Goal: Task Accomplishment & Management: Manage account settings

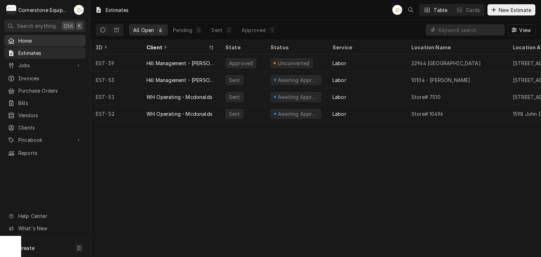
drag, startPoint x: 0, startPoint y: 0, endPoint x: 28, endPoint y: 40, distance: 48.8
click at [28, 40] on span "Home" at bounding box center [50, 40] width 64 height 7
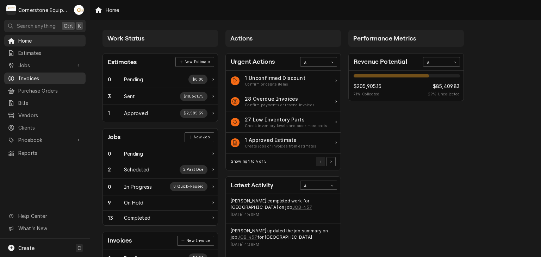
click at [43, 75] on span "Invoices" at bounding box center [50, 78] width 64 height 7
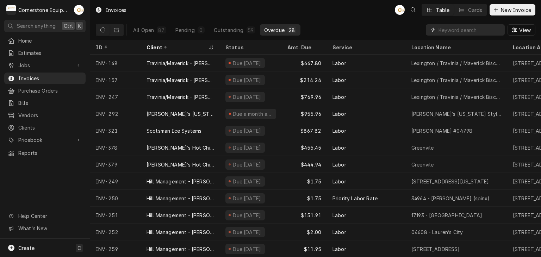
click at [452, 33] on input "Dynamic Content Wrapper" at bounding box center [470, 29] width 63 height 11
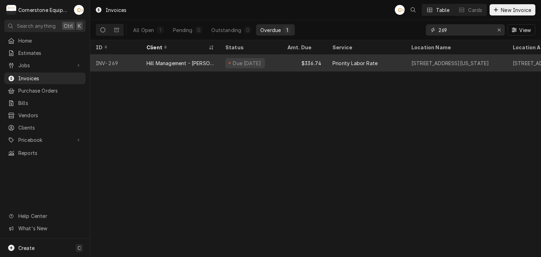
type input "269"
click at [280, 63] on div "Due 17 days ago" at bounding box center [251, 63] width 62 height 17
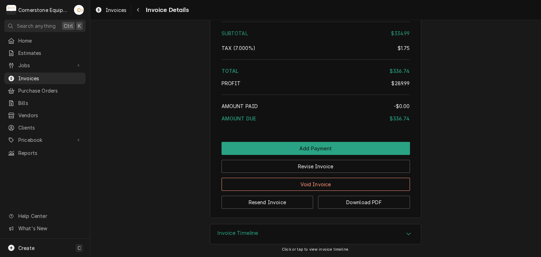
scroll to position [1037, 0]
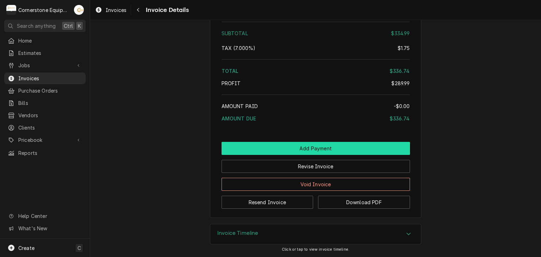
click at [306, 145] on button "Add Payment" at bounding box center [316, 148] width 188 height 13
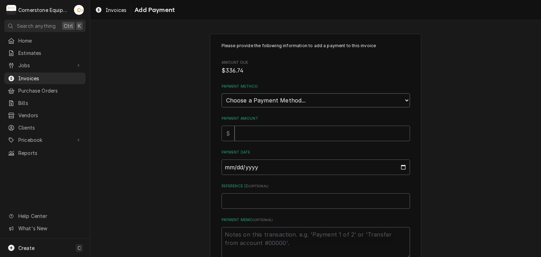
click at [228, 100] on select "Choose a Payment Method... Cash Check Credit/Debit Card ACH/eCheck Other" at bounding box center [316, 100] width 188 height 14
select select "2"
click at [222, 93] on select "Choose a Payment Method... Cash Check Credit/Debit Card ACH/eCheck Other" at bounding box center [316, 100] width 188 height 14
click at [242, 132] on input "Payment Amount" at bounding box center [322, 133] width 175 height 15
type textarea "x"
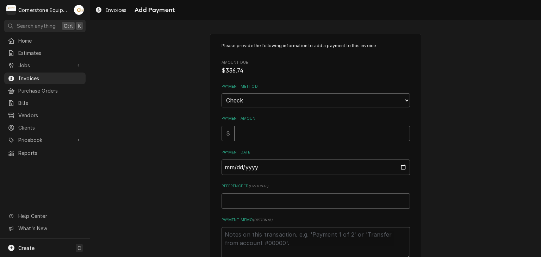
type input "3"
type textarea "x"
type input "33"
type textarea "x"
type input "336"
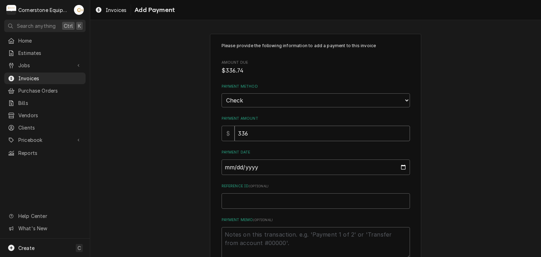
type textarea "x"
type input "336.7"
type textarea "x"
type input "336.74"
click at [225, 165] on input "Payment Date" at bounding box center [316, 167] width 188 height 15
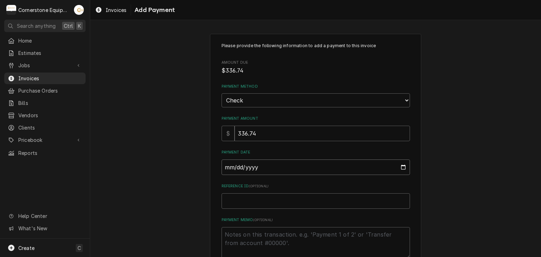
type input "0002-09-23"
type textarea "x"
type input "0020-09-23"
type textarea "x"
type input "0202-09-23"
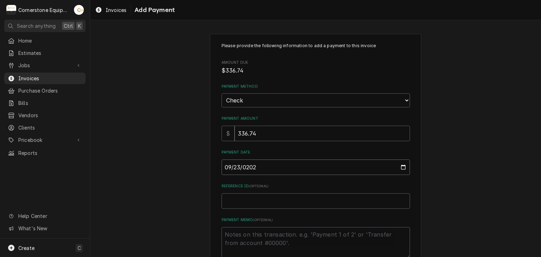
type textarea "x"
type input "2025-09-23"
type textarea "x"
type input "C"
type textarea "x"
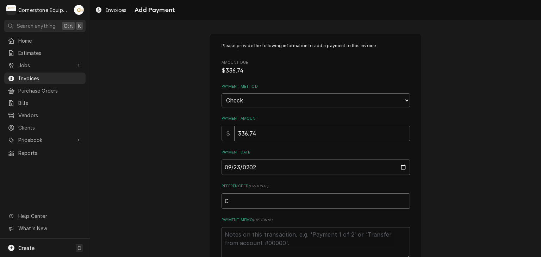
type input "Ch"
type textarea "x"
type input "Chd"
type textarea "x"
type input "Chdc"
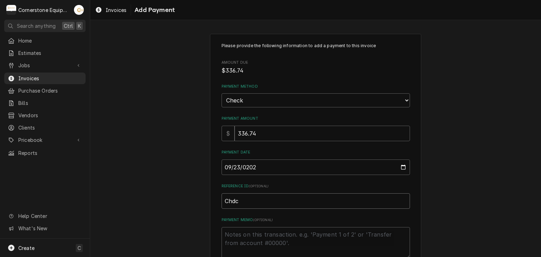
type textarea "x"
type input "Chdck"
type textarea "x"
type input "Chdc"
type textarea "x"
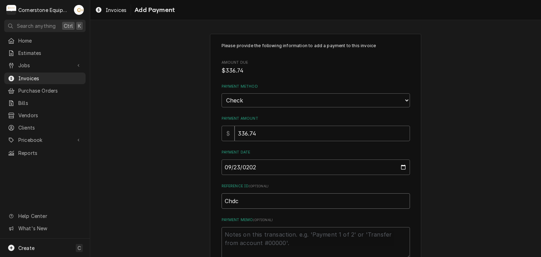
type input "Chd"
type textarea "x"
type input "Ch"
type textarea "x"
type input "Che"
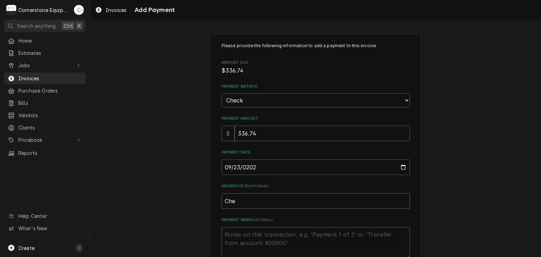
type textarea "x"
type input "Chec"
type textarea "x"
type input "Check"
type textarea "x"
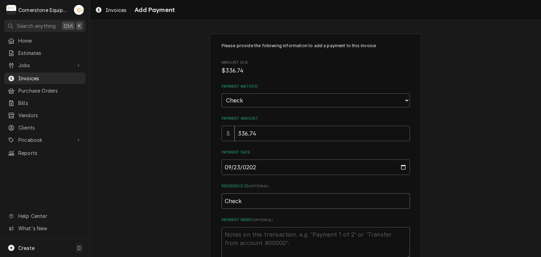
type input "Check"
type textarea "x"
type input "Check #"
type textarea "x"
type input "Check #2"
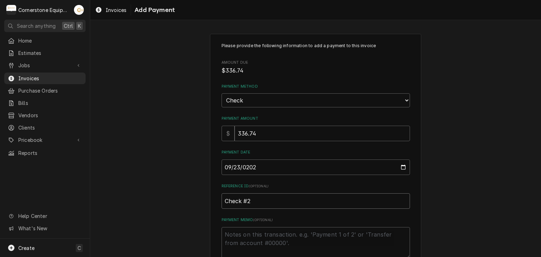
type textarea "x"
type input "Check #23"
type textarea "x"
type input "Check #230"
type textarea "x"
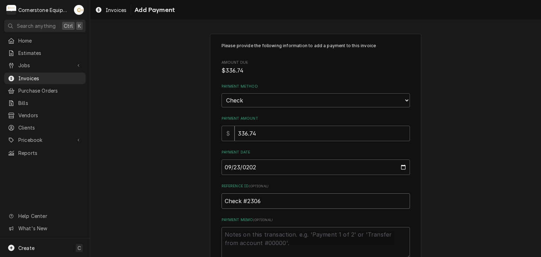
type input "Check #2306"
type textarea "x"
type textarea "P"
type textarea "x"
type textarea "Pa"
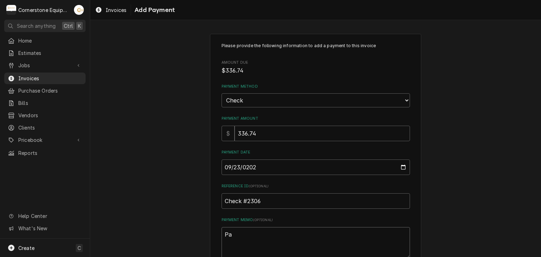
type textarea "x"
type textarea "Pay"
type textarea "x"
type textarea "Paym"
type textarea "x"
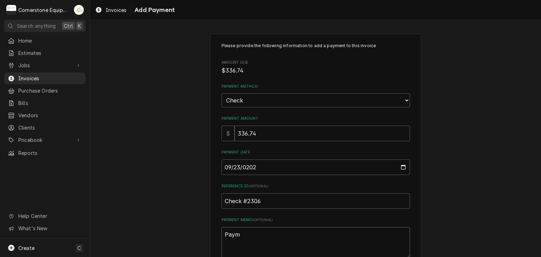
type textarea "Payme"
type textarea "x"
type textarea "Paymen"
type textarea "x"
type textarea "Payment"
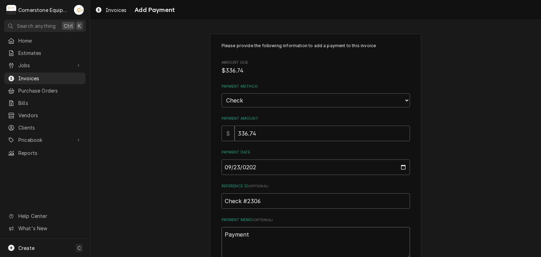
type textarea "x"
type textarea "Payment"
type textarea "x"
type textarea "Payment 2"
type textarea "x"
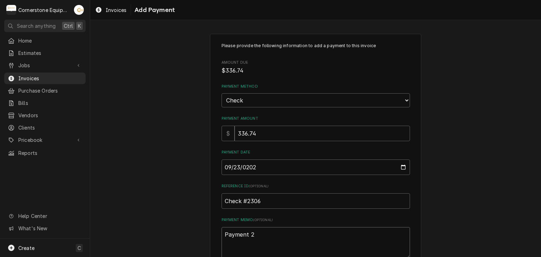
type textarea "Payment 2"
type textarea "x"
type textarea "Payment 2 o"
type textarea "x"
type textarea "Payment 2 of"
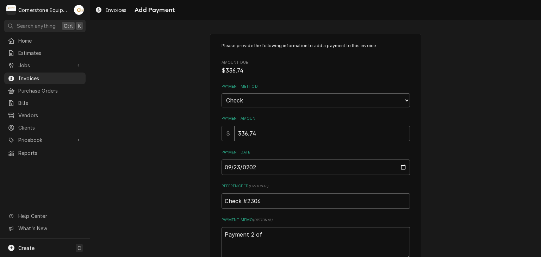
type textarea "x"
type textarea "Payment 2 of"
type textarea "x"
type textarea "Payment 2 of 3"
click at [188, 166] on div "Please provide the following information to add a payment to this invoice Amoun…" at bounding box center [315, 164] width 451 height 274
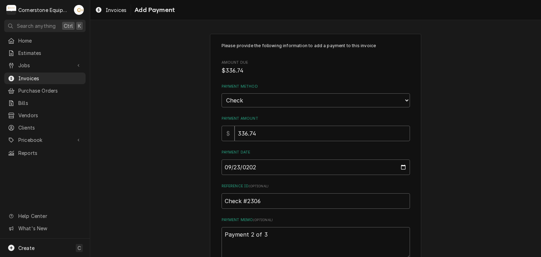
scroll to position [44, 0]
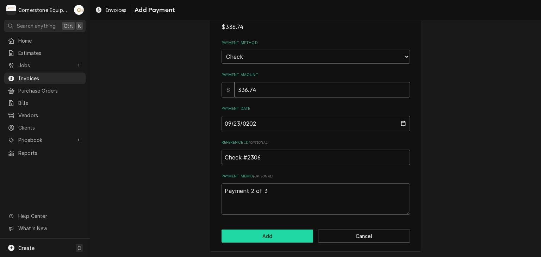
click at [285, 238] on button "Add" at bounding box center [268, 236] width 92 height 13
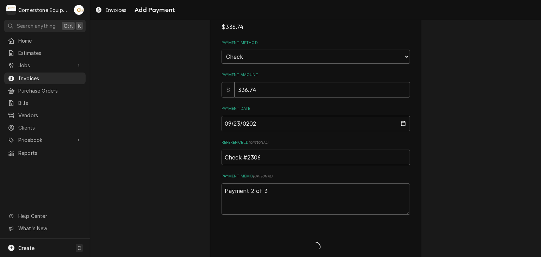
type textarea "x"
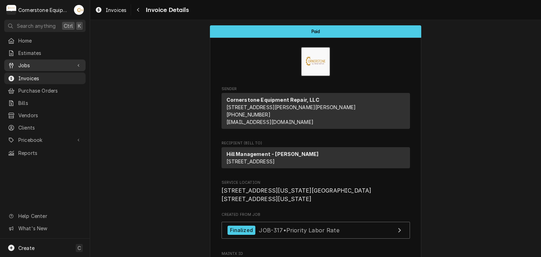
click at [35, 67] on div "Jobs" at bounding box center [45, 65] width 79 height 9
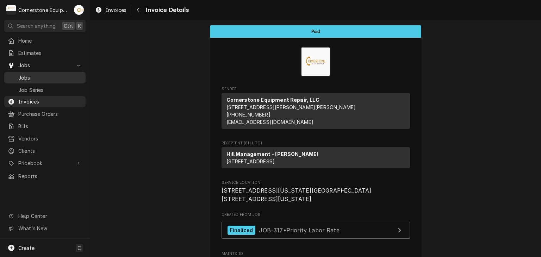
click at [33, 74] on span "Jobs" at bounding box center [50, 77] width 64 height 7
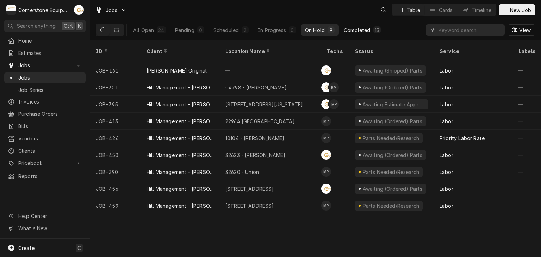
click at [377, 31] on div "13" at bounding box center [377, 29] width 5 height 7
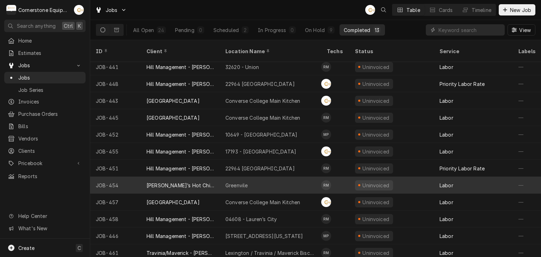
scroll to position [21, 0]
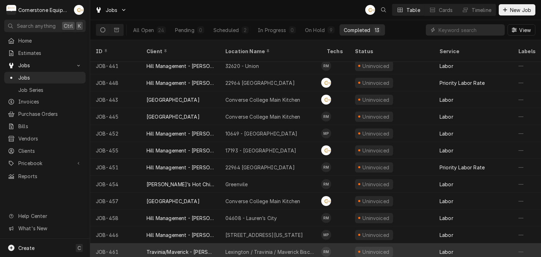
click at [223, 244] on div "Lexington / Travinia / Maverick Biscuit" at bounding box center [270, 251] width 101 height 17
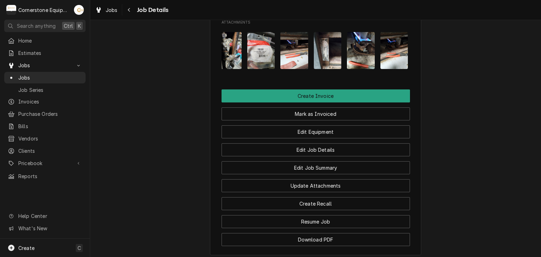
scroll to position [0, 44]
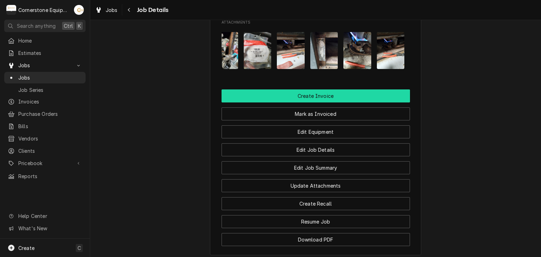
click at [312, 103] on button "Create Invoice" at bounding box center [316, 95] width 188 height 13
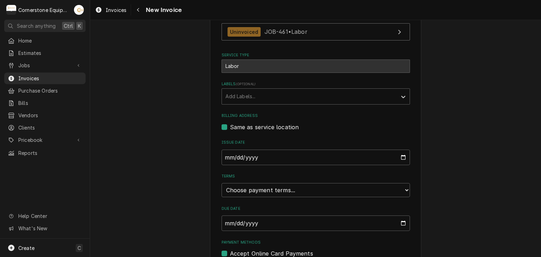
scroll to position [170, 0]
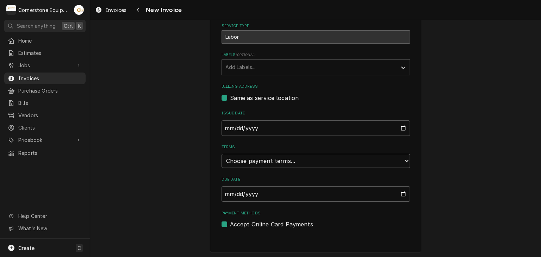
click at [238, 158] on select "Choose payment terms... Same Day Net 7 Net 14 Net 21 Net 30 Net 45 Net 60 Net 90" at bounding box center [316, 161] width 188 height 14
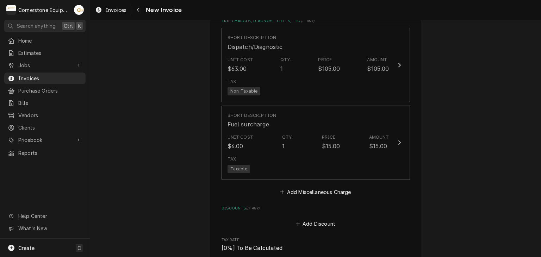
scroll to position [734, 0]
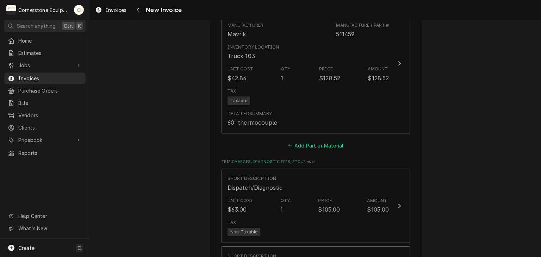
click at [317, 142] on button "Add Part or Material" at bounding box center [315, 146] width 58 height 10
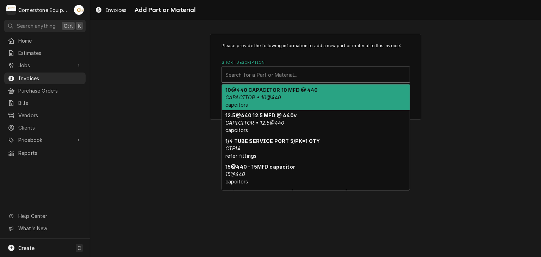
click at [306, 81] on div "Search for a Part or Material..." at bounding box center [316, 74] width 188 height 15
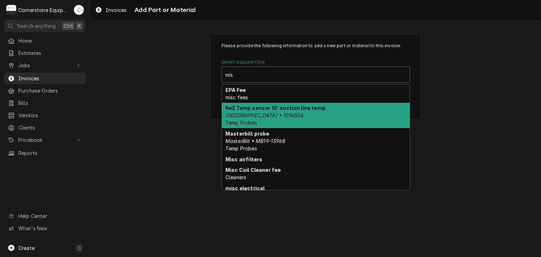
type input "misc"
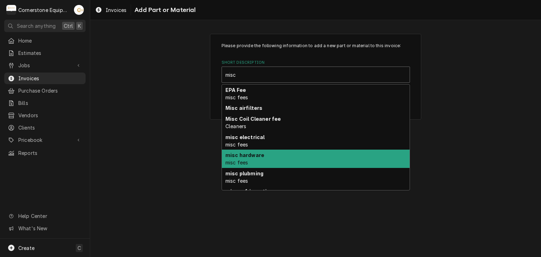
click at [252, 160] on div "misc hardware misc fees" at bounding box center [316, 159] width 188 height 18
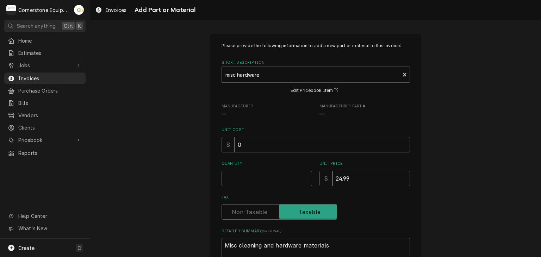
click at [254, 180] on input "Quantity" at bounding box center [267, 178] width 91 height 15
type textarea "x"
type input "1"
click at [447, 169] on div "Please provide the following information to add a new part or material to this …" at bounding box center [315, 169] width 451 height 285
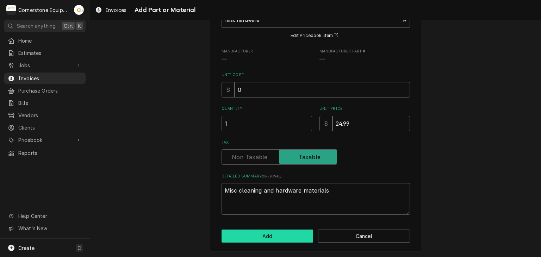
click at [277, 237] on button "Add" at bounding box center [268, 236] width 92 height 13
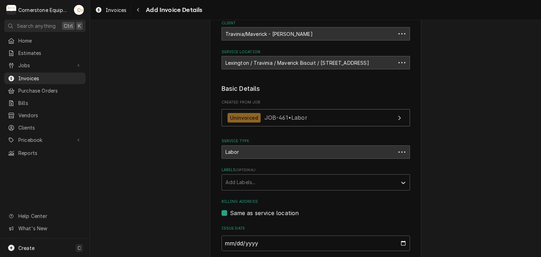
scroll to position [734, 0]
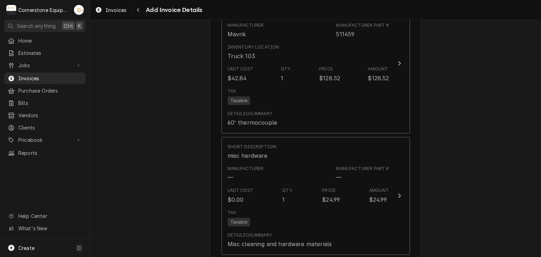
click at [458, 129] on div "Please provide the following information to create your invoice: Client Details…" at bounding box center [315, 42] width 451 height 1496
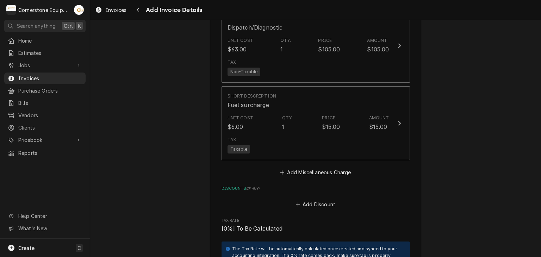
scroll to position [1156, 0]
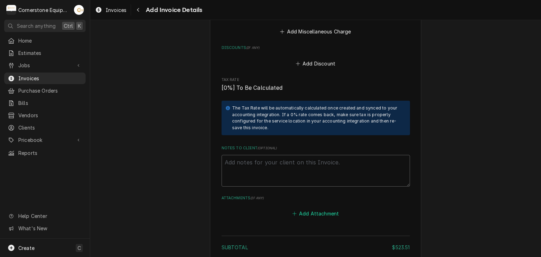
click at [304, 210] on button "Add Attachment" at bounding box center [315, 214] width 49 height 10
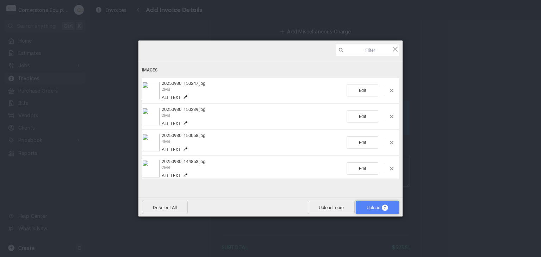
click at [370, 209] on span "Upload 7" at bounding box center [377, 207] width 21 height 5
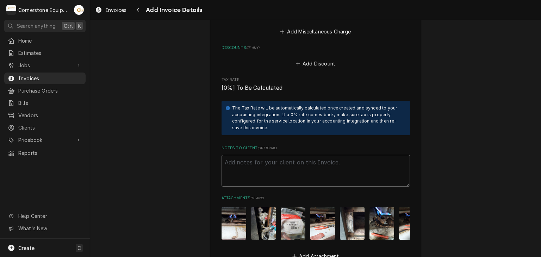
click at [277, 162] on textarea "Notes to Client ( optional )" at bounding box center [316, 171] width 188 height 32
paste textarea "INVOICE APPROVAL AND PAYMENT TERMS All invoices are due upon receipt unless oth…"
type textarea "x"
type textarea "INVOICE APPROVAL AND PAYMENT TERMS All invoices are due upon receipt unless oth…"
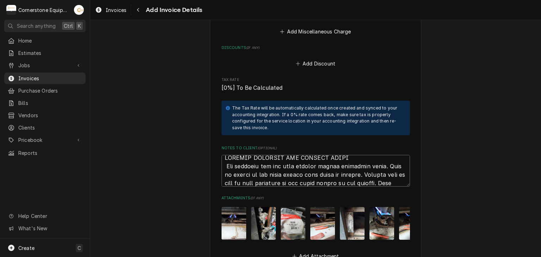
scroll to position [1388, 0]
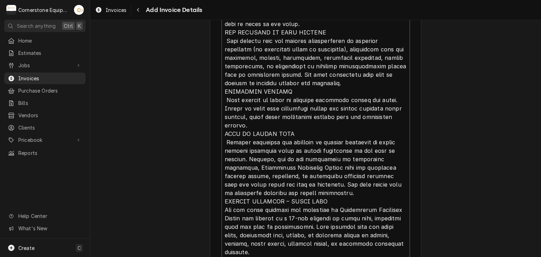
type textarea "x"
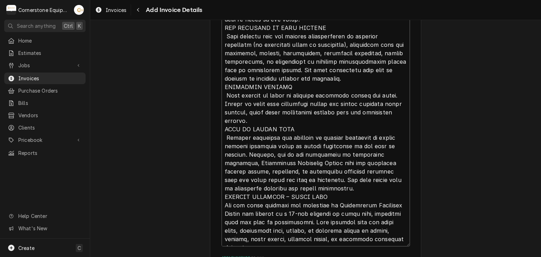
type textarea "INVOICE APPROVAL AND PAYMENT TERMS All invoices are due upon receipt unless oth…"
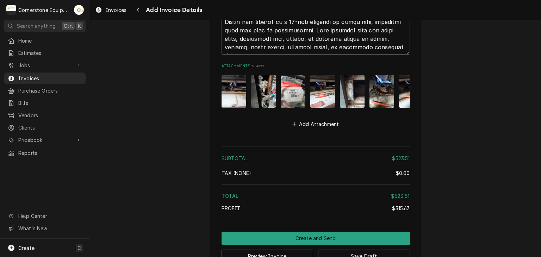
scroll to position [1608, 0]
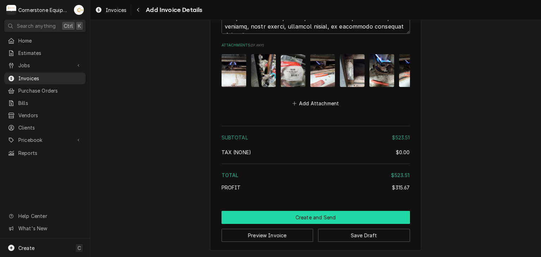
click at [305, 216] on button "Create and Send" at bounding box center [316, 217] width 188 height 13
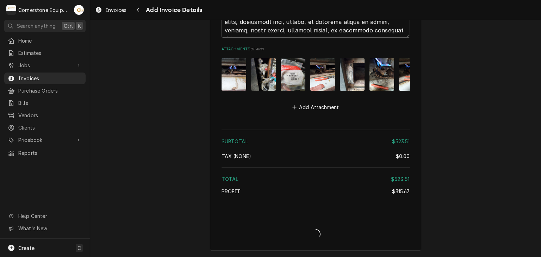
scroll to position [1604, 0]
type textarea "x"
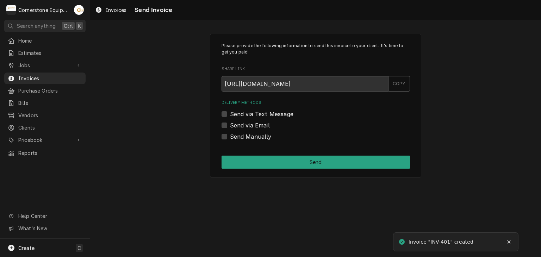
click at [253, 138] on label "Send Manually" at bounding box center [251, 136] width 42 height 8
click at [253, 138] on input "Send Manually" at bounding box center [324, 139] width 188 height 15
checkbox input "true"
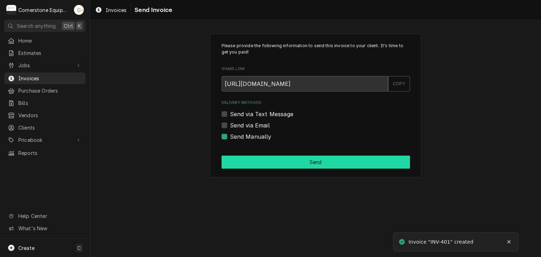
click at [261, 161] on button "Send" at bounding box center [316, 162] width 188 height 13
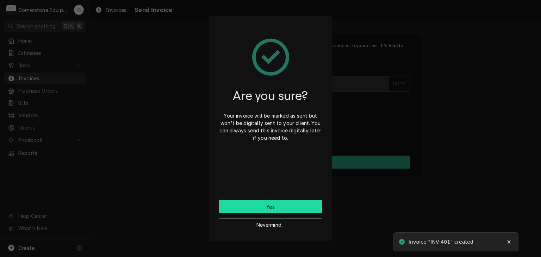
click at [282, 208] on button "Yes" at bounding box center [271, 206] width 104 height 13
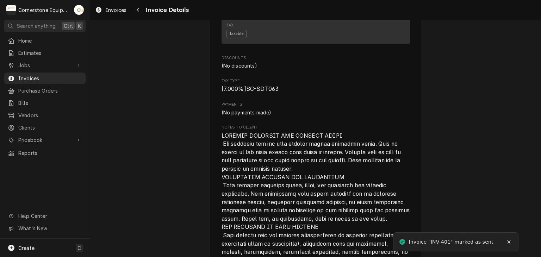
scroll to position [1518, 0]
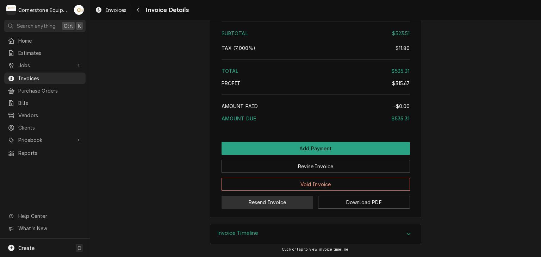
click at [249, 201] on button "Resend Invoice" at bounding box center [268, 202] width 92 height 13
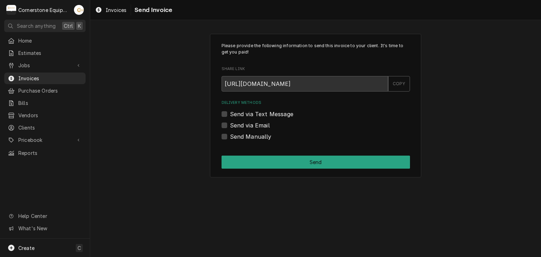
click at [252, 111] on label "Send via Text Message" at bounding box center [261, 114] width 63 height 8
click at [252, 111] on input "Send via Text Message" at bounding box center [324, 117] width 188 height 15
checkbox input "true"
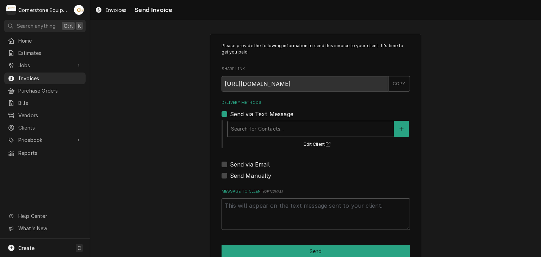
click at [252, 133] on div "Delivery Methods" at bounding box center [310, 129] width 159 height 13
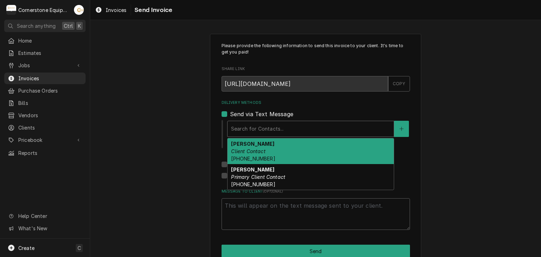
click at [250, 143] on strong "[PERSON_NAME]" at bounding box center [252, 144] width 43 height 6
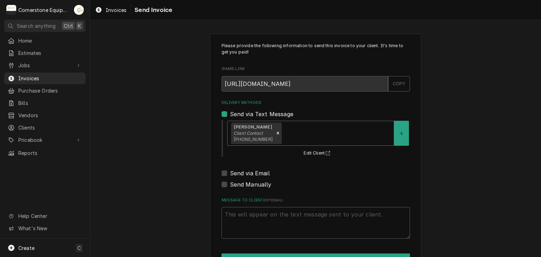
click at [295, 132] on div "Delivery Methods" at bounding box center [336, 133] width 107 height 13
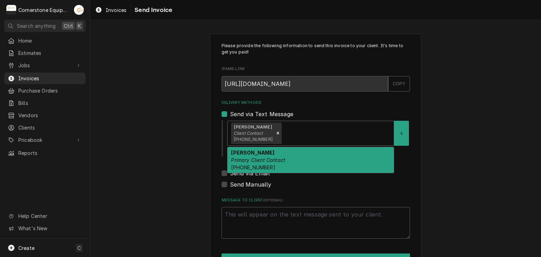
drag, startPoint x: 263, startPoint y: 155, endPoint x: 261, endPoint y: 158, distance: 3.7
click at [263, 155] on div "[PERSON_NAME] Primary Client Contact [PHONE_NUMBER]" at bounding box center [311, 160] width 166 height 26
type textarea "x"
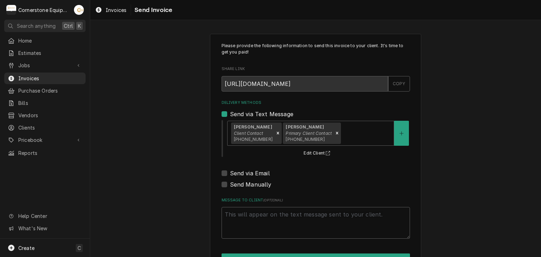
click at [247, 176] on label "Send via Email" at bounding box center [250, 173] width 40 height 8
click at [247, 176] on input "Send via Email" at bounding box center [324, 176] width 188 height 15
checkbox input "true"
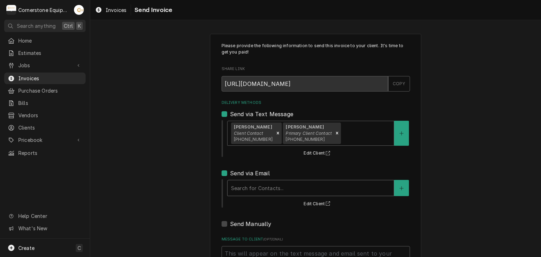
click at [242, 191] on div "Delivery Methods" at bounding box center [310, 188] width 159 height 13
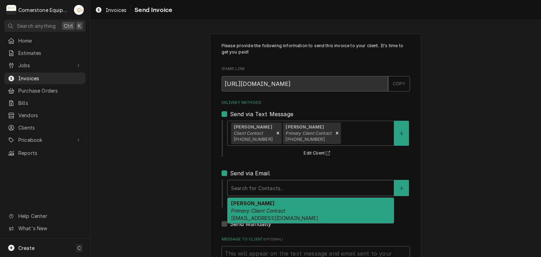
click at [244, 205] on strong "Sergio Briceno" at bounding box center [252, 203] width 43 height 6
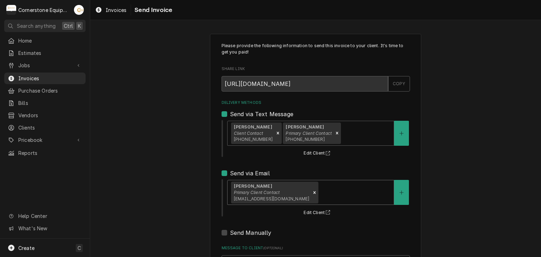
click at [179, 194] on div "Please provide the following information to send this invoice to your client. I…" at bounding box center [315, 178] width 451 height 302
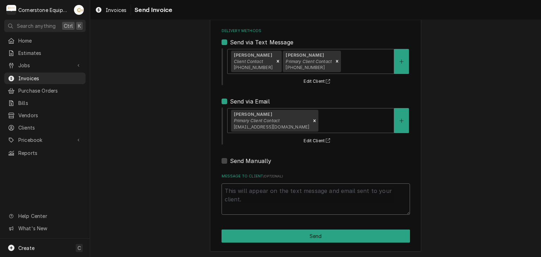
click at [269, 195] on textarea "Message to Client ( optional )" at bounding box center [316, 200] width 188 height 32
type textarea "x"
type textarea "T"
type textarea "x"
type textarea "Th"
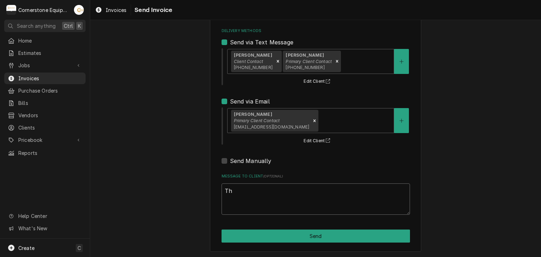
type textarea "x"
type textarea "Tha"
type textarea "x"
type textarea "Than"
type textarea "x"
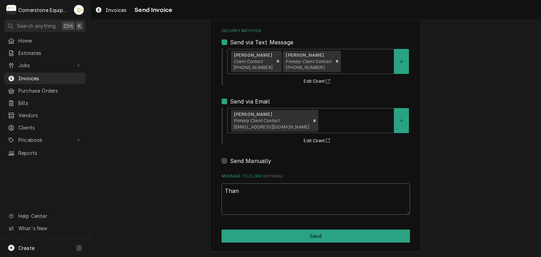
type textarea "Thank"
type textarea "x"
type textarea "Thank"
type textarea "x"
type textarea "Thank y"
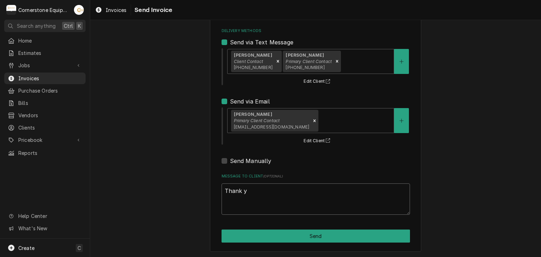
type textarea "x"
type textarea "Thank yo"
type textarea "x"
type textarea "Thank you"
type textarea "x"
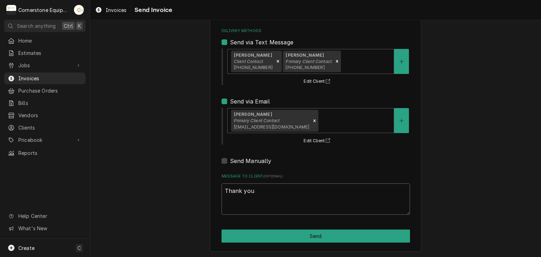
type textarea "Thank you"
type textarea "x"
type textarea "Thank you fo"
type textarea "x"
type textarea "Thank you for"
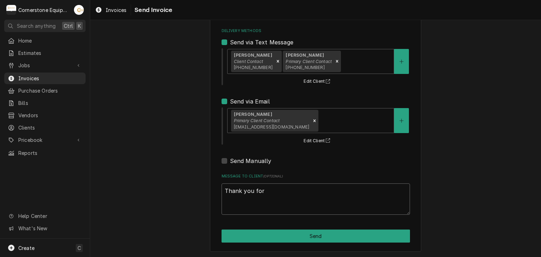
type textarea "x"
type textarea "Thank you for"
type textarea "x"
type textarea "Thank you for th"
type textarea "x"
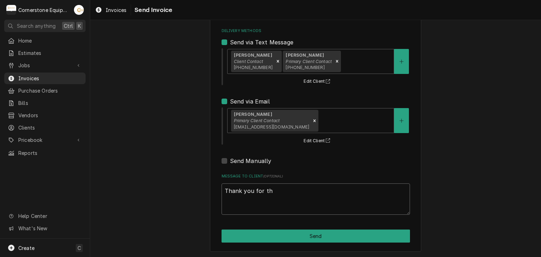
type textarea "Thank you for the"
type textarea "x"
type textarea "Thank you for the"
type textarea "x"
type textarea "Thank you for the o"
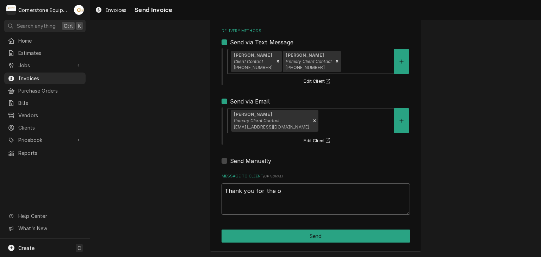
type textarea "x"
type textarea "Thank you for the op"
type textarea "x"
type textarea "Thank you for the opp"
type textarea "x"
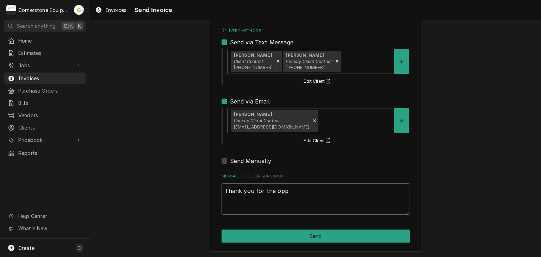
type textarea "Thank you for the oppo"
type textarea "x"
type textarea "Thank you for the oppos"
type textarea "x"
type textarea "Thank you for the oppo"
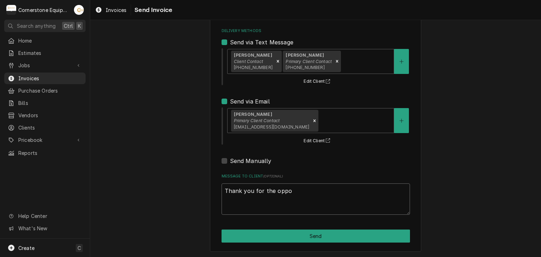
type textarea "x"
type textarea "Thank you for the oppor"
type textarea "x"
type textarea "Thank you for the opport"
type textarea "x"
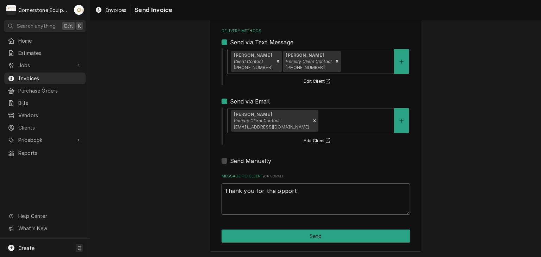
type textarea "Thank you for the opportu"
type textarea "x"
type textarea "Thank you for the opportun"
type textarea "x"
type textarea "Thank you for the opportuni"
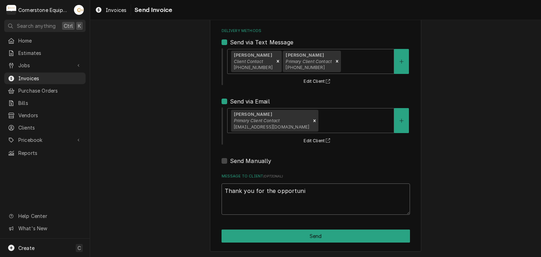
type textarea "x"
type textarea "Thank you for the opportunit"
type textarea "x"
type textarea "Thank you for the opportunity"
type textarea "x"
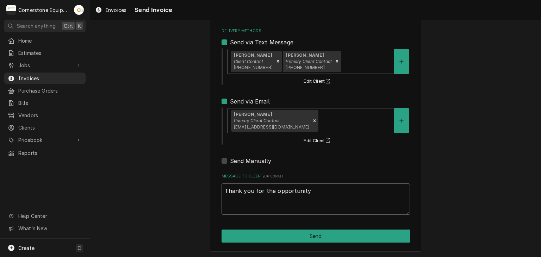
type textarea "Thank you for the opportunity t"
type textarea "x"
type textarea "Thank you for the opportunity to"
type textarea "x"
type textarea "Thank you for the opportunity to"
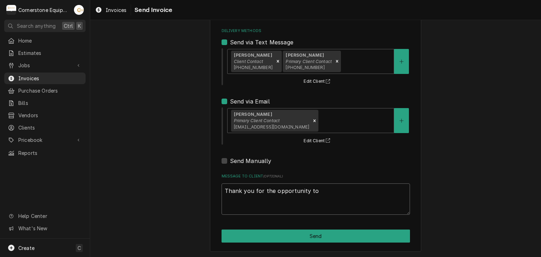
type textarea "x"
type textarea "Thank you for the opportunity to b"
type textarea "x"
type textarea "Thank you for the opportunity to be"
type textarea "x"
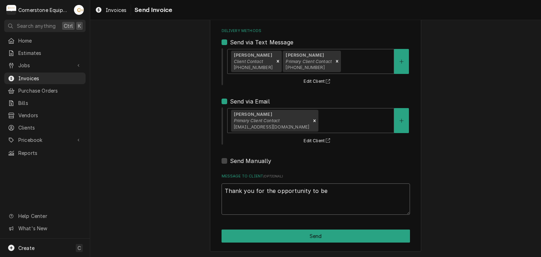
type textarea "Thank you for the opportunity to be"
type textarea "x"
type textarea "Thank you for the opportunity to be o"
type textarea "x"
type textarea "Thank you for the opportunity to be of"
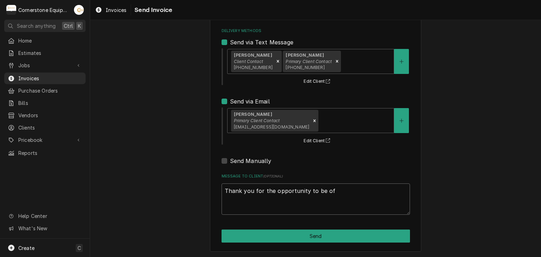
type textarea "x"
type textarea "Thank you for the opportunity to be of"
type textarea "x"
type textarea "Thank you for the opportunity to be of s"
type textarea "x"
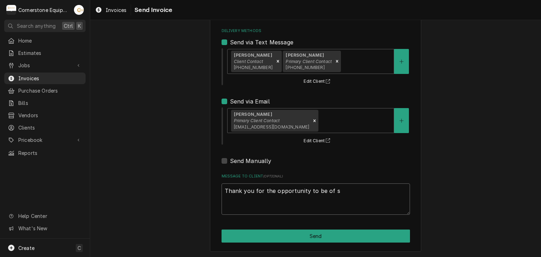
type textarea "Thank you for the opportunity to be of se"
type textarea "x"
type textarea "Thank you for the opportunity to be of ser"
type textarea "x"
type textarea "Thank you for the opportunity to be of serv"
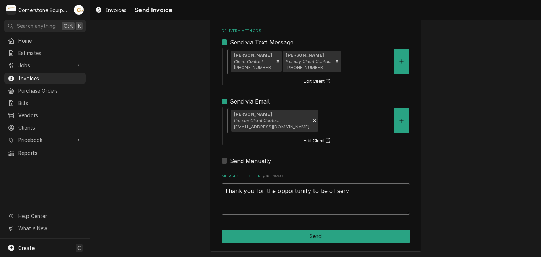
type textarea "x"
type textarea "Thank you for the opportunity to be of servi"
type textarea "x"
type textarea "Thank you for the opportunity to be of servic"
type textarea "x"
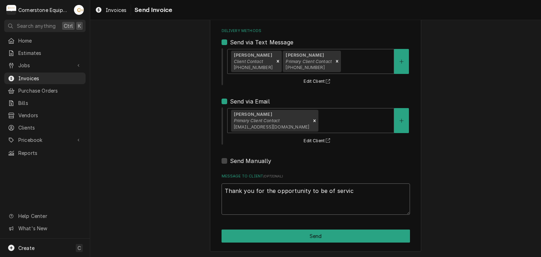
type textarea "Thank you for the opportunity to be of service"
type textarea "x"
click at [272, 193] on textarea "Thank you for the opportunity to be of service!" at bounding box center [316, 200] width 188 height 32
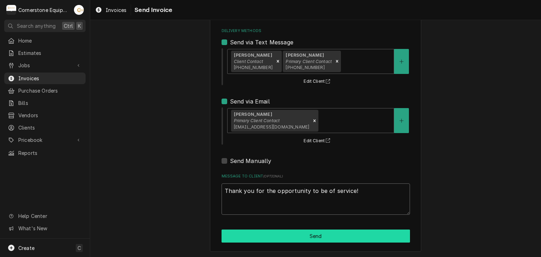
type textarea "Thank you for the opportunity to be of service!"
click at [333, 237] on button "Send" at bounding box center [316, 236] width 188 height 13
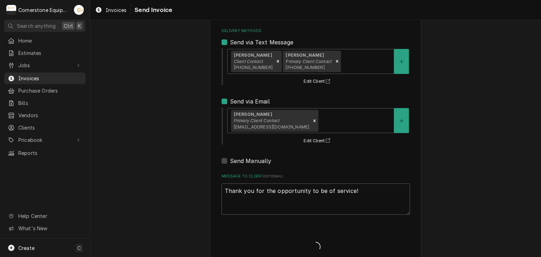
type textarea "x"
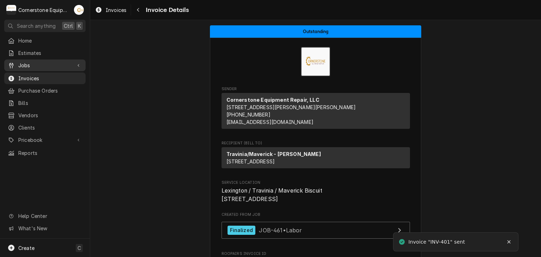
click at [26, 66] on span "Jobs" at bounding box center [44, 65] width 53 height 7
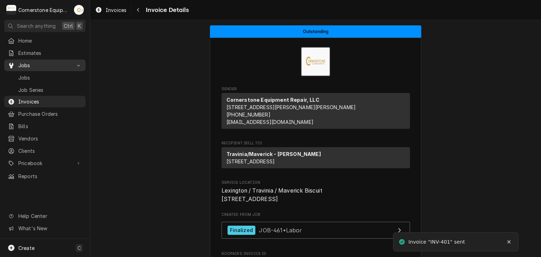
click at [26, 75] on span "Jobs" at bounding box center [50, 77] width 64 height 7
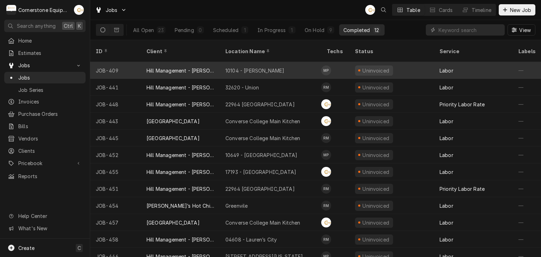
click at [241, 67] on div "10104 - Laurens Rd" at bounding box center [254, 70] width 59 height 7
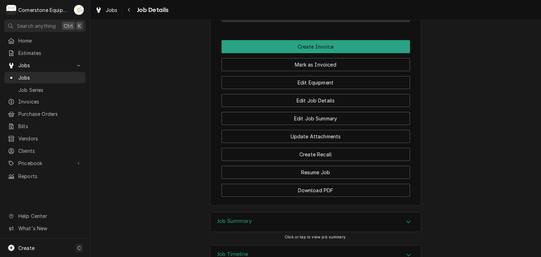
scroll to position [634, 0]
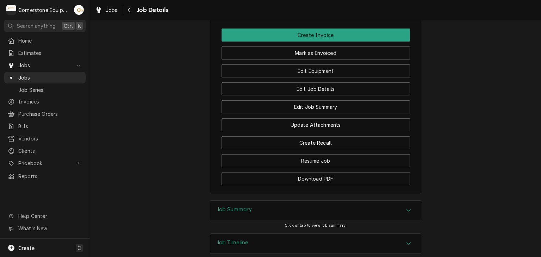
click at [242, 206] on div "Job Summary" at bounding box center [234, 210] width 35 height 8
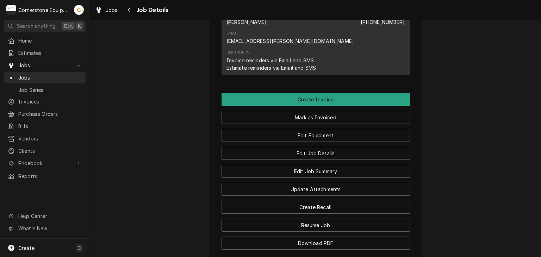
scroll to position [429, 0]
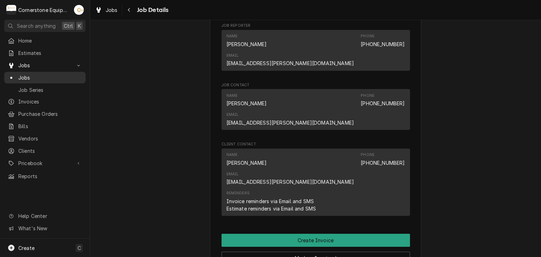
click at [50, 75] on span "Jobs" at bounding box center [50, 77] width 64 height 7
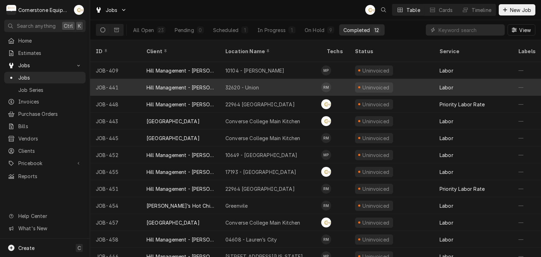
click at [230, 84] on div "32620 - Union" at bounding box center [241, 87] width 33 height 7
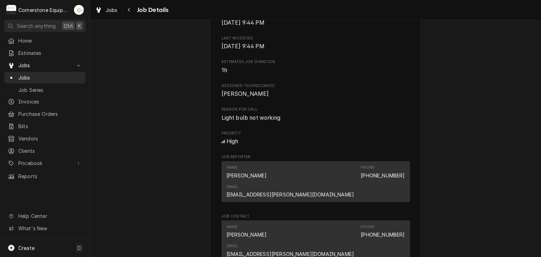
scroll to position [423, 0]
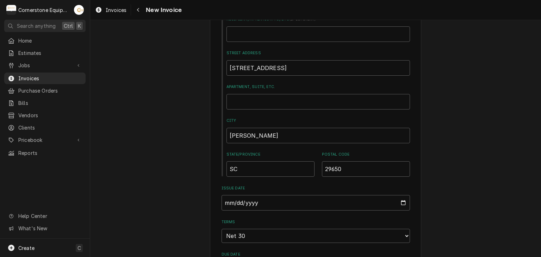
scroll to position [423, 0]
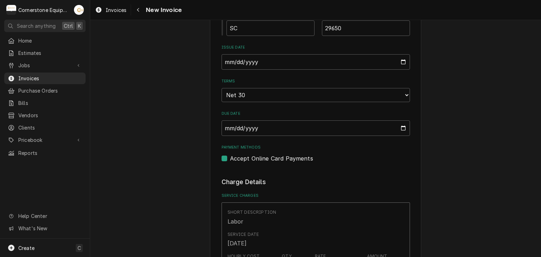
click at [266, 159] on label "Accept Online Card Payments" at bounding box center [271, 158] width 83 height 8
click at [266, 159] on input "Payment Methods" at bounding box center [324, 161] width 188 height 15
checkbox input "false"
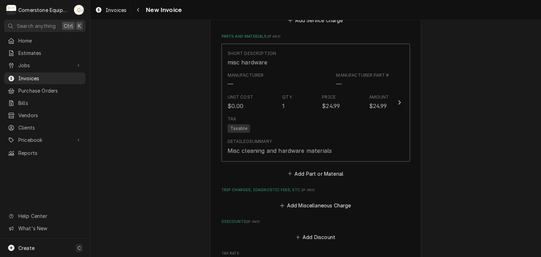
scroll to position [910, 0]
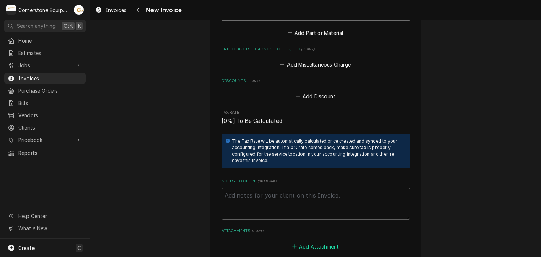
click at [307, 245] on button "Add Attachment" at bounding box center [315, 247] width 49 height 10
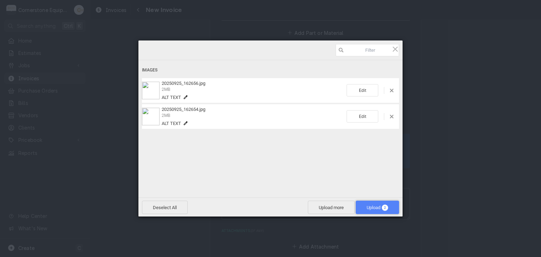
click at [375, 210] on span "Upload 2" at bounding box center [377, 207] width 43 height 13
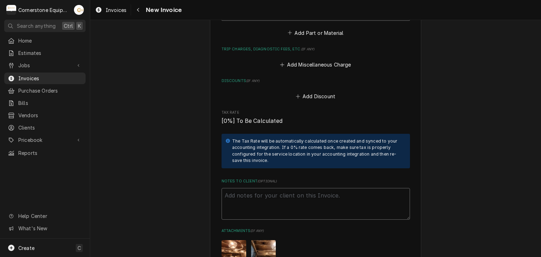
click at [317, 205] on textarea "Notes to Client ( optional )" at bounding box center [316, 204] width 188 height 32
paste textarea "INVOICE APPROVAL AND PAYMENT TERMS All invoices are due upon receipt unless oth…"
type textarea "x"
type textarea "INVOICE APPROVAL AND PAYMENT TERMS All invoices are due upon receipt unless oth…"
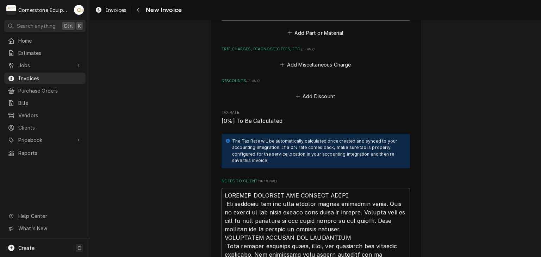
scroll to position [1175, 0]
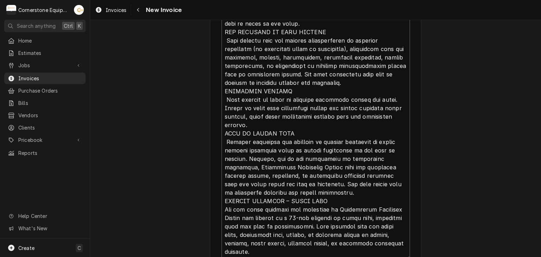
type textarea "x"
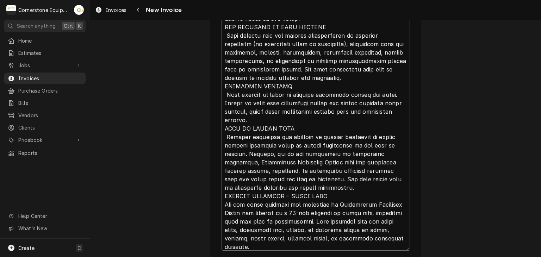
scroll to position [0, 0]
type textarea "INVOICE APPROVAL AND PAYMENT TERMS All invoices are due upon receipt unless oth…"
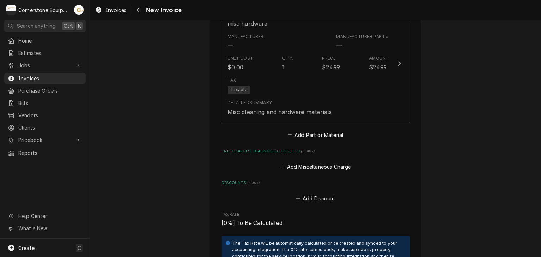
scroll to position [677, 0]
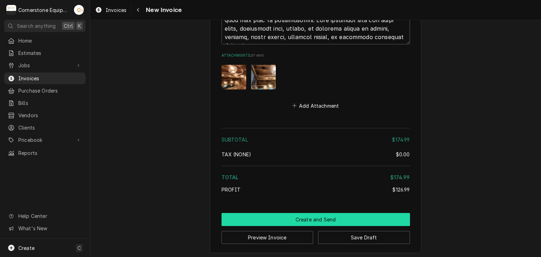
click at [299, 221] on button "Create and Send" at bounding box center [316, 219] width 188 height 13
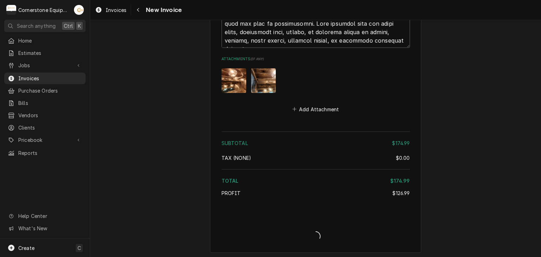
type textarea "x"
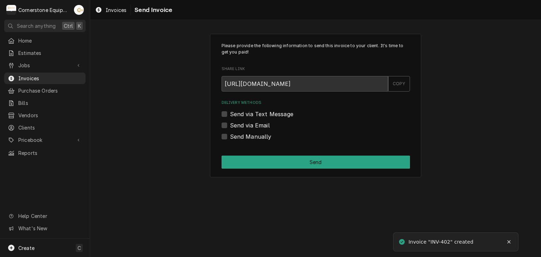
click at [248, 136] on label "Send Manually" at bounding box center [251, 136] width 42 height 8
click at [248, 136] on input "Send Manually" at bounding box center [324, 139] width 188 height 15
checkbox input "true"
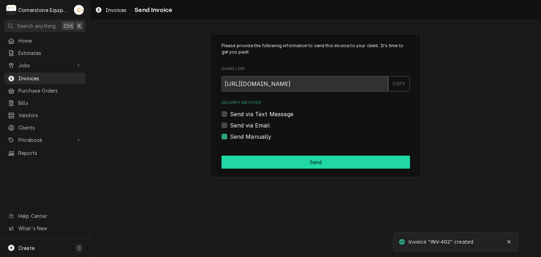
click at [265, 161] on button "Send" at bounding box center [316, 162] width 188 height 13
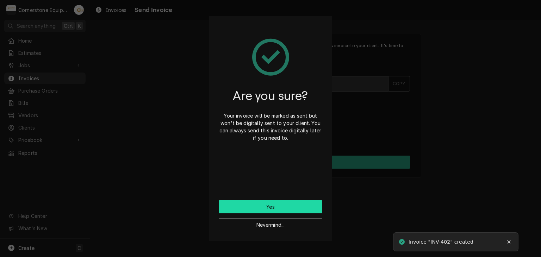
click at [258, 209] on button "Yes" at bounding box center [271, 206] width 104 height 13
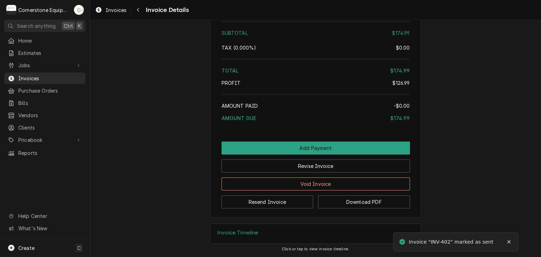
scroll to position [1193, 0]
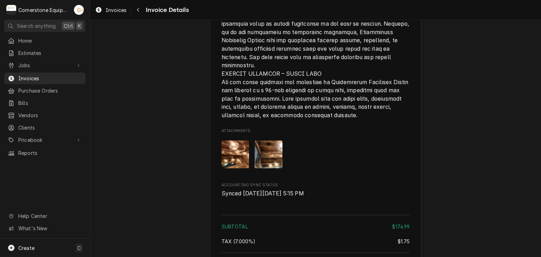
scroll to position [1193, 0]
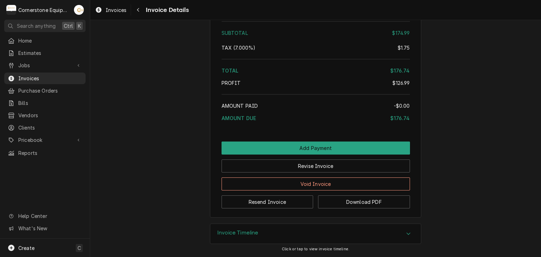
click at [271, 205] on button "Resend Invoice" at bounding box center [268, 202] width 92 height 13
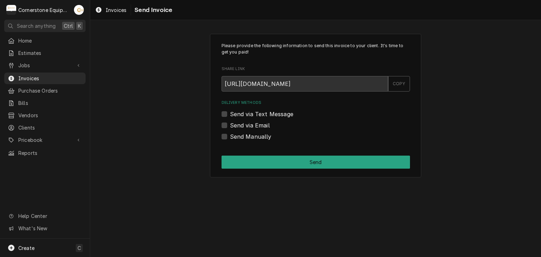
click at [253, 112] on label "Send via Text Message" at bounding box center [261, 114] width 63 height 8
click at [253, 112] on input "Send via Text Message" at bounding box center [324, 117] width 188 height 15
checkbox input "true"
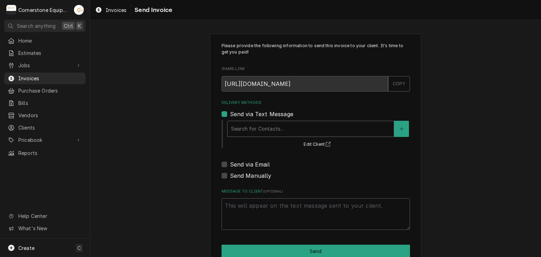
click at [241, 134] on div "Delivery Methods" at bounding box center [310, 129] width 159 height 13
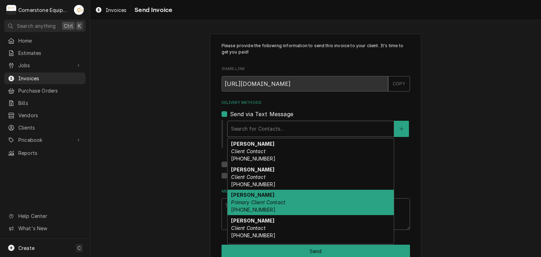
click at [242, 200] on em "Primary Client Contact" at bounding box center [258, 202] width 54 height 6
type textarea "x"
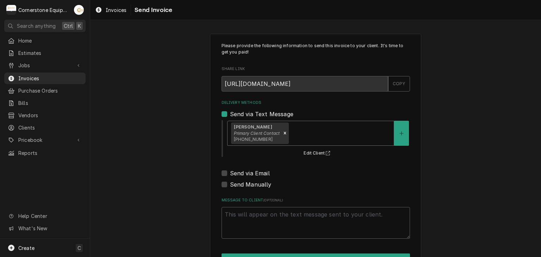
click at [242, 176] on label "Send via Email" at bounding box center [250, 173] width 40 height 8
click at [242, 176] on input "Send via Email" at bounding box center [324, 176] width 188 height 15
checkbox input "true"
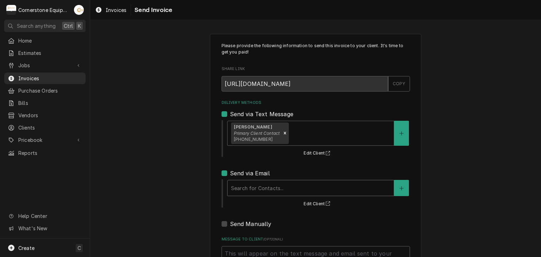
click at [244, 190] on div "Delivery Methods" at bounding box center [310, 188] width 159 height 13
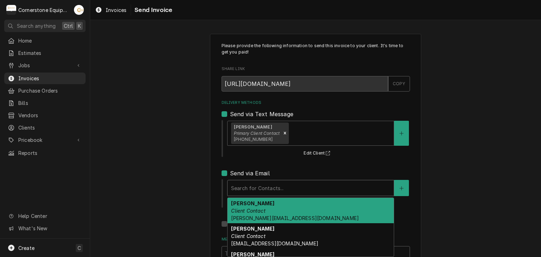
click at [247, 208] on em "Client Contact" at bounding box center [248, 211] width 34 height 6
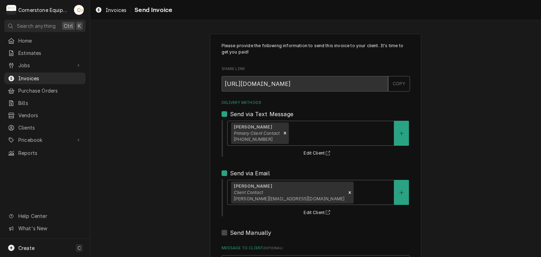
click at [177, 182] on div "Please provide the following information to send this invoice to your client. I…" at bounding box center [315, 178] width 451 height 302
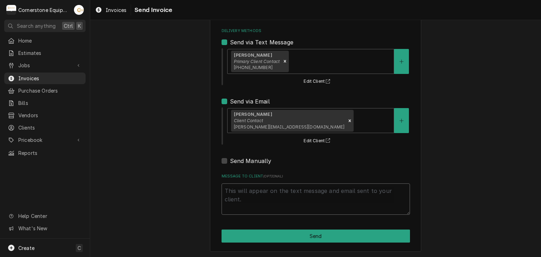
click at [267, 205] on textarea "Message to Client ( optional )" at bounding box center [316, 200] width 188 height 32
type textarea "x"
type textarea "T"
type textarea "x"
type textarea "Th"
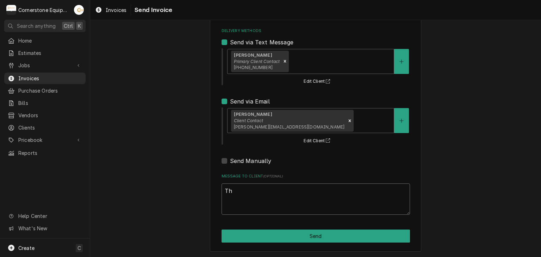
type textarea "x"
type textarea "Tha"
type textarea "x"
type textarea "Than"
type textarea "x"
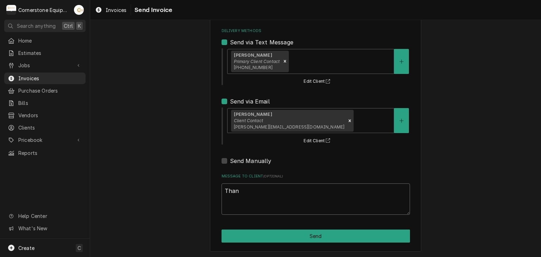
type textarea "Thank"
type textarea "x"
type textarea "Thank"
type textarea "x"
type textarea "Thank yo"
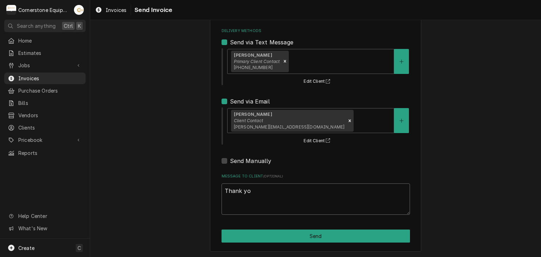
type textarea "x"
type textarea "Thank you"
type textarea "x"
type textarea "Thank you"
type textarea "x"
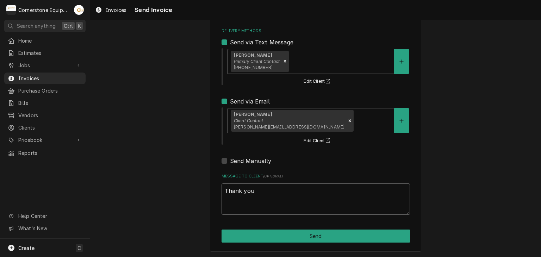
type textarea "Thank you f"
type textarea "x"
type textarea "Thank you fo"
type textarea "x"
type textarea "Thank you fo"
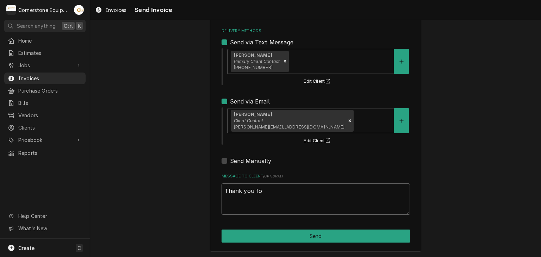
type textarea "x"
type textarea "Thank you fo t"
type textarea "x"
type textarea "Thank you fo th"
type textarea "x"
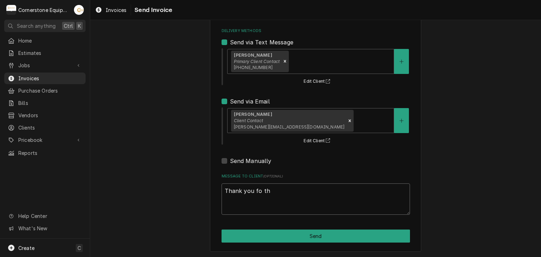
type textarea "Thank you fo the"
type textarea "x"
type textarea "Thank you fo the"
type textarea "x"
type textarea "Thank you fo the o"
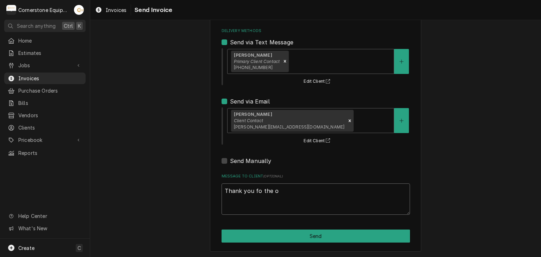
type textarea "x"
type textarea "Thank you fo the op"
type textarea "x"
type textarea "Thank you fo the opp"
type textarea "x"
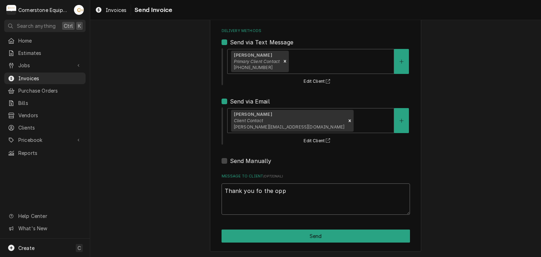
type textarea "Thank you fo the oppo"
type textarea "x"
type textarea "Thank you fo the oppor"
type textarea "x"
type textarea "Thank you fo the opport"
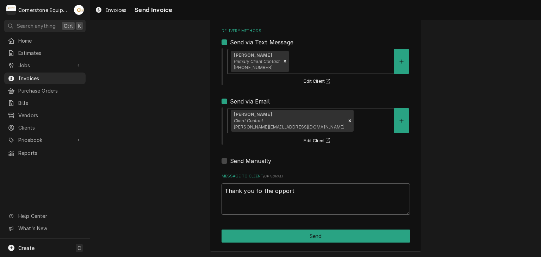
type textarea "x"
type textarea "Thank you fo the opportu"
type textarea "x"
type textarea "Thank you fo the opportun"
type textarea "x"
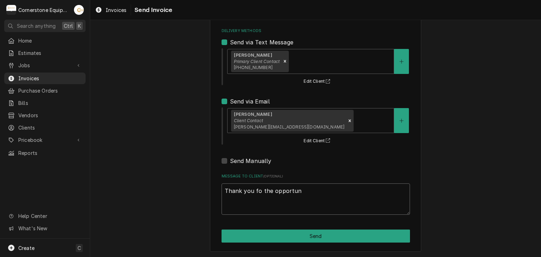
type textarea "Thank you fo the opportuni"
type textarea "x"
type textarea "Thank you fo the opportunit"
type textarea "x"
type textarea "Thank you fo the opportunity"
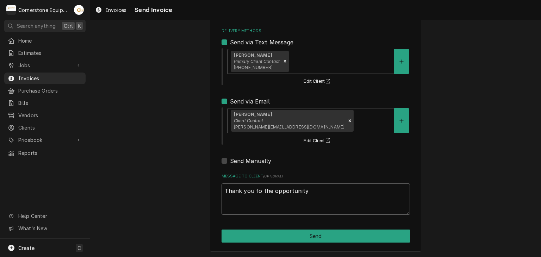
type textarea "x"
type textarea "Thank you fo the opportunity t"
type textarea "x"
type textarea "Thank you fo the opportunity to"
type textarea "x"
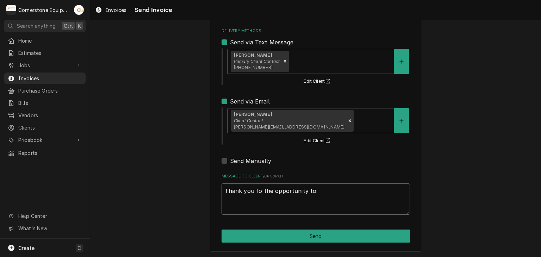
type textarea "Thank you fo the opportunity to"
type textarea "x"
type textarea "Thank you fo the opportunity to b"
type textarea "x"
type textarea "Thank you fo the opportunity to be"
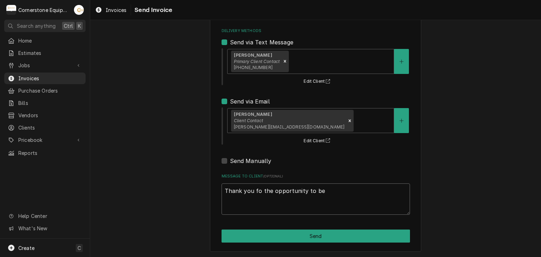
type textarea "x"
type textarea "Thank you fo the opportunity to be"
type textarea "x"
type textarea "Thank you fo the opportunity to be o"
type textarea "x"
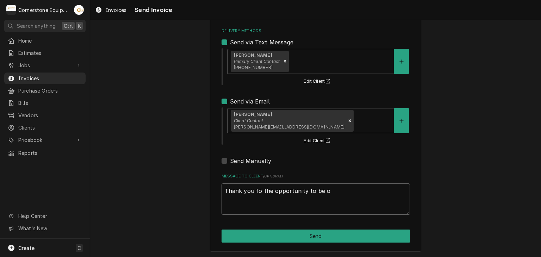
type textarea "Thank you fo the opportunity to be of"
type textarea "x"
type textarea "Thank you fo the opportunity to be of"
type textarea "x"
type textarea "Thank you fo the opportunity to be of s"
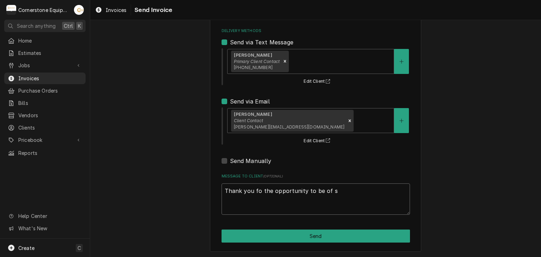
type textarea "x"
type textarea "Thank you fo the opportunity to be of se"
type textarea "x"
type textarea "Thank you fo the opportunity to be of ser"
type textarea "x"
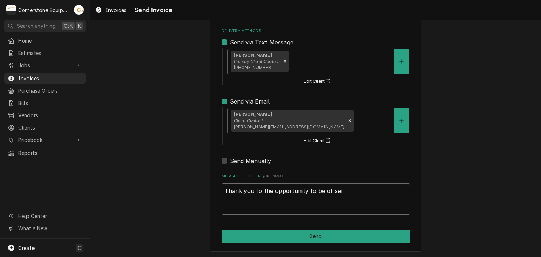
type textarea "Thank you fo the opportunity to be of serv"
type textarea "x"
type textarea "Thank you fo the opportunity to be of servi"
type textarea "x"
type textarea "Thank you fo the opportunity to be of servic"
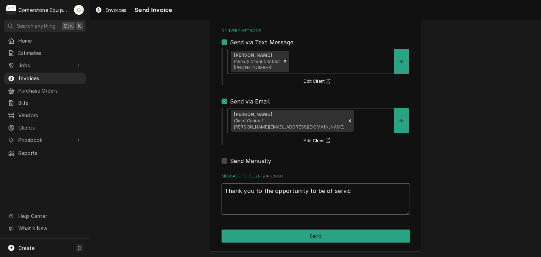
type textarea "x"
type textarea "Thank you fo the opportunity to be of service"
type textarea "x"
type textarea "Thank you fo the opportunity to be of service!"
click at [256, 191] on textarea "Thank you fo the opportunity to be of service!" at bounding box center [316, 200] width 188 height 32
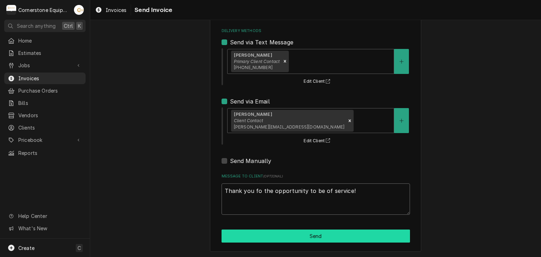
type textarea "x"
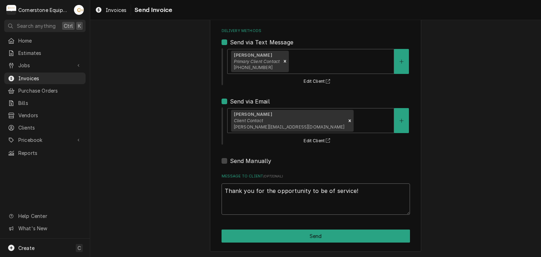
click at [330, 200] on textarea "Thank you for the opportunity to be of service!" at bounding box center [316, 200] width 188 height 32
click at [241, 213] on textarea "Thank you for the opportunity to be of service!" at bounding box center [316, 200] width 188 height 32
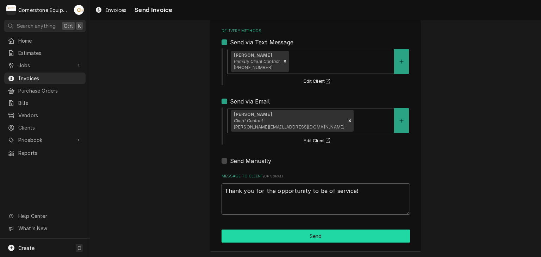
type textarea "Thank you for the opportunity to be of service!"
click at [296, 235] on button "Send" at bounding box center [316, 236] width 188 height 13
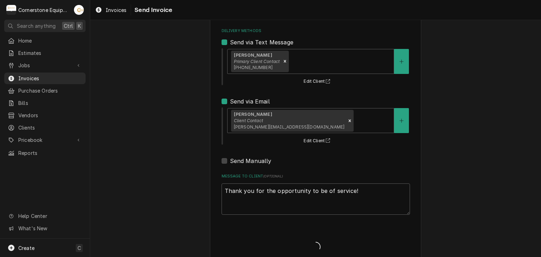
type textarea "x"
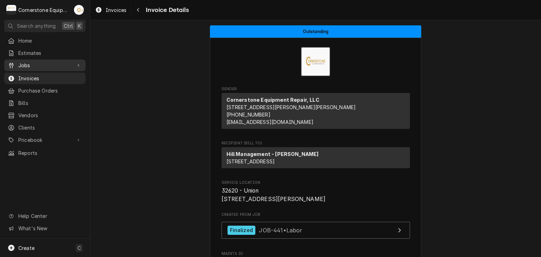
click at [25, 63] on span "Jobs" at bounding box center [44, 65] width 53 height 7
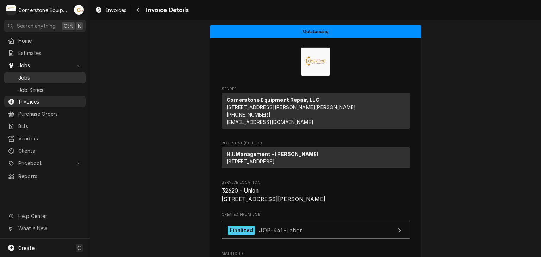
click at [25, 78] on span "Jobs" at bounding box center [50, 77] width 64 height 7
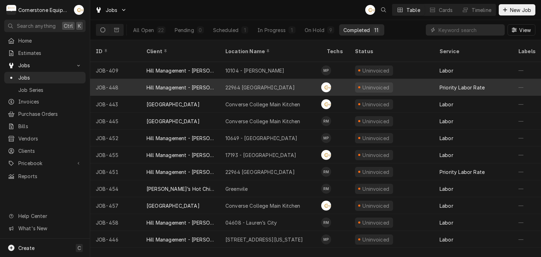
click at [214, 80] on div "Hill Management - [PERSON_NAME]" at bounding box center [180, 87] width 79 height 17
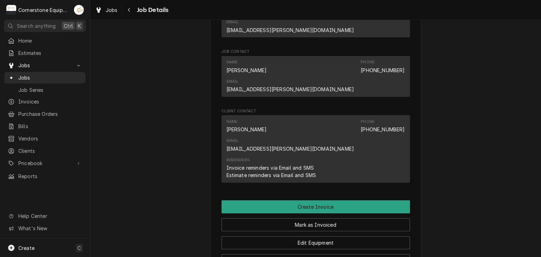
scroll to position [587, 0]
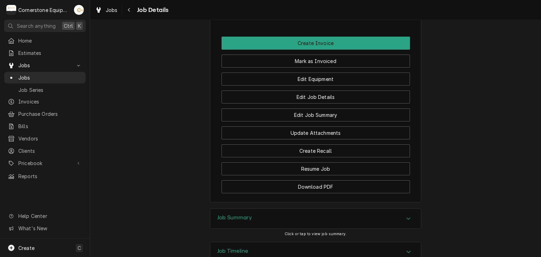
click at [242, 215] on div "Job Summary" at bounding box center [234, 219] width 35 height 8
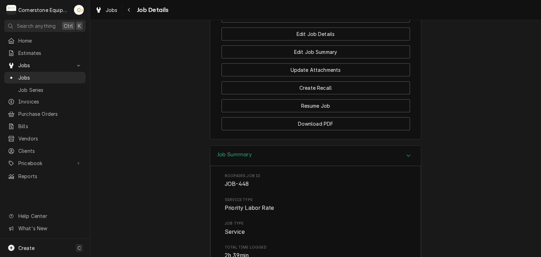
scroll to position [0, 0]
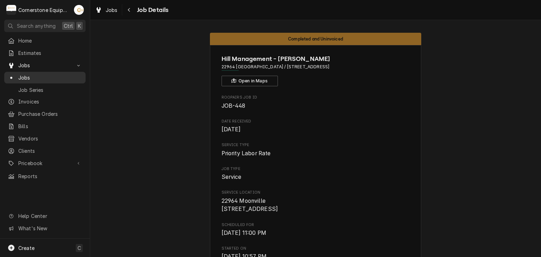
click at [58, 76] on span "Jobs" at bounding box center [50, 77] width 64 height 7
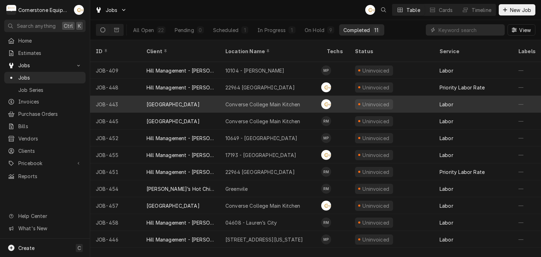
click at [184, 100] on div "[GEOGRAPHIC_DATA]" at bounding box center [180, 104] width 79 height 17
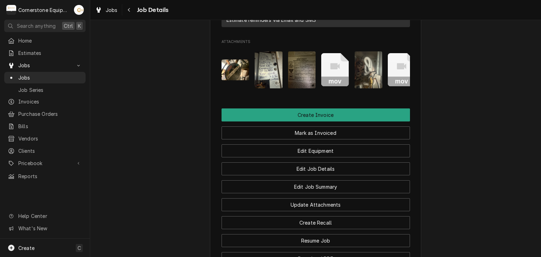
scroll to position [0, 11]
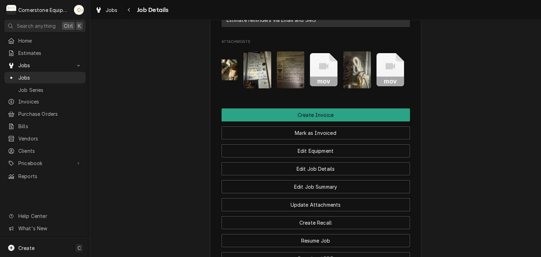
click at [318, 77] on rect "Attachments" at bounding box center [324, 82] width 28 height 10
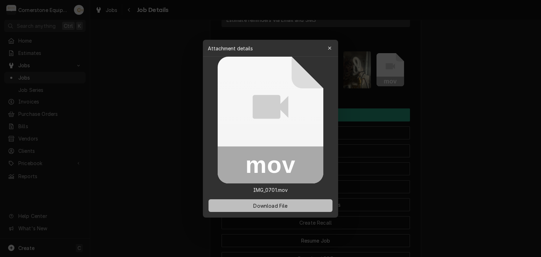
click at [294, 203] on button "Download File" at bounding box center [271, 205] width 124 height 13
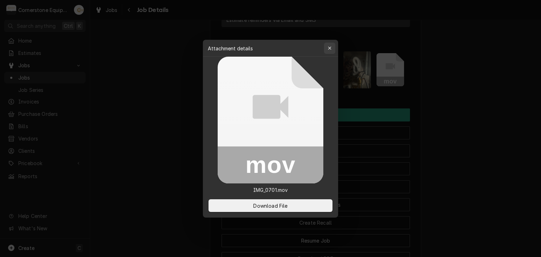
click at [327, 49] on div "button" at bounding box center [329, 48] width 7 height 7
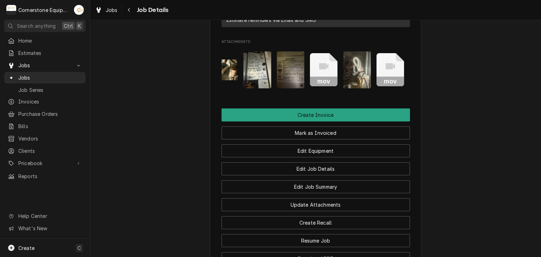
click at [387, 77] on rect "Attachments" at bounding box center [391, 82] width 28 height 10
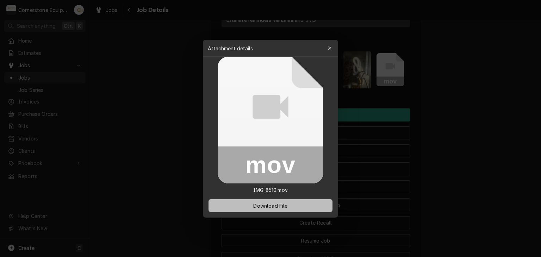
click at [252, 207] on span "Download File" at bounding box center [270, 205] width 37 height 7
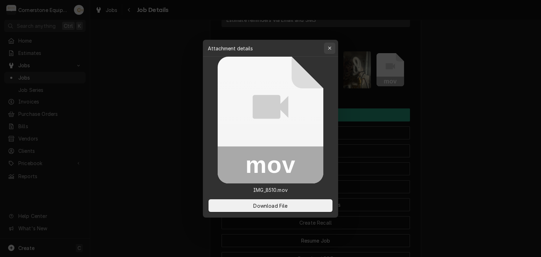
click at [328, 50] on icon "button" at bounding box center [330, 48] width 4 height 5
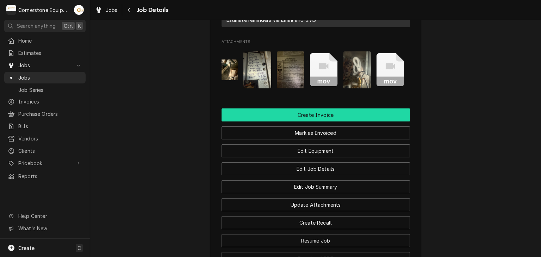
click at [322, 113] on button "Create Invoice" at bounding box center [316, 114] width 188 height 13
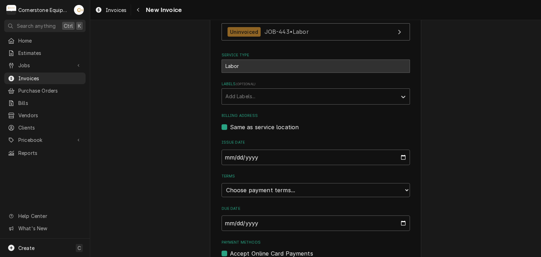
scroll to position [170, 0]
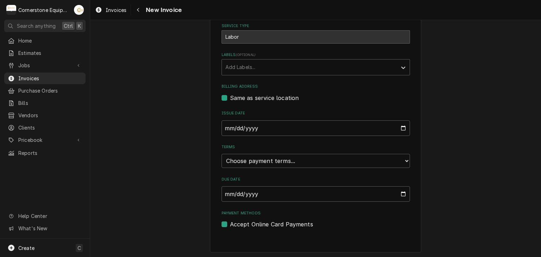
click at [242, 151] on div "Terms Choose payment terms... Same Day Net 7 Net 14 Net 21 Net 30 Net 45 Net 60…" at bounding box center [316, 156] width 188 height 24
click at [241, 158] on select "Choose payment terms... Same Day Net 7 Net 14 Net 21 Net 30 Net 45 Net 60 Net 90" at bounding box center [316, 161] width 188 height 14
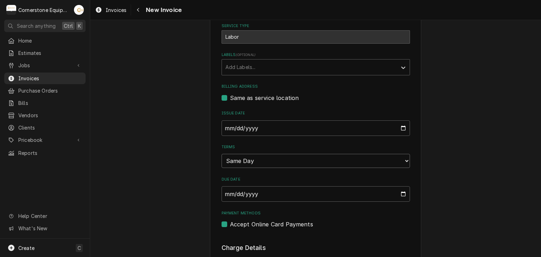
click at [241, 165] on select "Choose payment terms... Same Day Net 7 Net 14 Net 21 Net 30 Net 45 Net 60 Net 90" at bounding box center [316, 161] width 188 height 14
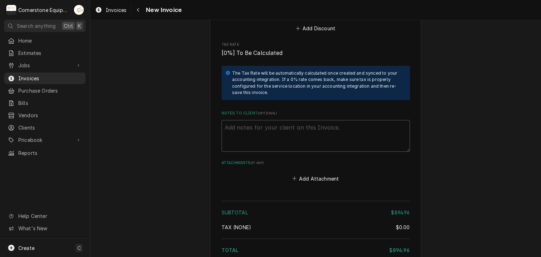
scroll to position [1494, 0]
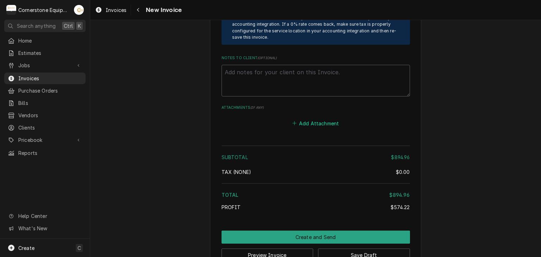
click at [311, 118] on button "Add Attachment" at bounding box center [315, 123] width 49 height 10
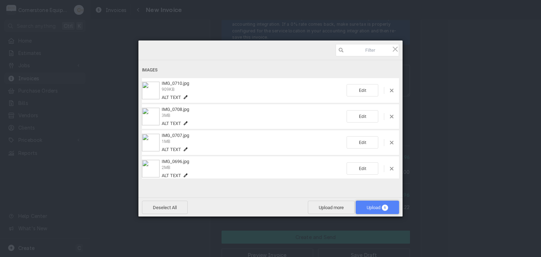
click at [363, 203] on span "Upload 6" at bounding box center [377, 207] width 43 height 13
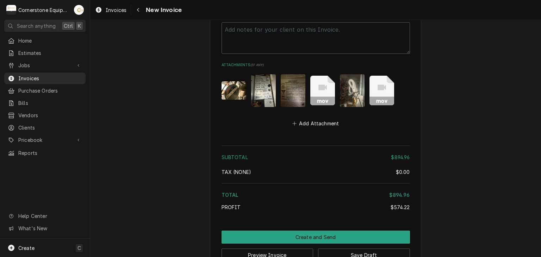
scroll to position [1395, 0]
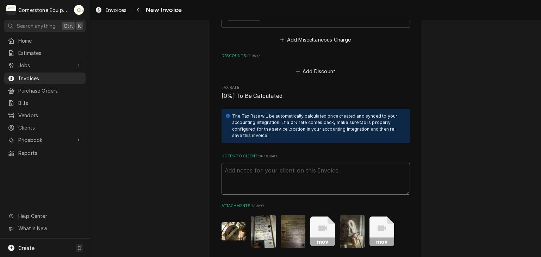
click at [232, 163] on textarea "Notes to Client ( optional )" at bounding box center [316, 179] width 188 height 32
paste textarea "INVOICE APPROVAL AND PAYMENT TERMS All invoices are due upon receipt unless oth…"
type textarea "x"
type textarea "INVOICE APPROVAL AND PAYMENT TERMS All invoices are due upon receipt unless oth…"
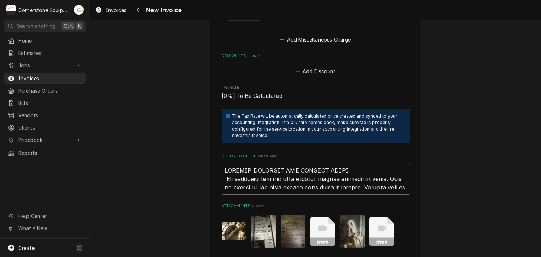
scroll to position [1634, 0]
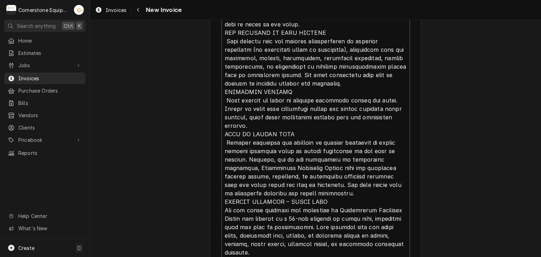
type textarea "x"
type textarea "INVOICE APPROVAL AND PAYMENT TERMS All invoices are due upon receipt unless oth…"
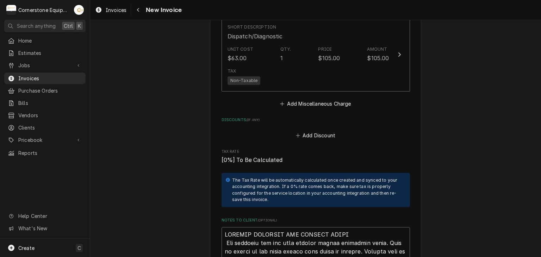
scroll to position [1357, 0]
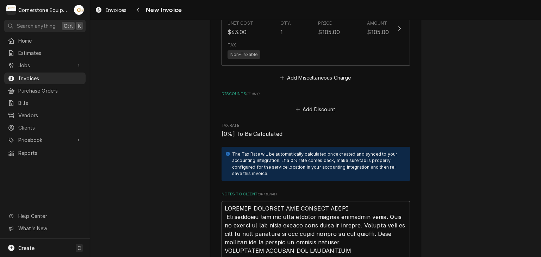
type textarea "x"
type textarea "INVOICE APPROVAL AND PAYMENT TERMS All invoices are due upon receipt unless oth…"
type textarea "x"
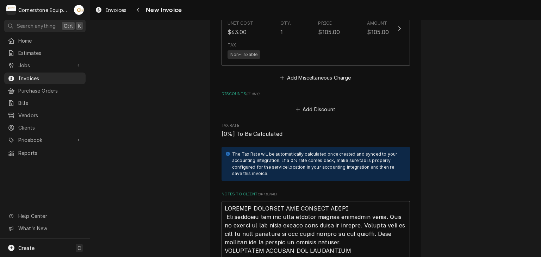
type textarea "INVOICE APPROVAL AND PAYMENT TERMS All invoices are due upon receipt unless oth…"
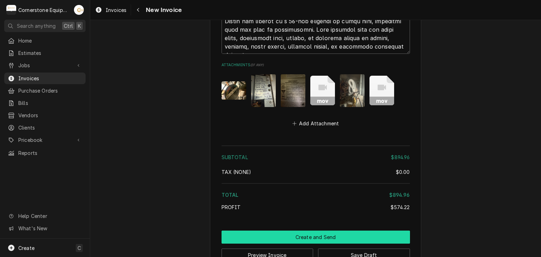
click at [330, 231] on button "Create and Send" at bounding box center [316, 237] width 188 height 13
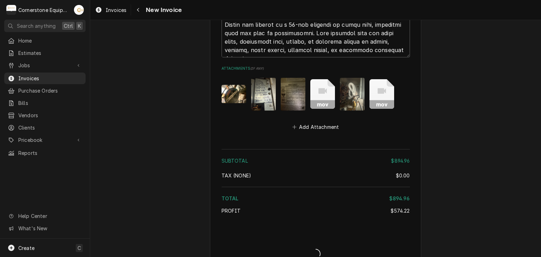
type textarea "x"
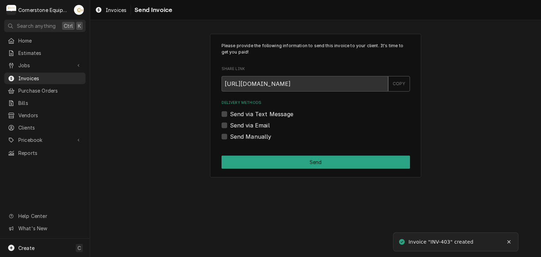
click at [230, 136] on label "Send Manually" at bounding box center [251, 136] width 42 height 8
click at [230, 136] on input "Send Manually" at bounding box center [324, 139] width 188 height 15
checkbox input "true"
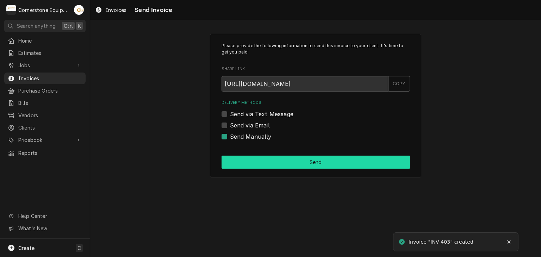
click at [236, 163] on button "Send" at bounding box center [316, 162] width 188 height 13
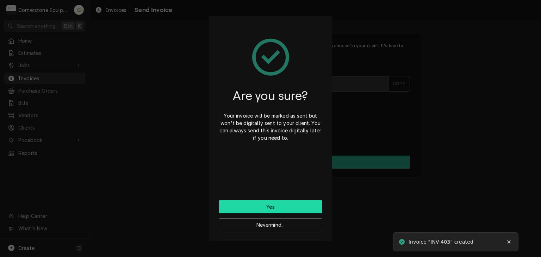
click at [243, 204] on button "Yes" at bounding box center [271, 206] width 104 height 13
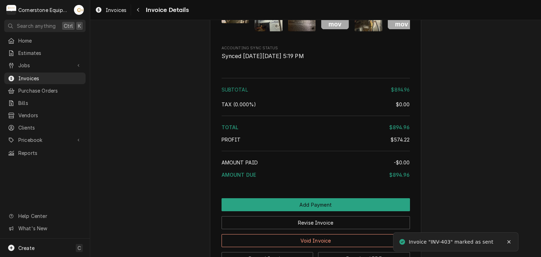
scroll to position [1681, 0]
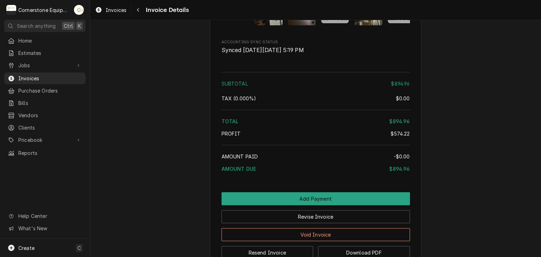
scroll to position [1681, 0]
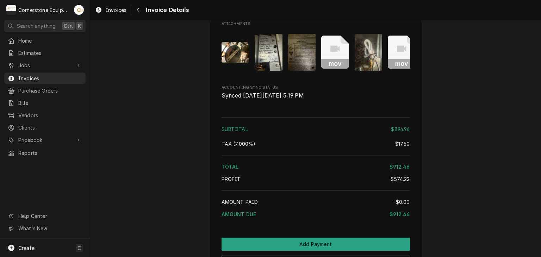
scroll to position [1681, 0]
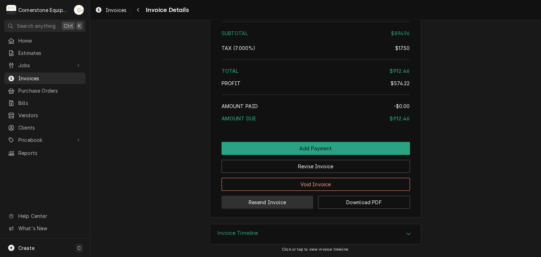
click at [258, 205] on button "Resend Invoice" at bounding box center [268, 202] width 92 height 13
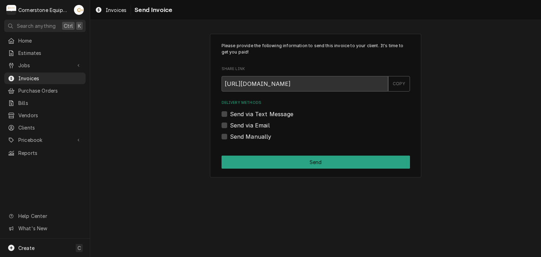
click at [256, 114] on label "Send via Text Message" at bounding box center [261, 114] width 63 height 8
click at [256, 114] on input "Send via Text Message" at bounding box center [324, 117] width 188 height 15
checkbox input "true"
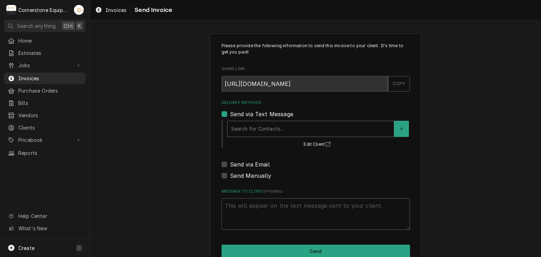
click at [248, 130] on div "Delivery Methods" at bounding box center [310, 129] width 159 height 13
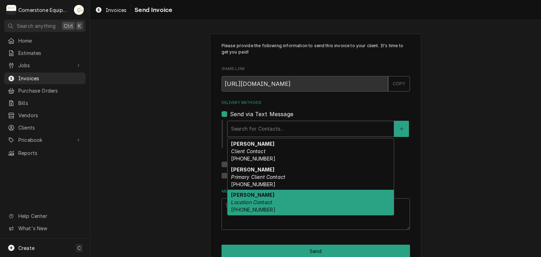
click at [269, 202] on em "Location Contact" at bounding box center [251, 202] width 41 height 6
type textarea "x"
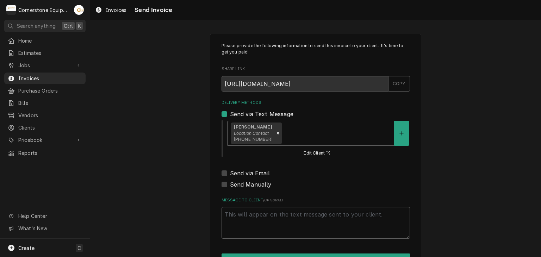
click at [231, 170] on label "Send via Email" at bounding box center [250, 173] width 40 height 8
click at [231, 170] on input "Send via Email" at bounding box center [324, 176] width 188 height 15
checkbox input "true"
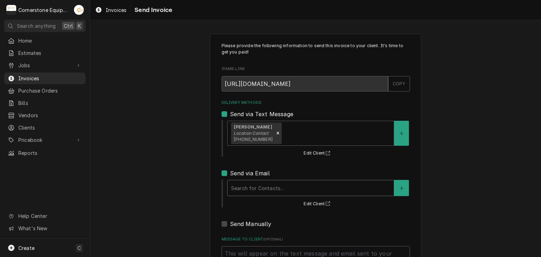
click at [235, 186] on div "Delivery Methods" at bounding box center [310, 188] width 159 height 13
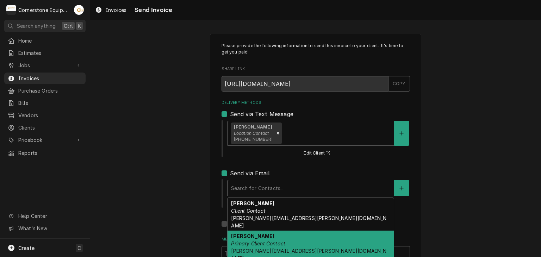
click at [255, 241] on em "Primary Client Contact" at bounding box center [258, 244] width 54 height 6
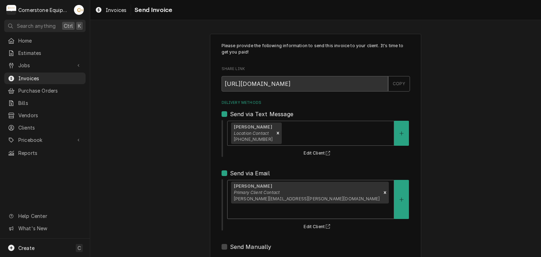
click at [156, 168] on div "Please provide the following information to send this invoice to your client. I…" at bounding box center [315, 185] width 451 height 316
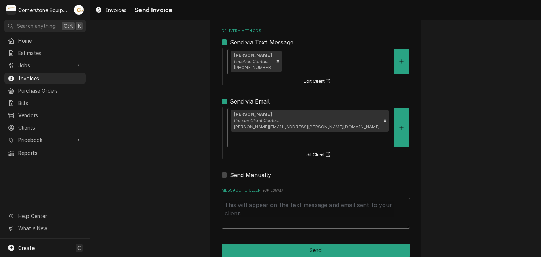
click at [246, 198] on textarea "Message to Client ( optional )" at bounding box center [316, 214] width 188 height 32
type textarea "x"
type textarea "T"
type textarea "x"
type textarea "Th"
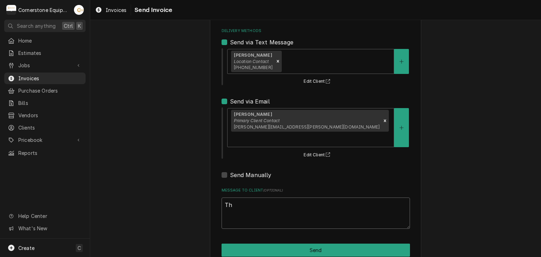
type textarea "x"
type textarea "Tha"
type textarea "x"
type textarea "Than"
type textarea "x"
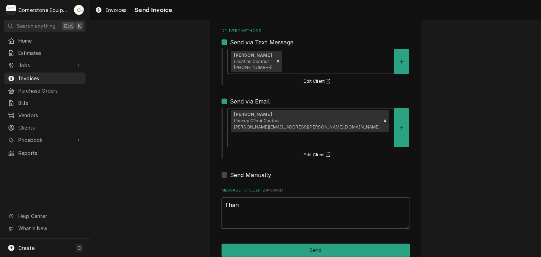
type textarea "Thank"
type textarea "x"
type textarea "Thank"
type textarea "x"
type textarea "Thank yo"
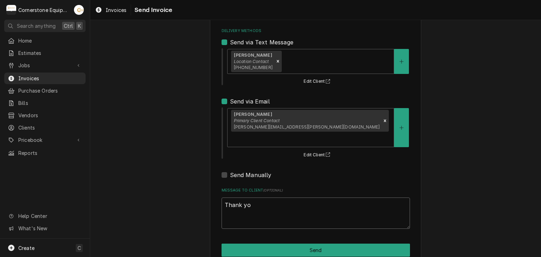
type textarea "x"
type textarea "Thank you"
type textarea "x"
type textarea "Thank you"
type textarea "x"
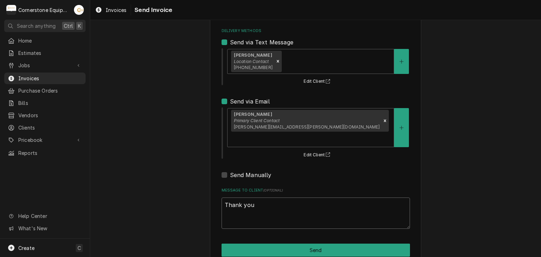
type textarea "Thank you f"
type textarea "x"
type textarea "Thank you fo"
type textarea "x"
type textarea "Thank you for"
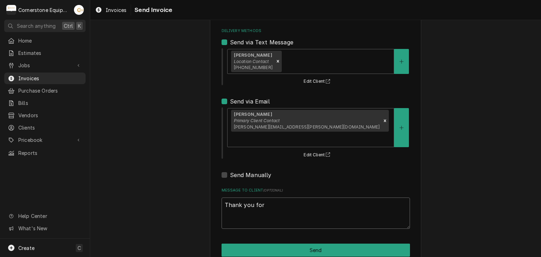
type textarea "x"
type textarea "Thank you for"
type textarea "x"
type textarea "Thank you for t"
type textarea "x"
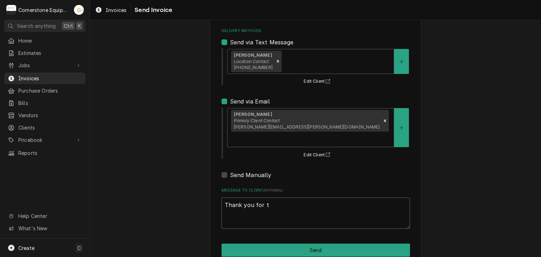
type textarea "Thank you for th"
type textarea "x"
type textarea "Thank you for the"
type textarea "x"
type textarea "Thank you for the"
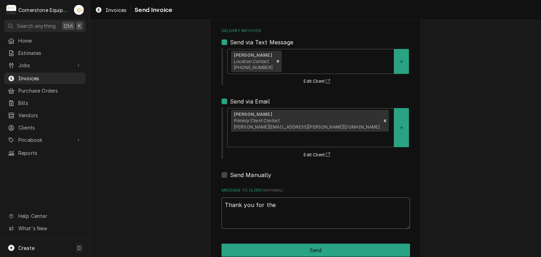
type textarea "x"
type textarea "Thank you for the o"
type textarea "x"
type textarea "Thank you for the op"
type textarea "x"
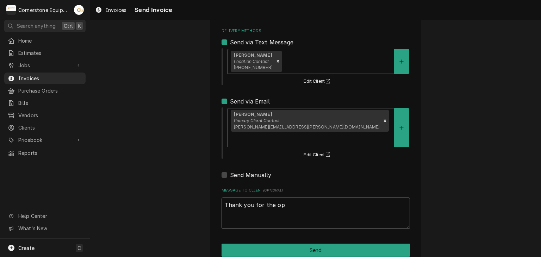
type textarea "Thank you for the opp"
type textarea "x"
type textarea "Thank you for the oppo"
type textarea "x"
type textarea "Thank you for the oppor"
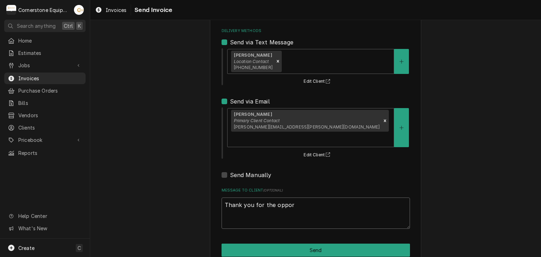
type textarea "x"
type textarea "Thank you for the opport"
type textarea "x"
type textarea "Thank you for the opportu"
type textarea "x"
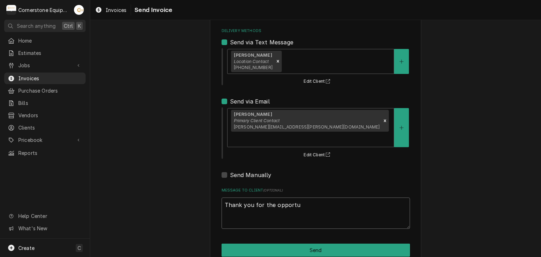
type textarea "Thank you for the opportun"
type textarea "x"
type textarea "Thank you for the opportunit"
type textarea "x"
type textarea "Thank you for the opportunity"
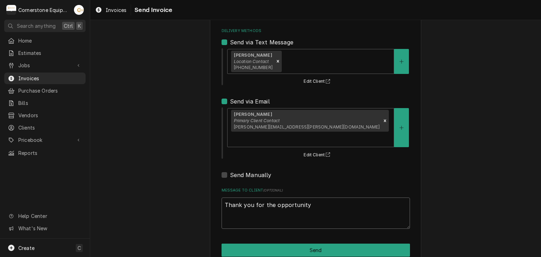
type textarea "x"
type textarea "Thank you for the opportunity t"
type textarea "x"
type textarea "Thank you for the opportunity to"
type textarea "x"
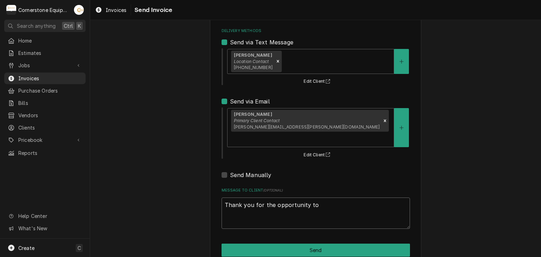
type textarea "Thank you for the opportunity to"
type textarea "x"
type textarea "Thank you for the opportunity to b"
type textarea "x"
type textarea "Thank you for the opportunity to be"
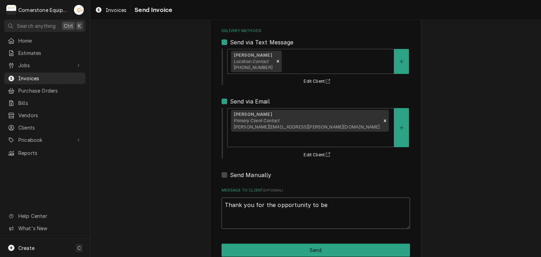
type textarea "x"
type textarea "Thank you for the opportunity to be"
type textarea "x"
type textarea "Thank you for the opportunity to be o"
type textarea "x"
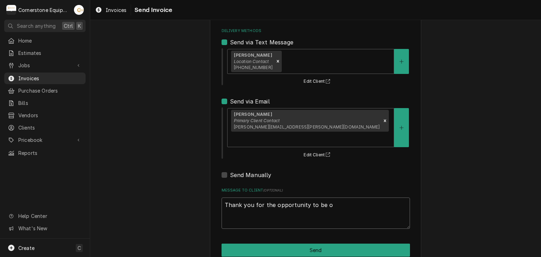
type textarea "Thank you for the opportunity to be of"
type textarea "x"
type textarea "Thank you for the opportunity to be of"
type textarea "x"
type textarea "Thank you for the opportunity to be of s"
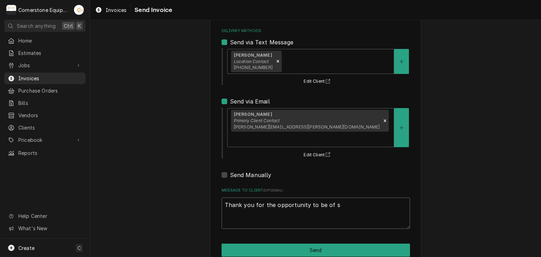
type textarea "x"
type textarea "Thank you for the opportunity to be of se"
type textarea "x"
type textarea "Thank you for the opportunity to be of ser"
type textarea "x"
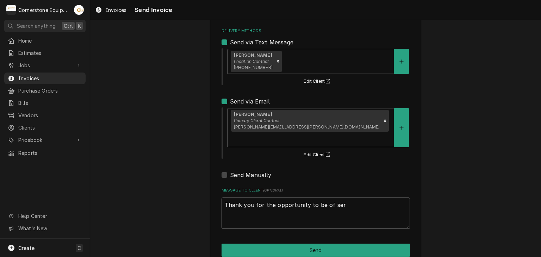
type textarea "Thank you for the opportunity to be of serv"
type textarea "x"
type textarea "Thank you for the opportunity to be of servi"
type textarea "x"
type textarea "Thank you for the opportunity to be of servic"
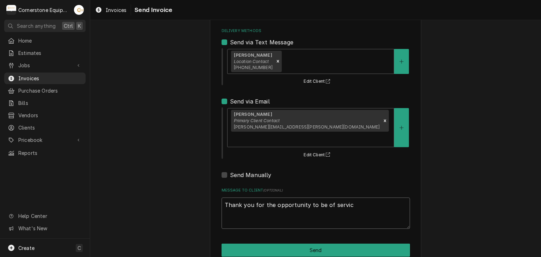
type textarea "x"
type textarea "Thank you for the opportunity to be of service"
type textarea "x"
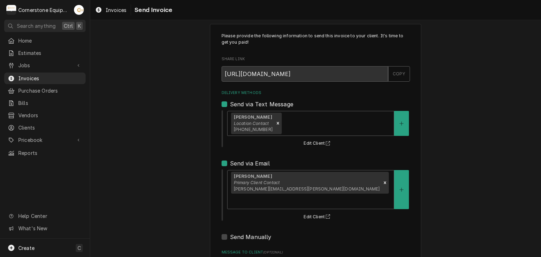
scroll to position [0, 0]
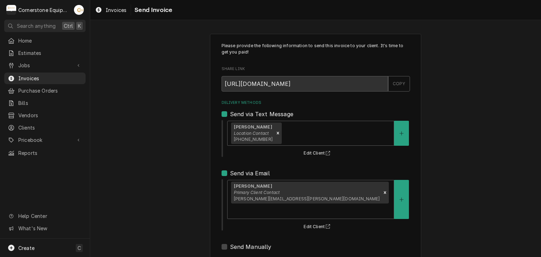
type textarea "Thank you for the opportunity to be of service!"
click at [175, 189] on div "Please provide the following information to send this invoice to your client. I…" at bounding box center [315, 185] width 451 height 316
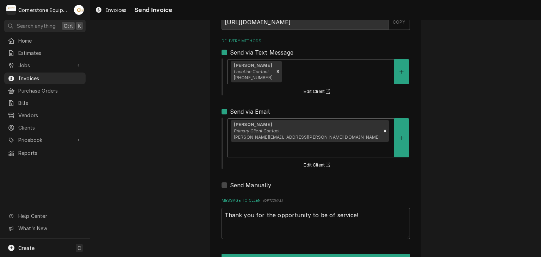
scroll to position [72, 0]
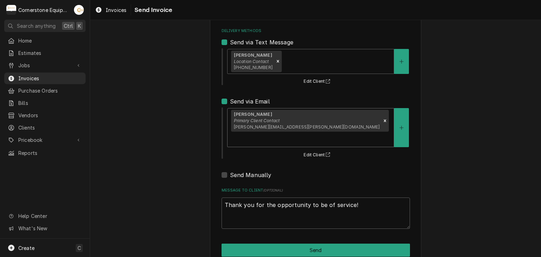
click at [328, 133] on div "Delivery Methods" at bounding box center [310, 139] width 159 height 13
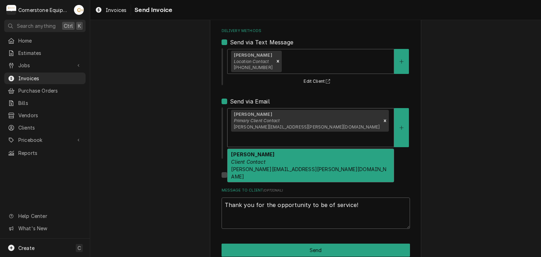
click at [290, 149] on div "Edward Struble Client Contact edward.struble@converse.edu" at bounding box center [311, 165] width 166 height 33
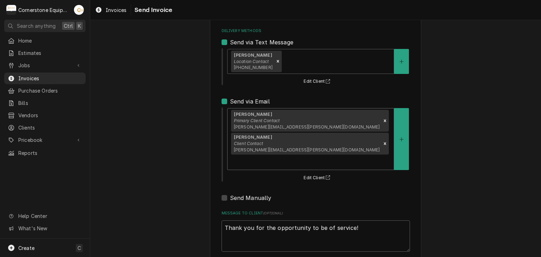
type textarea "x"
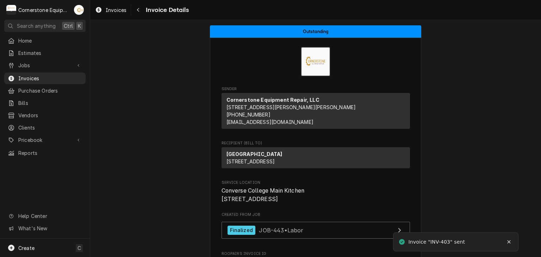
scroll to position [141, 0]
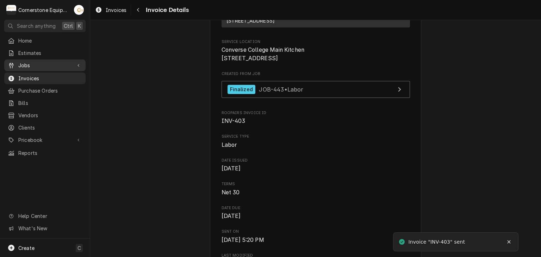
click at [17, 63] on div "Jobs" at bounding box center [40, 65] width 64 height 7
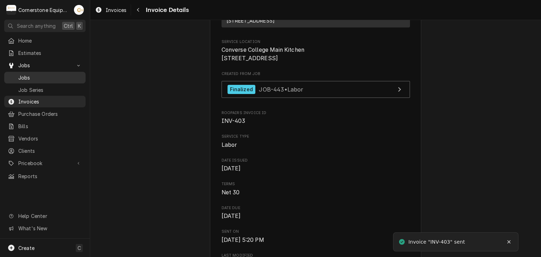
click at [26, 79] on div "Jobs" at bounding box center [45, 77] width 79 height 9
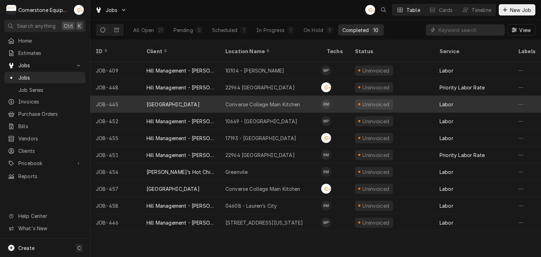
click at [210, 97] on div "[GEOGRAPHIC_DATA]" at bounding box center [180, 104] width 79 height 17
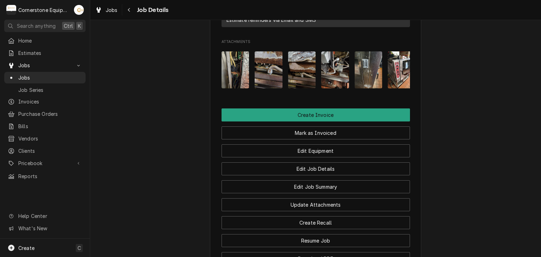
scroll to position [0, 11]
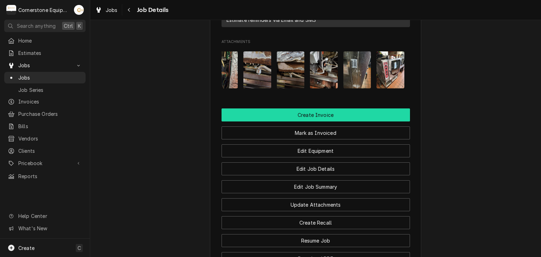
click at [325, 108] on button "Create Invoice" at bounding box center [316, 114] width 188 height 13
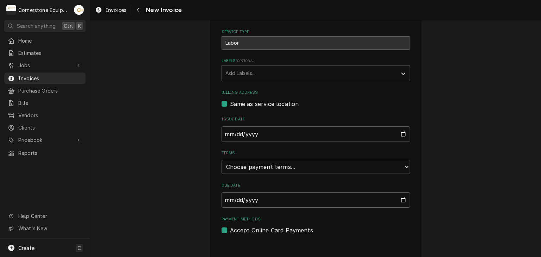
scroll to position [170, 0]
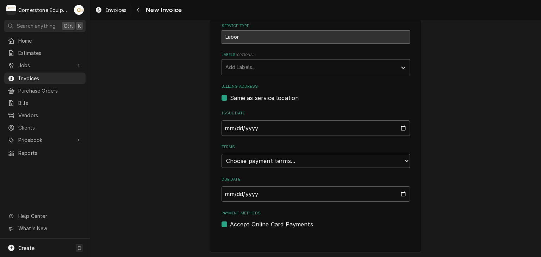
click at [247, 157] on select "Choose payment terms... Same Day Net 7 Net 14 Net 21 Net 30 Net 45 Net 60 Net 90" at bounding box center [316, 161] width 188 height 14
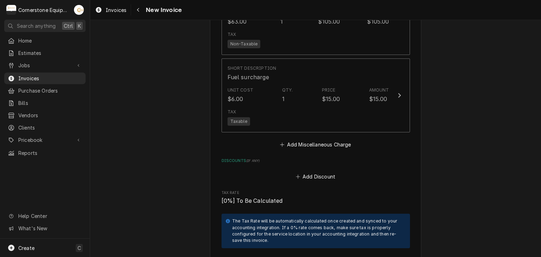
scroll to position [1016, 0]
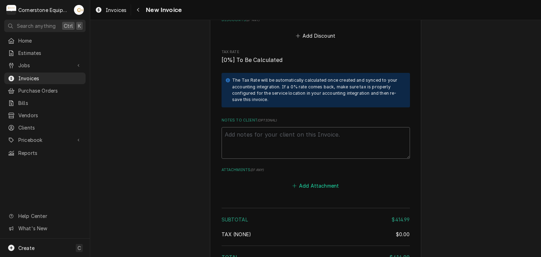
click at [303, 181] on button "Add Attachment" at bounding box center [315, 186] width 49 height 10
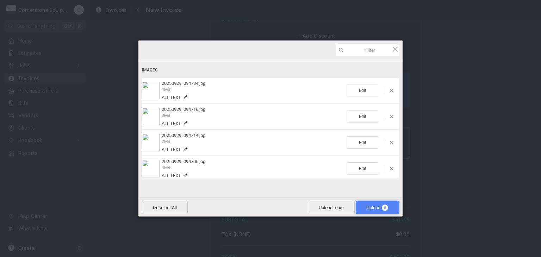
click at [371, 210] on span "Upload 6" at bounding box center [377, 207] width 21 height 5
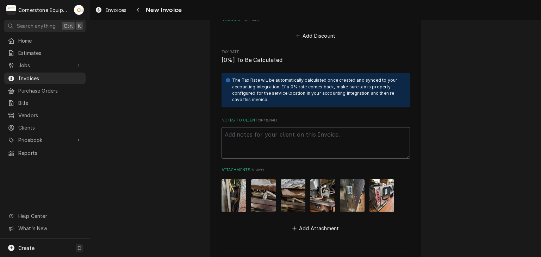
click at [290, 132] on textarea "Notes to Client ( optional )" at bounding box center [316, 143] width 188 height 32
paste textarea "INVOICE APPROVAL AND PAYMENT TERMS All invoices are due upon receipt unless oth…"
type textarea "x"
type textarea "INVOICE APPROVAL AND PAYMENT TERMS All invoices are due upon receipt unless oth…"
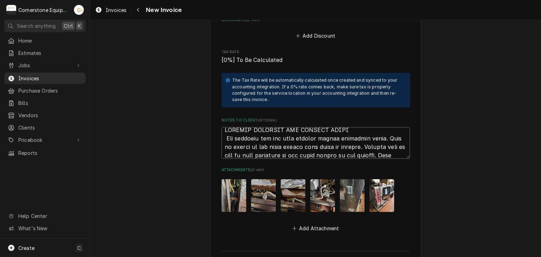
scroll to position [1211, 0]
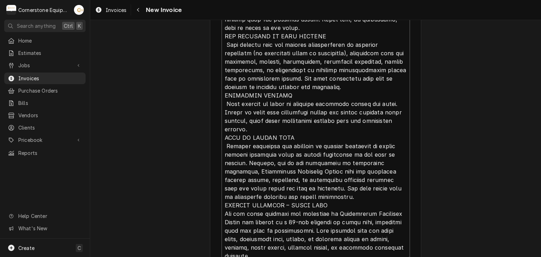
type textarea "x"
type textarea "INVOICE APPROVAL AND PAYMENT TERMS All invoices are due upon receipt unless oth…"
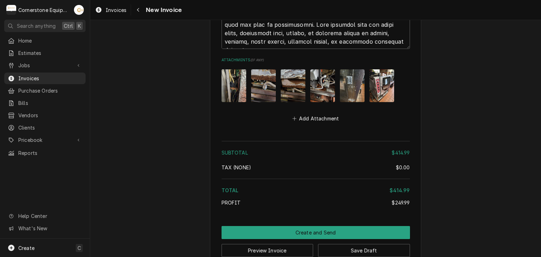
scroll to position [1426, 0]
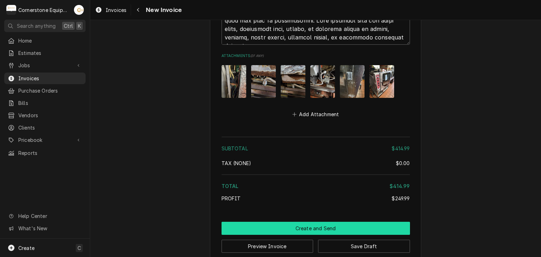
click at [325, 222] on button "Create and Send" at bounding box center [316, 228] width 188 height 13
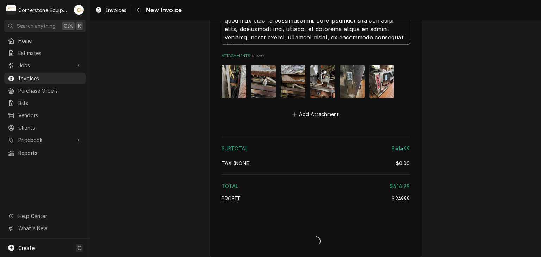
scroll to position [1422, 0]
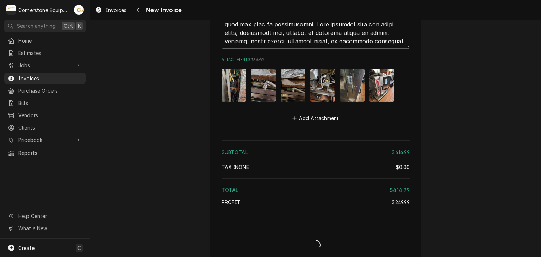
type textarea "x"
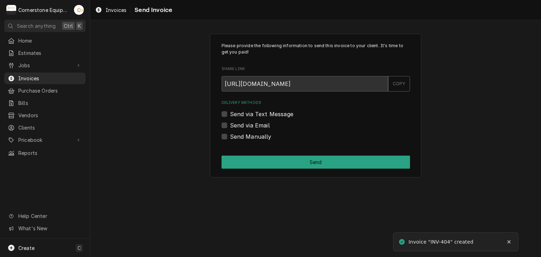
click at [243, 133] on label "Send Manually" at bounding box center [251, 136] width 42 height 8
click at [243, 133] on input "Send Manually" at bounding box center [324, 139] width 188 height 15
checkbox input "true"
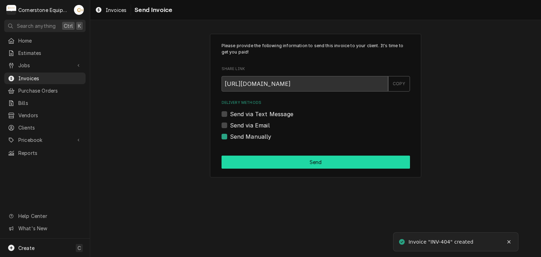
click at [279, 166] on button "Send" at bounding box center [316, 162] width 188 height 13
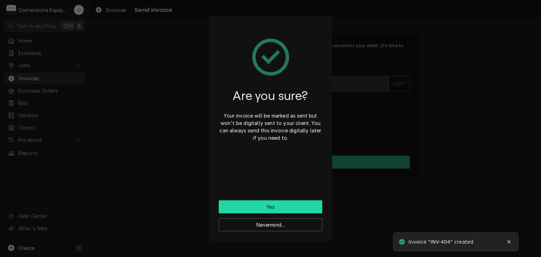
click at [267, 204] on button "Yes" at bounding box center [271, 206] width 104 height 13
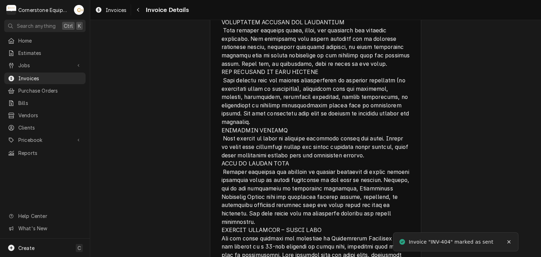
scroll to position [1363, 0]
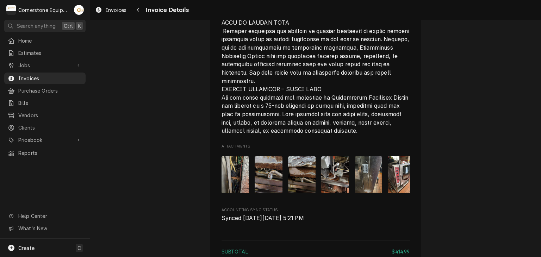
scroll to position [1363, 0]
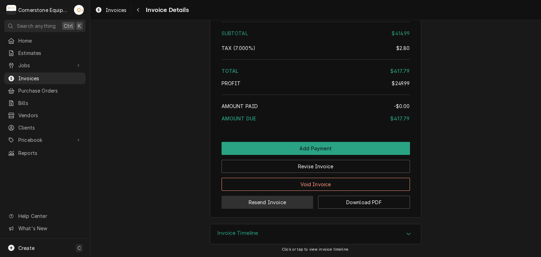
click at [278, 205] on button "Resend Invoice" at bounding box center [268, 202] width 92 height 13
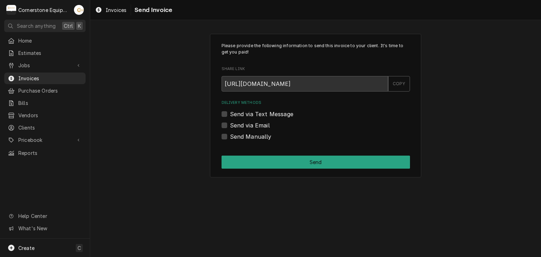
click at [255, 110] on label "Send via Text Message" at bounding box center [261, 114] width 63 height 8
click at [255, 110] on input "Send via Text Message" at bounding box center [324, 117] width 188 height 15
checkbox input "true"
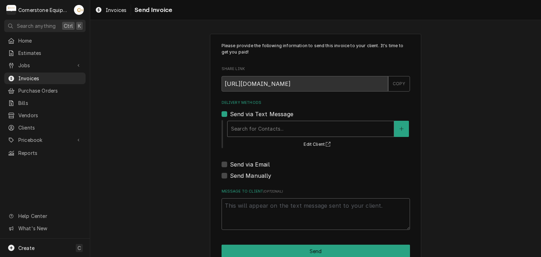
click at [247, 127] on div "Delivery Methods" at bounding box center [310, 129] width 159 height 13
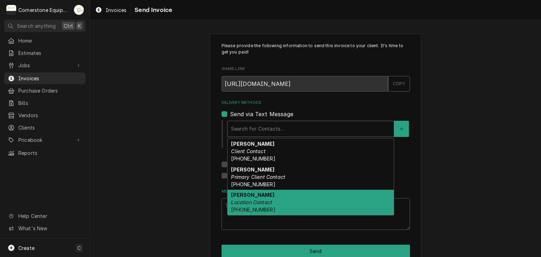
click at [254, 199] on em "Location Contact" at bounding box center [251, 202] width 41 height 6
type textarea "x"
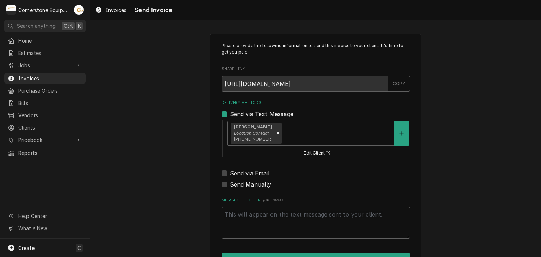
click at [249, 173] on label "Send via Email" at bounding box center [250, 173] width 40 height 8
click at [249, 173] on input "Send via Email" at bounding box center [324, 176] width 188 height 15
checkbox input "true"
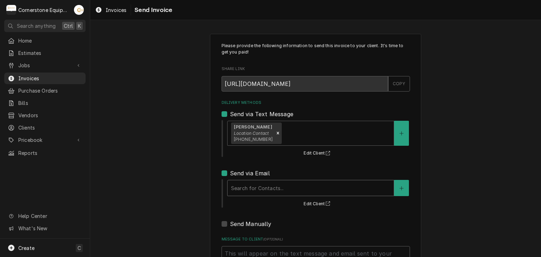
click at [247, 187] on div "Delivery Methods" at bounding box center [310, 188] width 159 height 13
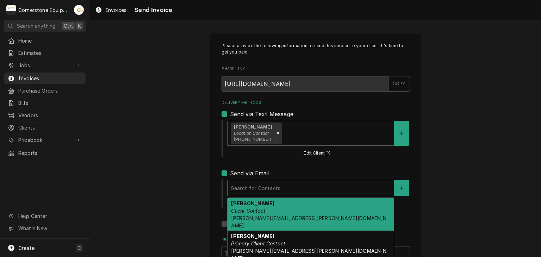
click at [251, 203] on strong "Edward Struble" at bounding box center [252, 203] width 43 height 6
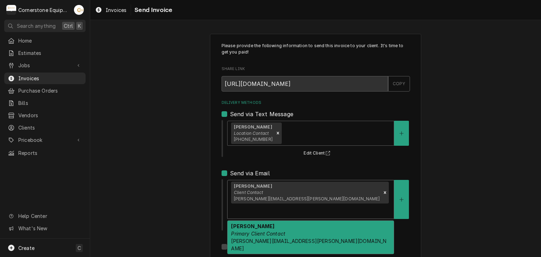
click at [322, 205] on div "Delivery Methods" at bounding box center [310, 211] width 159 height 13
click at [287, 221] on div "Susan Jackson Primary Client Contact susan.jackson@converse.edu" at bounding box center [311, 237] width 166 height 33
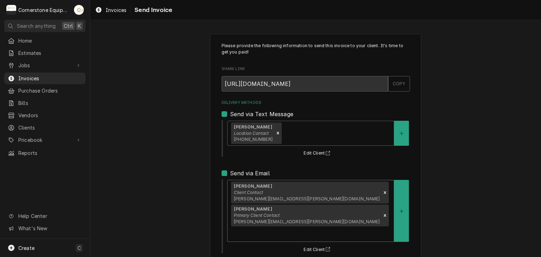
click at [144, 179] on div "Please provide the following information to send this invoice to your client. I…" at bounding box center [315, 196] width 451 height 339
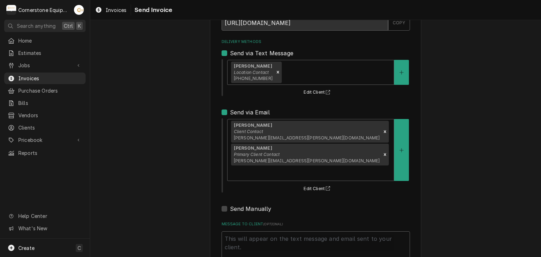
scroll to position [72, 0]
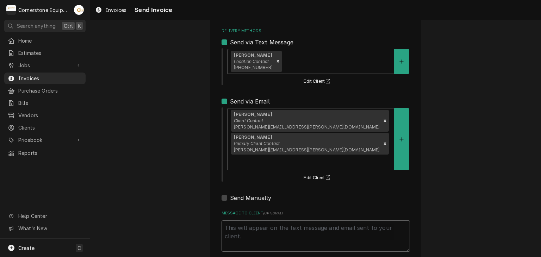
click at [275, 221] on textarea "Message to Client ( optional )" at bounding box center [316, 237] width 188 height 32
type textarea "x"
type textarea "T"
type textarea "x"
type textarea "Th"
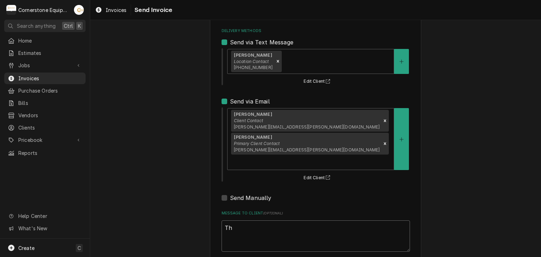
type textarea "x"
type textarea "Tha"
type textarea "x"
type textarea "Than"
type textarea "x"
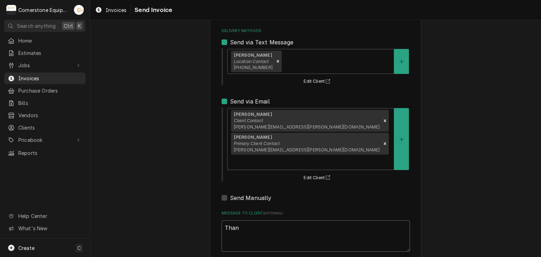
type textarea "Thank"
type textarea "x"
type textarea "Thank"
type textarea "x"
type textarea "Thank y"
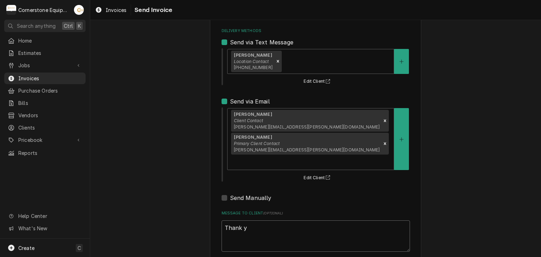
type textarea "x"
type textarea "Thank yo"
type textarea "x"
type textarea "Thank you"
type textarea "x"
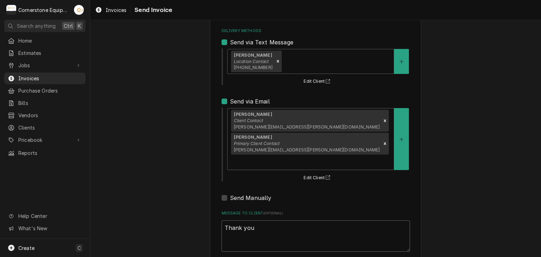
type textarea "Thank you"
type textarea "x"
type textarea "Thank you f"
type textarea "x"
type textarea "Thank you fo"
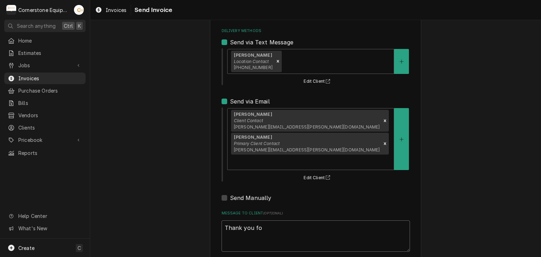
type textarea "x"
type textarea "Thank you for"
type textarea "x"
type textarea "Thank you for"
type textarea "x"
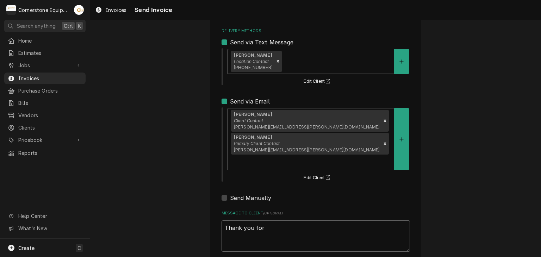
type textarea "Thank you for t"
type textarea "x"
type textarea "Thank you for th"
type textarea "x"
type textarea "Thank you for the"
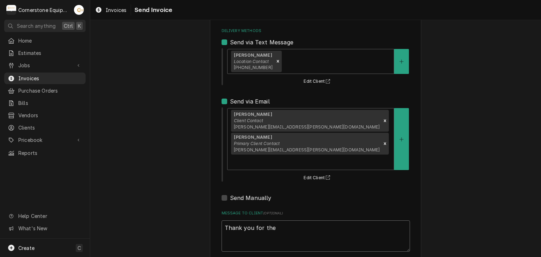
type textarea "x"
type textarea "Thank you for the"
type textarea "x"
type textarea "Thank you for the i"
type textarea "x"
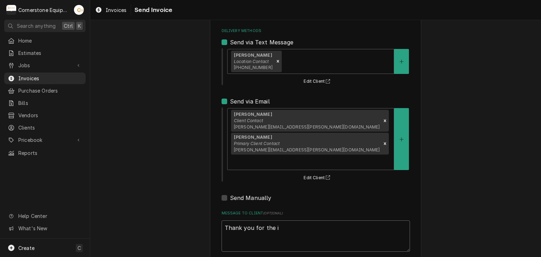
type textarea "Thank you for the"
type textarea "x"
type textarea "Thank you for the o"
type textarea "x"
type textarea "Thank you for the oo"
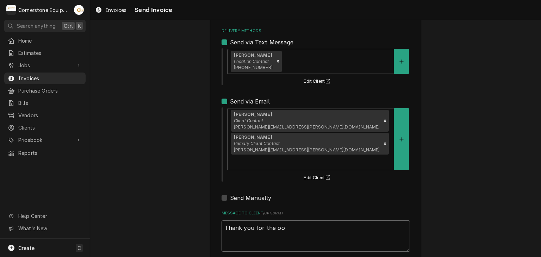
type textarea "x"
type textarea "Thank you for the oop"
type textarea "x"
type textarea "Thank you for the oo"
type textarea "x"
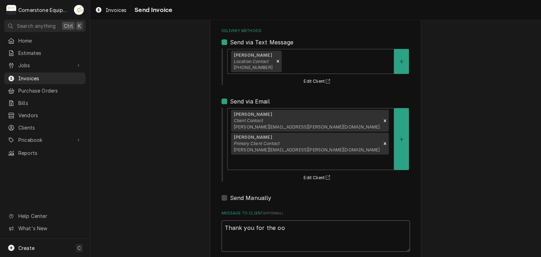
type textarea "Thank you for the o"
type textarea "x"
type textarea "Thank you for the op"
type textarea "x"
type textarea "Thank you for the opp"
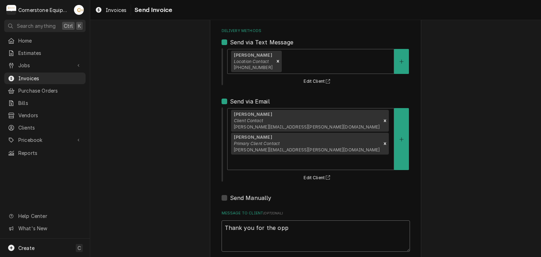
type textarea "x"
type textarea "Thank you for the oppo"
type textarea "x"
type textarea "Thank you for the oppor"
type textarea "x"
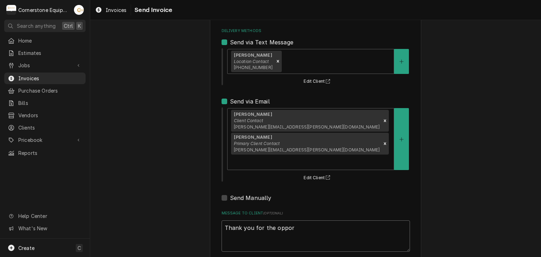
type textarea "Thank you for the opport"
type textarea "x"
type textarea "Thank you for the opportu"
type textarea "x"
type textarea "Thank you for the opportun"
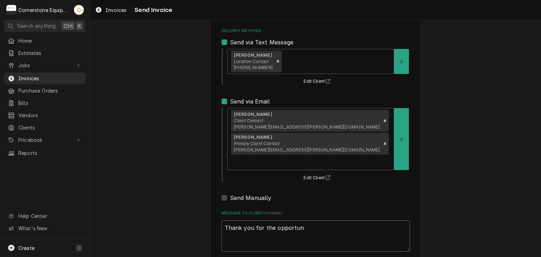
type textarea "x"
type textarea "Thank you for the opportuni"
type textarea "x"
type textarea "Thank you for the opportunit"
type textarea "x"
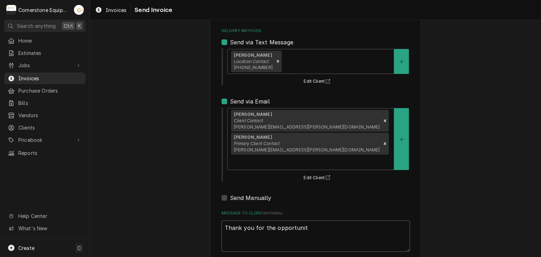
type textarea "Thank you for the opportunity"
type textarea "x"
type textarea "Thank you for the opportunity"
type textarea "x"
type textarea "Thank you for the opportunity t"
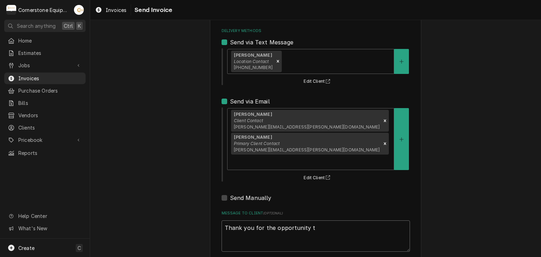
type textarea "x"
type textarea "Thank you for the opportunity to"
type textarea "x"
type textarea "Thank you for the opportunity to"
type textarea "x"
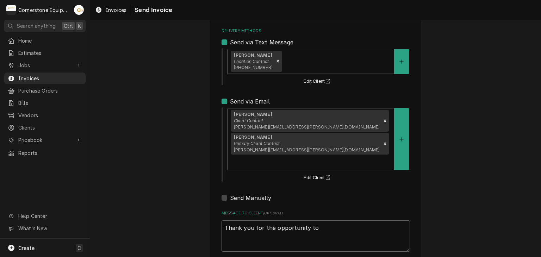
type textarea "Thank you for the opportunity to b"
type textarea "x"
type textarea "Thank you for the opportunity to be"
type textarea "x"
type textarea "Thank you for the opportunity to be"
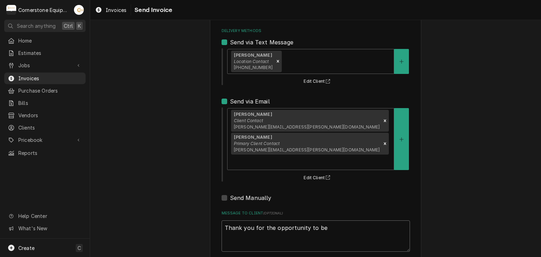
type textarea "x"
type textarea "Thank you for the opportunity to be o"
type textarea "x"
type textarea "Thank you for the opportunity to be of"
type textarea "x"
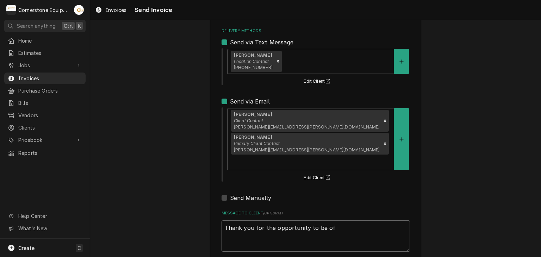
type textarea "Thank you for the opportunity to be of"
type textarea "x"
type textarea "Thank you for the opportunity to be of s"
type textarea "x"
type textarea "Thank you for the opportunity to be of se"
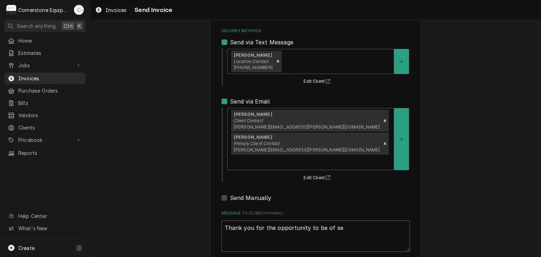
type textarea "x"
type textarea "Thank you for the opportunity to be of ser"
type textarea "x"
type textarea "Thank you for the opportunity to be of serv"
type textarea "x"
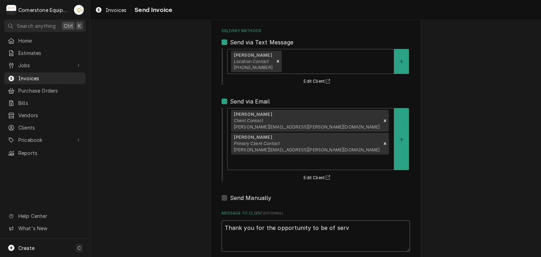
type textarea "Thank you for the opportunity to be of servi"
type textarea "x"
type textarea "Thank you for the opportunity to be of servic"
type textarea "x"
type textarea "Thank you for the opportunity to be of service"
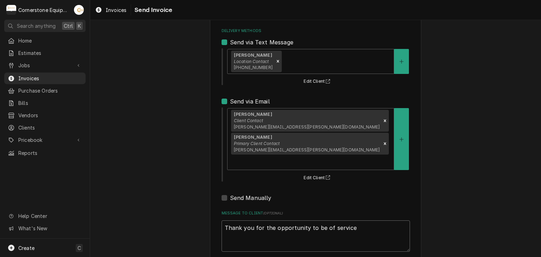
type textarea "x"
click at [275, 221] on textarea "Thank you for the opportunity to be of service!" at bounding box center [316, 237] width 188 height 32
type textarea "Thank you for the opportunity to be of service!"
type textarea "x"
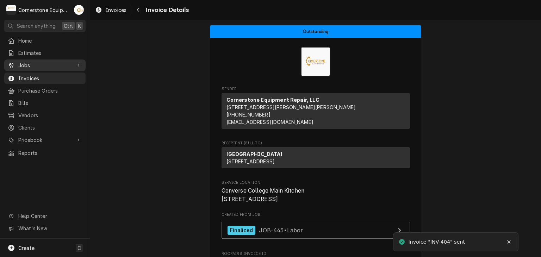
click at [32, 68] on link "Jobs" at bounding box center [44, 66] width 81 height 12
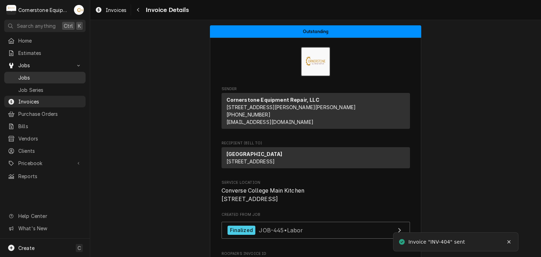
click at [29, 76] on span "Jobs" at bounding box center [50, 77] width 64 height 7
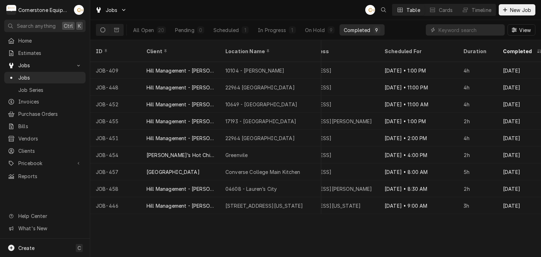
scroll to position [0, 640]
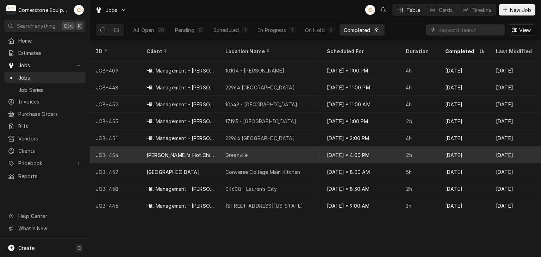
click at [186, 151] on div "[PERSON_NAME]’s Hot Chicken Shack" at bounding box center [181, 154] width 68 height 7
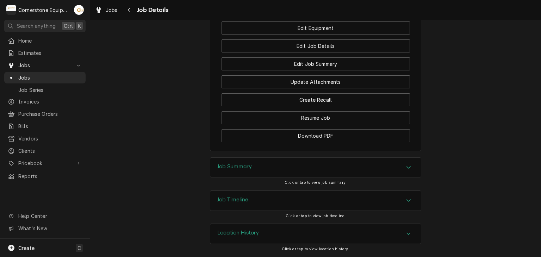
scroll to position [653, 0]
click at [279, 162] on div "Job Summary" at bounding box center [315, 168] width 211 height 20
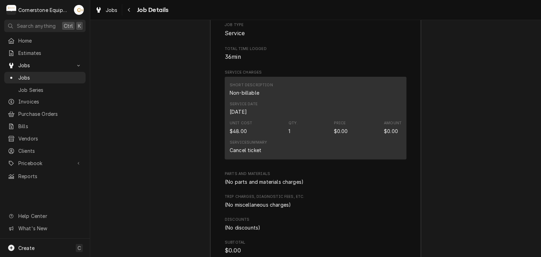
scroll to position [716, 0]
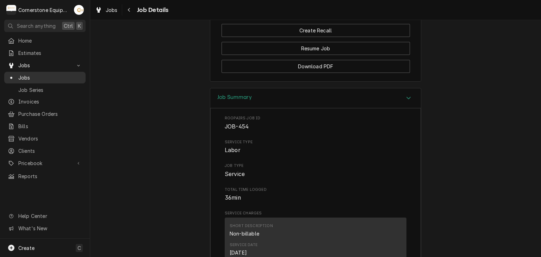
click at [59, 75] on span "Jobs" at bounding box center [50, 77] width 64 height 7
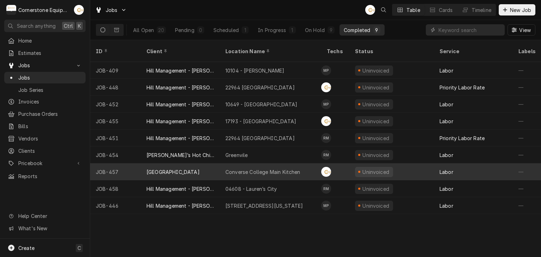
click at [153, 168] on div "[GEOGRAPHIC_DATA]" at bounding box center [173, 171] width 53 height 7
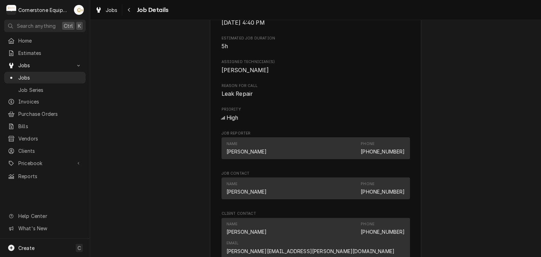
scroll to position [423, 0]
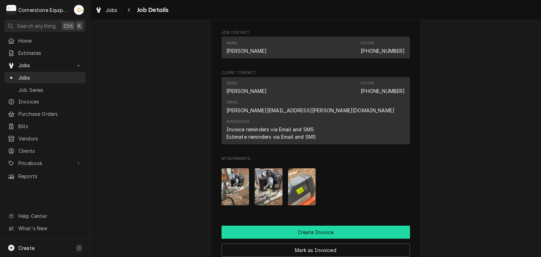
click at [299, 226] on button "Create Invoice" at bounding box center [316, 232] width 188 height 13
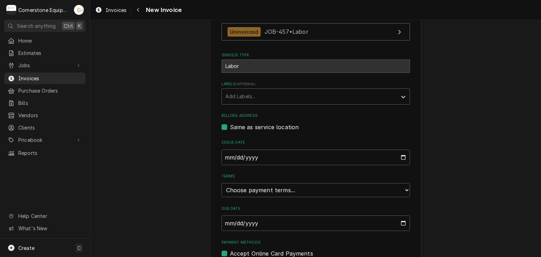
scroll to position [170, 0]
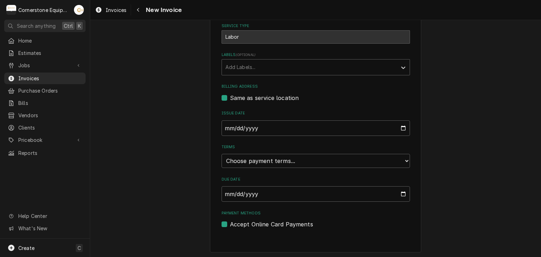
click at [246, 167] on fieldset "Basic Details Created From Job Uninvoiced JOB-457 • Labor Service Type Labor La…" at bounding box center [316, 99] width 188 height 260
click at [246, 165] on select "Choose payment terms... Same Day Net 7 Net 14 Net 21 Net 30 Net 45 Net 60 Net 90" at bounding box center [316, 161] width 188 height 14
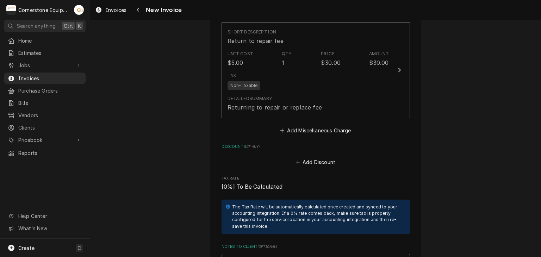
scroll to position [1720, 0]
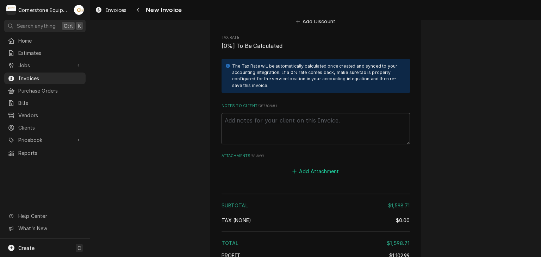
click at [307, 168] on button "Add Attachment" at bounding box center [315, 172] width 49 height 10
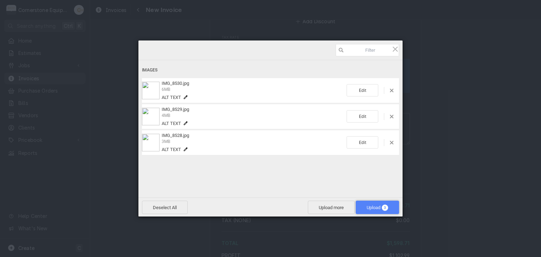
click at [373, 209] on span "Upload 3" at bounding box center [377, 207] width 21 height 5
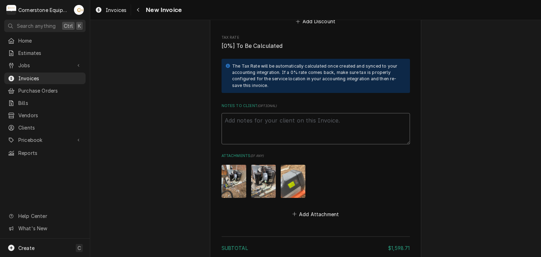
click at [252, 118] on textarea "Notes to Client ( optional )" at bounding box center [316, 129] width 188 height 32
paste textarea "INVOICE APPROVAL AND PAYMENT TERMS All invoices are due upon receipt unless oth…"
type textarea "x"
type textarea "INVOICE APPROVAL AND PAYMENT TERMS All invoices are due upon receipt unless oth…"
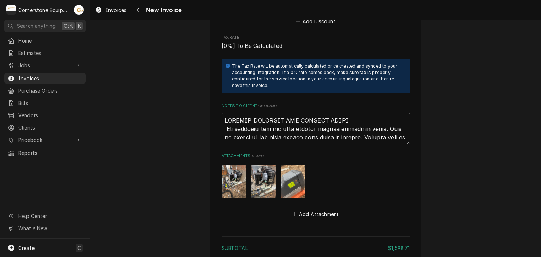
scroll to position [1908, 0]
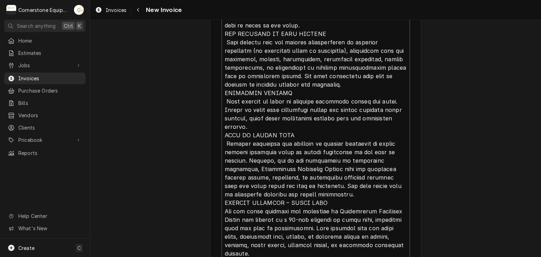
type textarea "x"
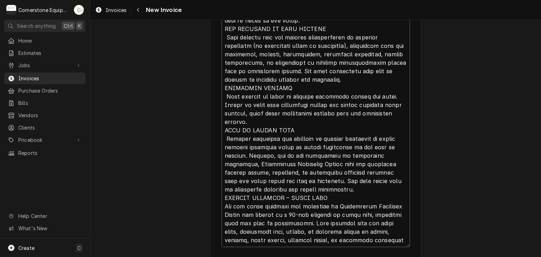
type textarea "INVOICE APPROVAL AND PAYMENT TERMS All invoices are due upon receipt unless oth…"
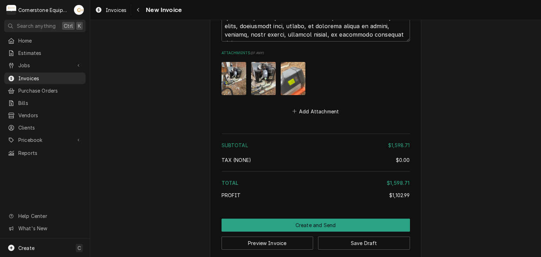
scroll to position [2123, 0]
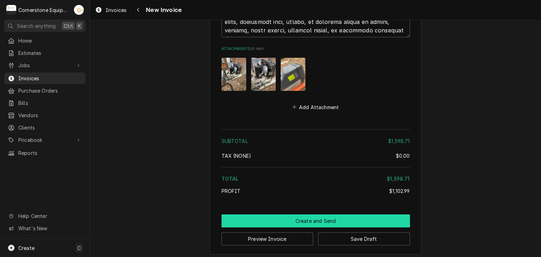
click at [333, 219] on button "Create and Send" at bounding box center [316, 221] width 188 height 13
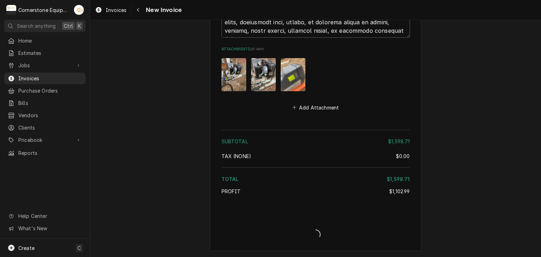
scroll to position [2119, 0]
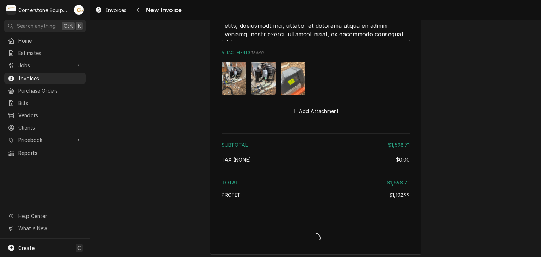
type textarea "x"
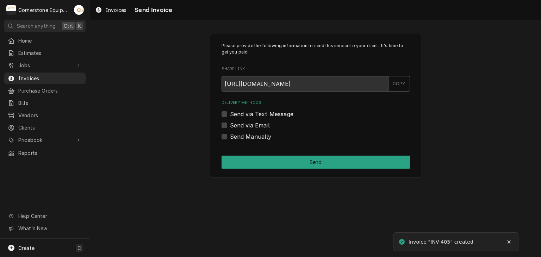
click at [253, 136] on label "Send Manually" at bounding box center [251, 136] width 42 height 8
click at [253, 136] on input "Send Manually" at bounding box center [324, 139] width 188 height 15
checkbox input "true"
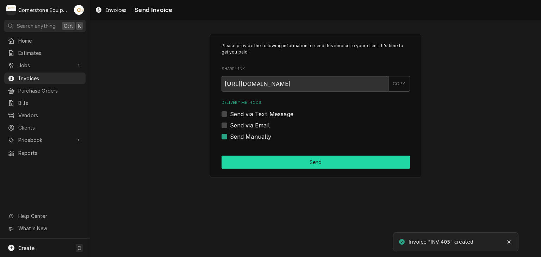
click at [267, 162] on button "Send" at bounding box center [316, 162] width 188 height 13
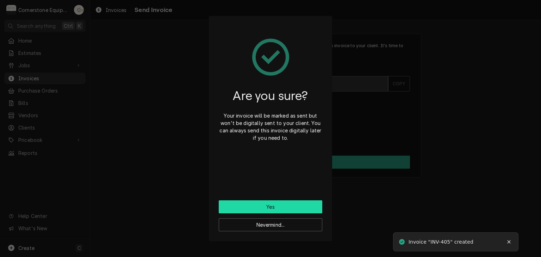
click at [270, 208] on button "Yes" at bounding box center [271, 206] width 104 height 13
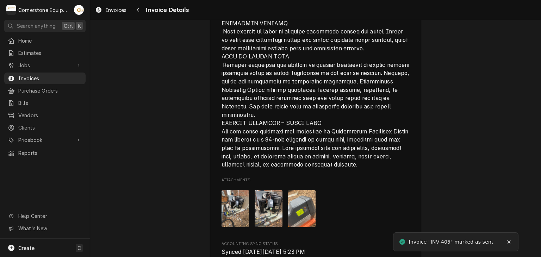
scroll to position [1967, 0]
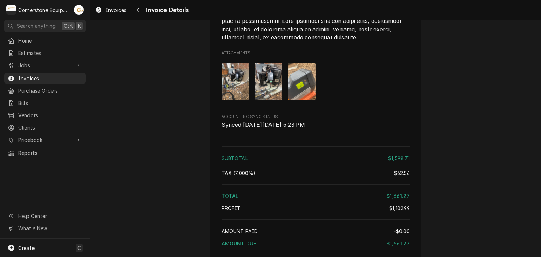
scroll to position [1967, 0]
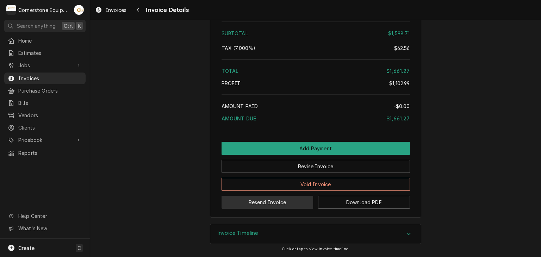
click at [253, 199] on button "Resend Invoice" at bounding box center [268, 202] width 92 height 13
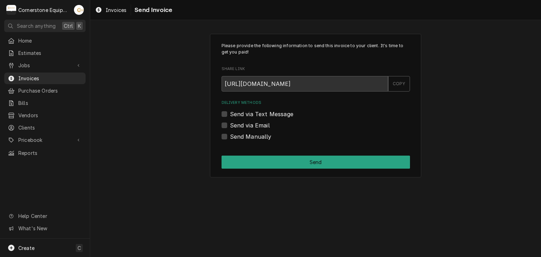
click at [240, 113] on label "Send via Text Message" at bounding box center [261, 114] width 63 height 8
click at [240, 113] on input "Send via Text Message" at bounding box center [324, 117] width 188 height 15
checkbox input "true"
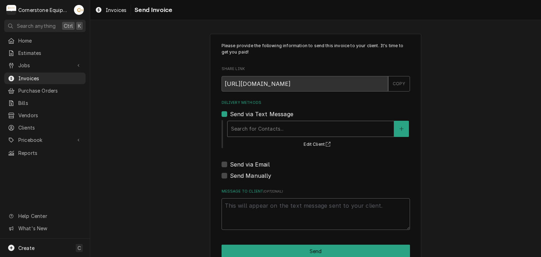
click at [237, 128] on div "Delivery Methods" at bounding box center [310, 129] width 159 height 13
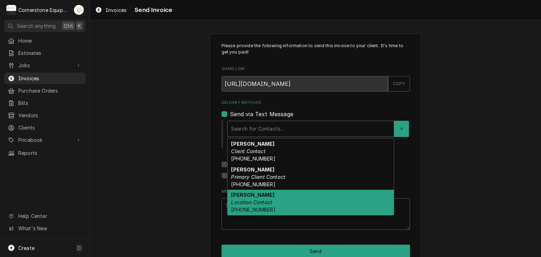
click at [248, 204] on em "Location Contact" at bounding box center [251, 202] width 41 height 6
type textarea "x"
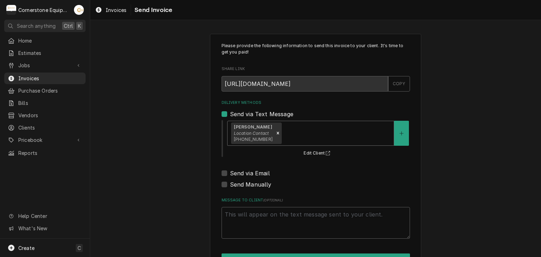
click at [252, 172] on label "Send via Email" at bounding box center [250, 173] width 40 height 8
click at [252, 172] on input "Send via Email" at bounding box center [324, 176] width 188 height 15
checkbox input "true"
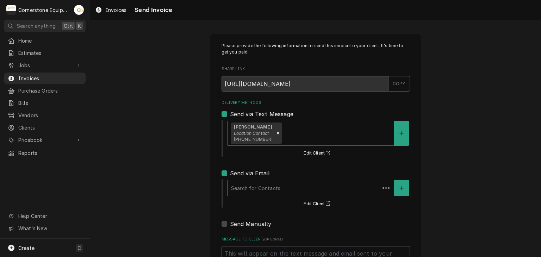
click at [249, 185] on div "Delivery Methods" at bounding box center [303, 188] width 145 height 13
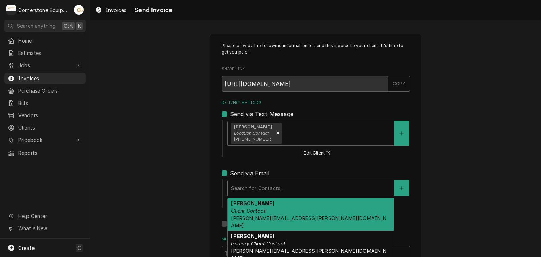
drag, startPoint x: 252, startPoint y: 212, endPoint x: 257, endPoint y: 204, distance: 9.2
click at [252, 212] on em "Client Contact" at bounding box center [248, 211] width 34 height 6
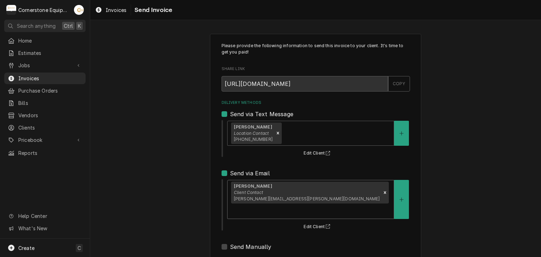
click at [310, 205] on div "Delivery Methods" at bounding box center [310, 211] width 159 height 13
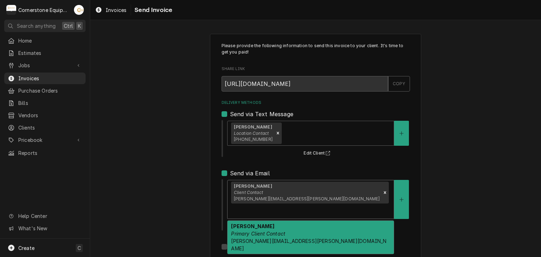
click at [278, 231] on em "Primary Client Contact" at bounding box center [258, 234] width 54 height 6
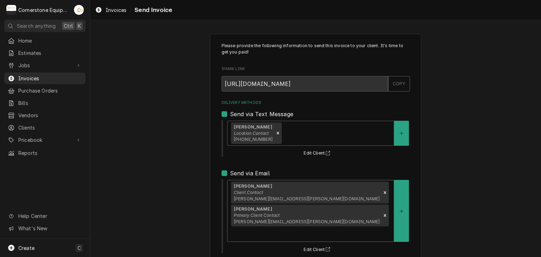
click at [173, 207] on div "Please provide the following information to send this invoice to your client. I…" at bounding box center [315, 196] width 451 height 339
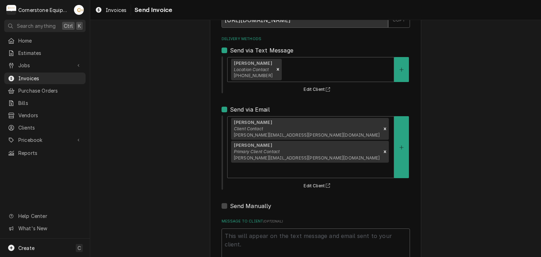
scroll to position [72, 0]
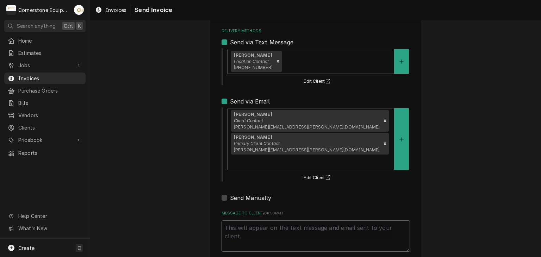
click at [248, 221] on textarea "Message to Client ( optional )" at bounding box center [316, 237] width 188 height 32
type textarea "x"
type textarea "T"
type textarea "x"
type textarea "Th"
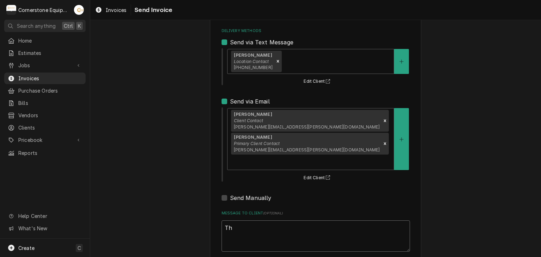
type textarea "x"
type textarea "Tha"
type textarea "x"
type textarea "Than"
type textarea "x"
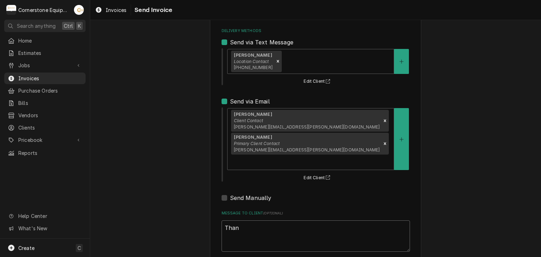
type textarea "Thank"
type textarea "x"
type textarea "Thank y"
type textarea "x"
type textarea "Thank yu"
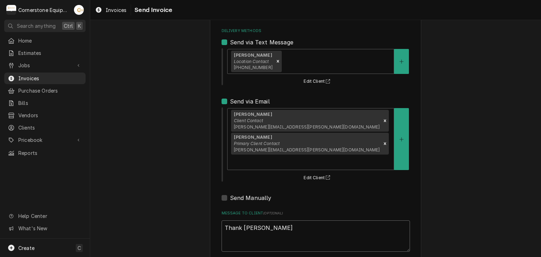
type textarea "x"
type textarea "Thank yu"
type textarea "x"
type textarea "Thank y"
type textarea "x"
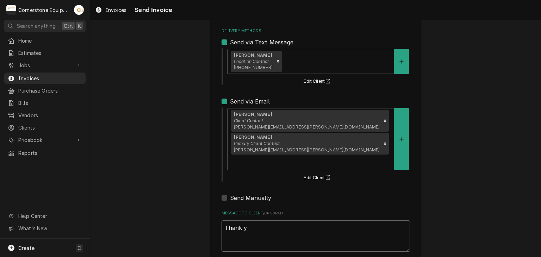
type textarea "Thank yo"
type textarea "x"
type textarea "Thank you"
type textarea "x"
type textarea "Thank you"
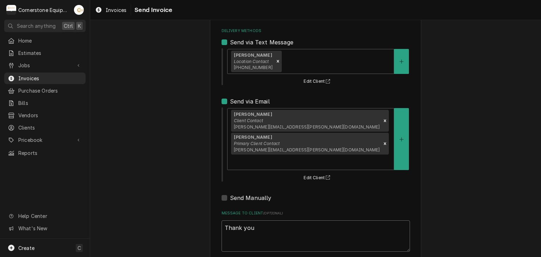
type textarea "x"
type textarea "Thank you f"
type textarea "x"
type textarea "Thank you fo"
type textarea "x"
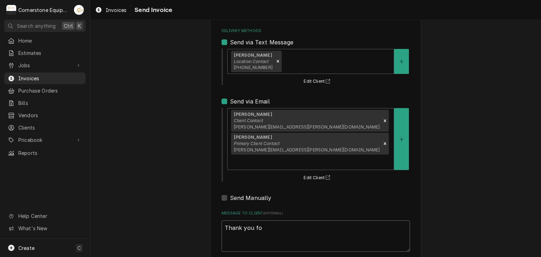
type textarea "Thank you for"
type textarea "x"
type textarea "Thank you for"
type textarea "x"
type textarea "Thank you for t"
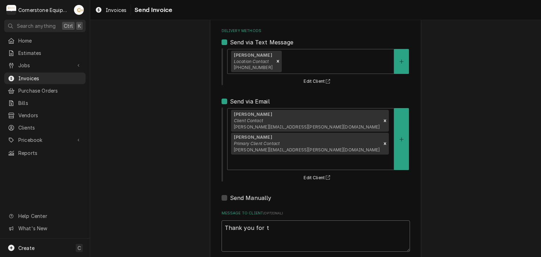
type textarea "x"
type textarea "Thank you for th"
type textarea "x"
type textarea "Thank you for the"
type textarea "x"
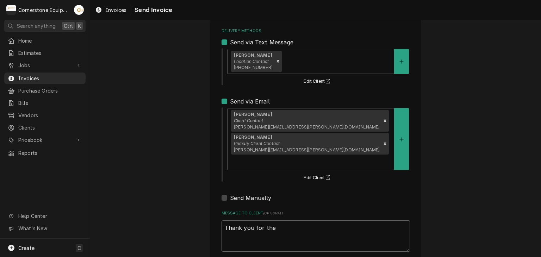
type textarea "Thank you for the"
type textarea "x"
type textarea "Thank you for the o"
type textarea "x"
type textarea "Thank you for the op"
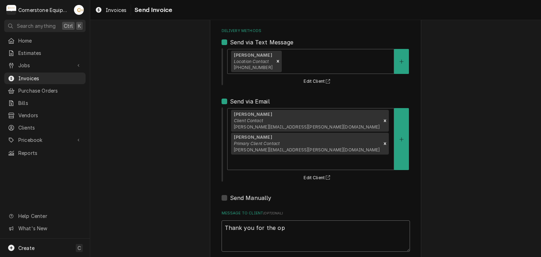
type textarea "x"
type textarea "Thank you for the opp"
type textarea "x"
type textarea "Thank you for the oppo"
type textarea "x"
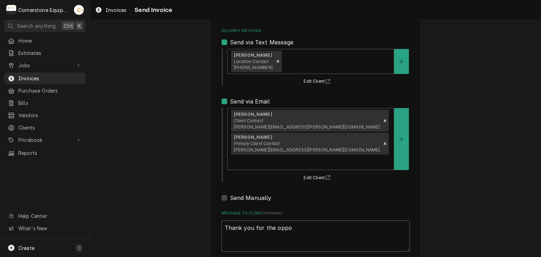
type textarea "Thank you for the oppor"
type textarea "x"
type textarea "Thank you for the opport"
type textarea "x"
type textarea "Thank you for the opportu"
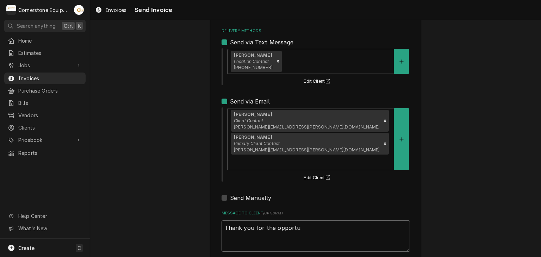
type textarea "x"
type textarea "Thank you for the opportuni"
type textarea "x"
type textarea "Thank you for the opportunit"
type textarea "x"
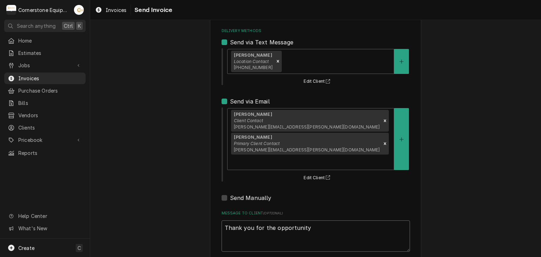
type textarea "Thank you for the opportunity"
type textarea "x"
type textarea "Thank you for the opportunity ot"
type textarea "x"
type textarea "Thank you for the opportunity ot"
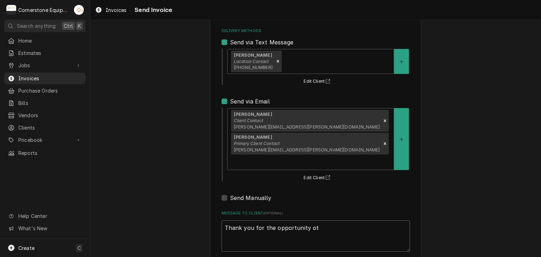
type textarea "x"
type textarea "Thank you for the opportunity ot"
type textarea "x"
type textarea "Thank you for the opportunity o"
type textarea "x"
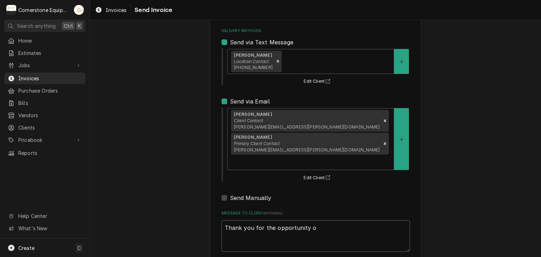
type textarea "Thank you for the opportunity"
type textarea "x"
type textarea "Thank you for the opportunity t"
type textarea "x"
type textarea "Thank you for the opportunity to"
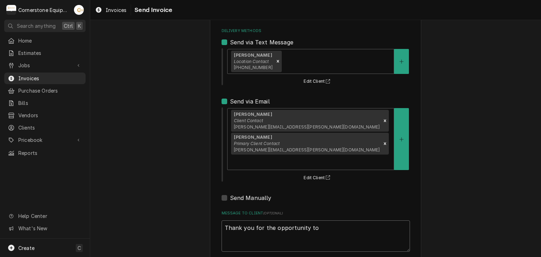
type textarea "x"
type textarea "Thank you for the opportunity to"
type textarea "x"
type textarea "Thank you for the opportunity to b"
type textarea "x"
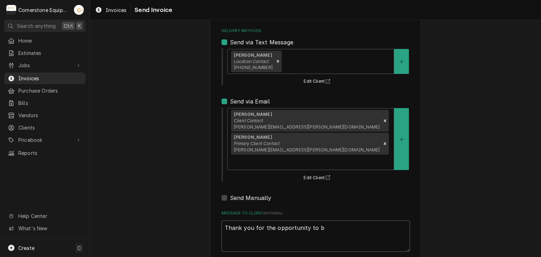
type textarea "Thank you for the opportunity to be"
type textarea "x"
type textarea "Thank you for the opportunity to be"
type textarea "x"
type textarea "Thank you for the opportunity to be o"
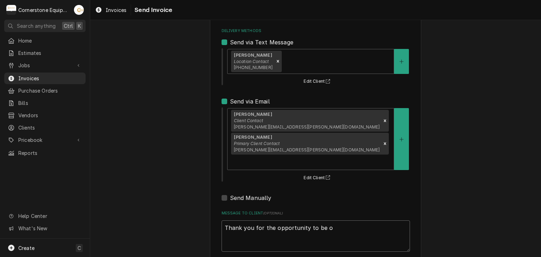
type textarea "x"
type textarea "Thank you for the opportunity to be of"
type textarea "x"
type textarea "Thank you for the opportunity to be of"
type textarea "x"
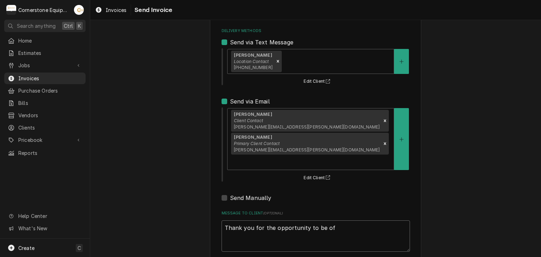
type textarea "Thank you for the opportunity to be of s"
type textarea "x"
type textarea "Thank you for the opportunity to be of se"
type textarea "x"
type textarea "Thank you for the opportunity to be of ser"
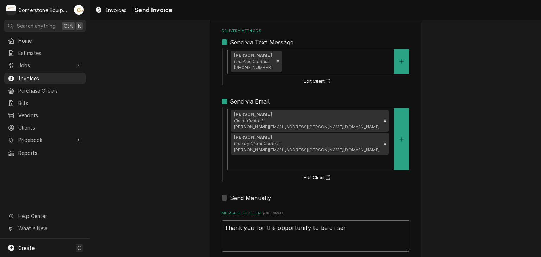
type textarea "x"
type textarea "Thank you for the opportunity to be of serv"
type textarea "x"
type textarea "Thank you for the opportunity to be of servi"
type textarea "x"
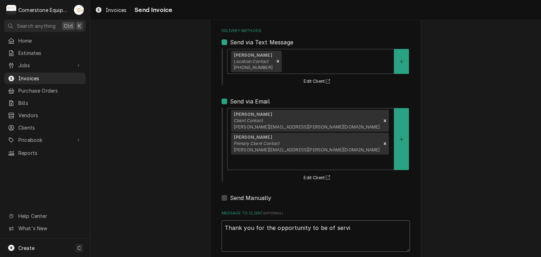
type textarea "Thank you for the opportunity to be of servic"
type textarea "x"
type textarea "Thank you for the opportunity to be of service"
type textarea "x"
click at [248, 221] on textarea "Thank you for the opportunity to be of service!" at bounding box center [316, 237] width 188 height 32
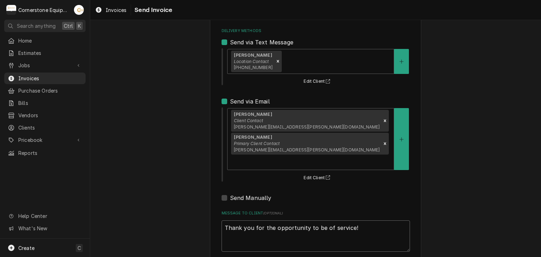
type textarea "Thank you for the opportunity to be of service!"
type textarea "x"
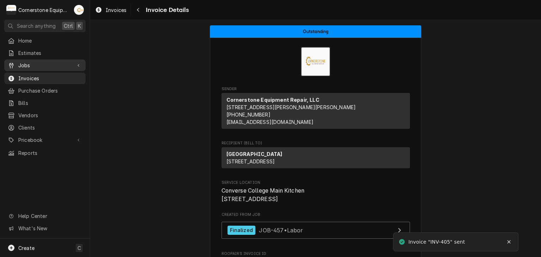
click at [38, 63] on span "Jobs" at bounding box center [44, 65] width 53 height 7
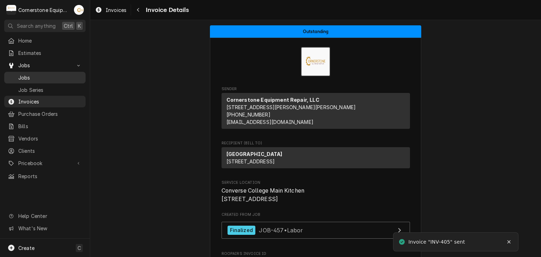
click at [31, 74] on span "Jobs" at bounding box center [50, 77] width 64 height 7
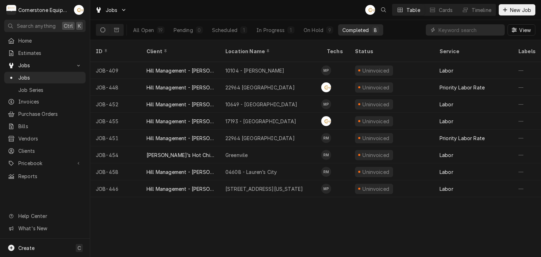
click at [253, 222] on div "ID Client Location Name Techs Status Service Labels Job Type Priority Source So…" at bounding box center [315, 148] width 451 height 217
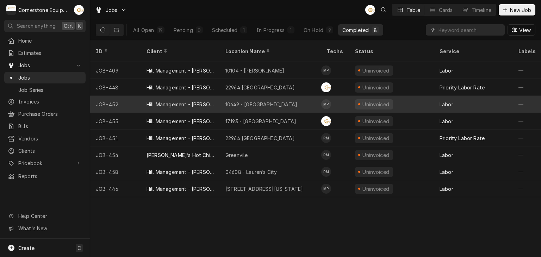
click at [241, 101] on div "10649 - [GEOGRAPHIC_DATA]" at bounding box center [261, 104] width 72 height 7
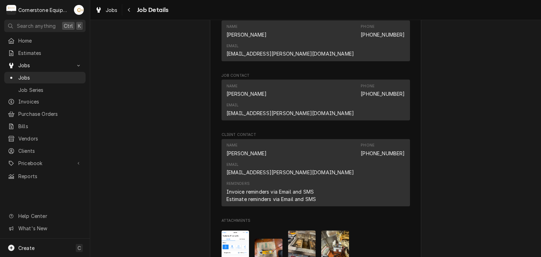
scroll to position [564, 0]
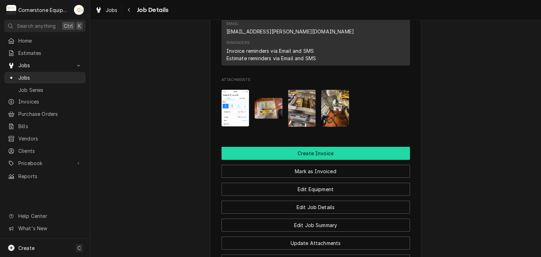
click at [292, 147] on button "Create Invoice" at bounding box center [316, 153] width 188 height 13
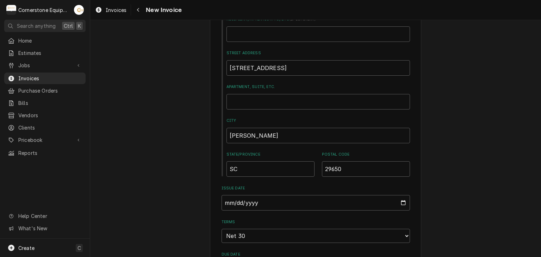
scroll to position [423, 0]
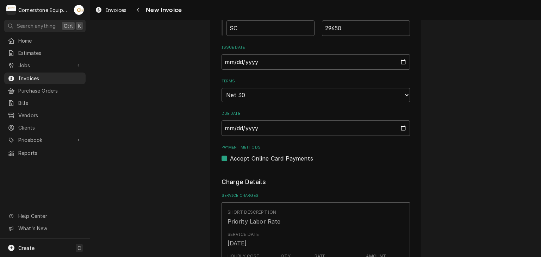
click at [295, 156] on label "Accept Online Card Payments" at bounding box center [271, 158] width 83 height 8
click at [295, 156] on input "Payment Methods" at bounding box center [324, 161] width 188 height 15
checkbox input "false"
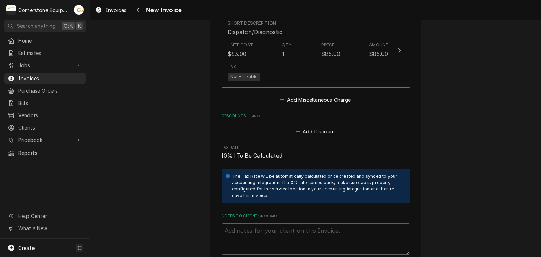
scroll to position [1127, 0]
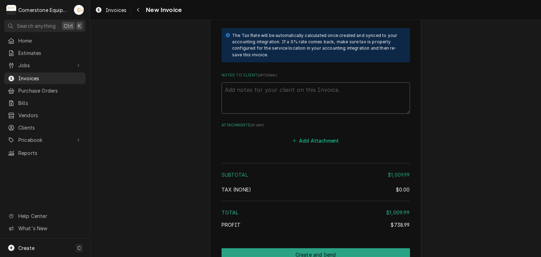
click at [314, 136] on button "Add Attachment" at bounding box center [315, 141] width 49 height 10
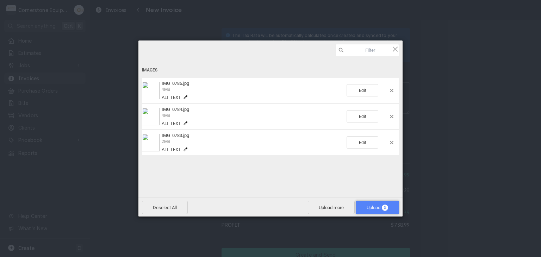
click at [367, 203] on span "Upload 3" at bounding box center [377, 207] width 43 height 13
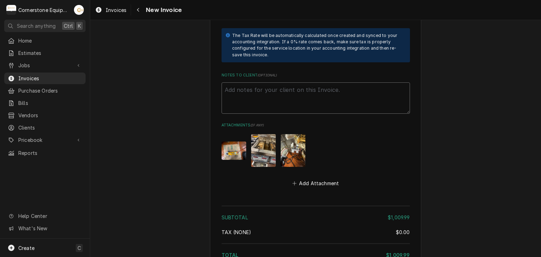
click at [293, 92] on textarea "Notes to Client ( optional )" at bounding box center [316, 98] width 188 height 32
paste textarea "INVOICE APPROVAL AND PAYMENT TERMS All invoices are due upon receipt unless oth…"
type textarea "x"
type textarea "INVOICE APPROVAL AND PAYMENT TERMS All invoices are due upon receipt unless oth…"
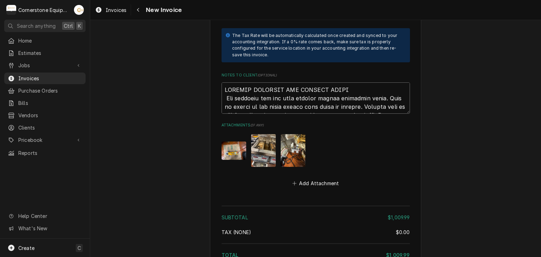
scroll to position [1278, 0]
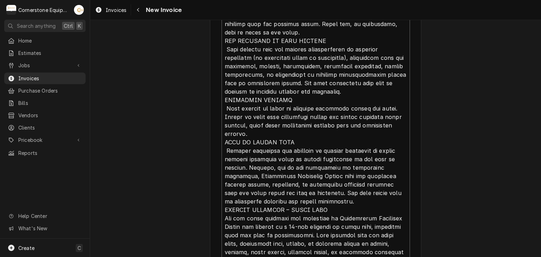
type textarea "x"
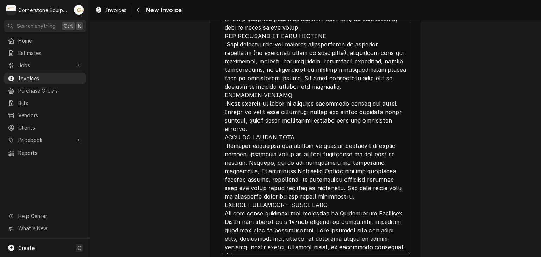
type textarea "INVOICE APPROVAL AND PAYMENT TERMS All invoices are due upon receipt unless oth…"
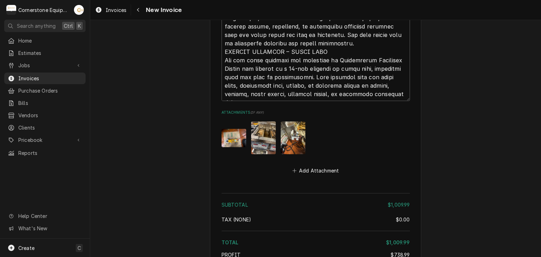
scroll to position [1492, 0]
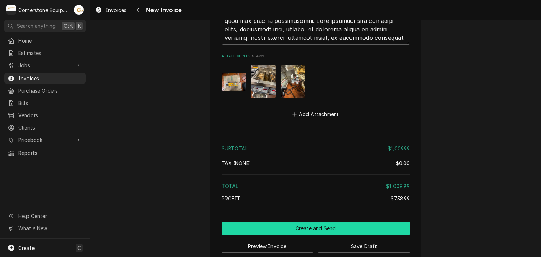
click at [344, 222] on button "Create and Send" at bounding box center [316, 228] width 188 height 13
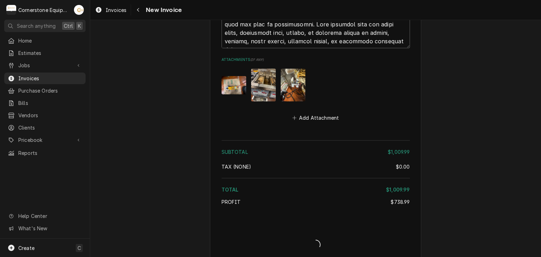
type textarea "x"
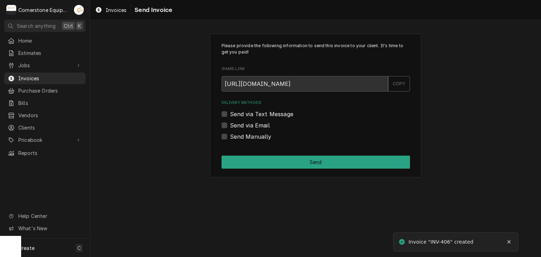
click at [251, 138] on label "Send Manually" at bounding box center [251, 136] width 42 height 8
click at [251, 138] on input "Send Manually" at bounding box center [324, 139] width 188 height 15
checkbox input "true"
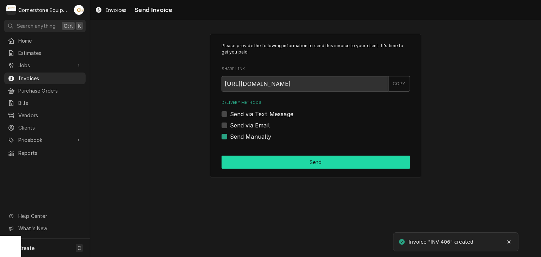
click at [263, 162] on button "Send" at bounding box center [316, 162] width 188 height 13
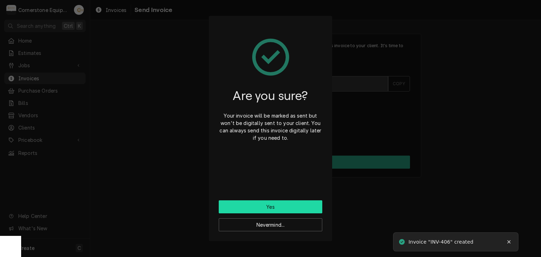
click at [268, 209] on button "Yes" at bounding box center [271, 206] width 104 height 13
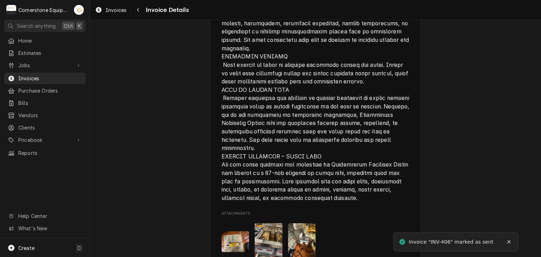
scroll to position [1285, 0]
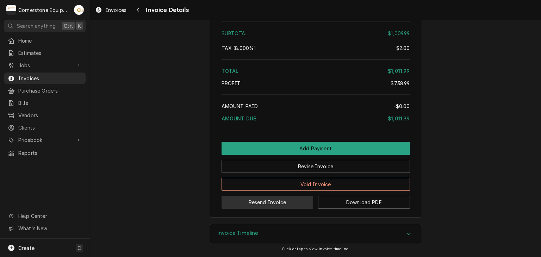
click at [245, 205] on button "Resend Invoice" at bounding box center [268, 202] width 92 height 13
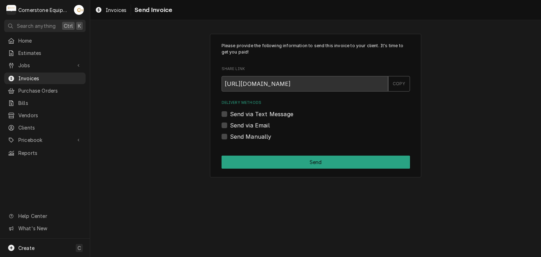
click at [246, 111] on label "Send via Text Message" at bounding box center [261, 114] width 63 height 8
click at [246, 111] on input "Send via Text Message" at bounding box center [324, 117] width 188 height 15
checkbox input "true"
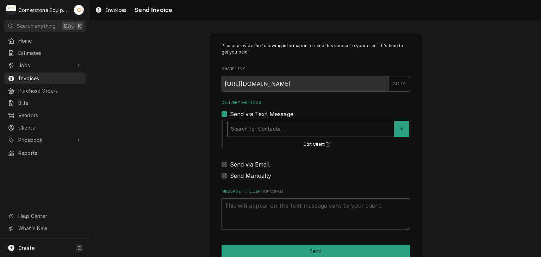
click at [241, 124] on div "Delivery Methods" at bounding box center [310, 129] width 159 height 13
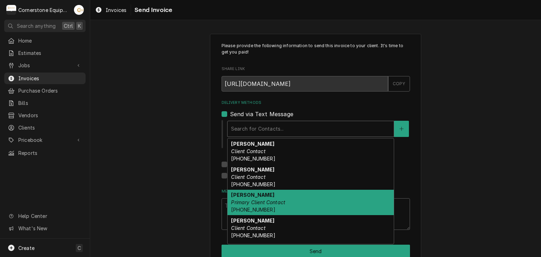
click at [239, 199] on em "Primary Client Contact" at bounding box center [258, 202] width 54 height 6
type textarea "x"
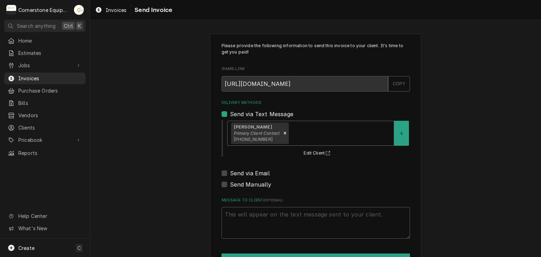
click at [237, 173] on label "Send via Email" at bounding box center [250, 173] width 40 height 8
click at [237, 173] on input "Send via Email" at bounding box center [324, 176] width 188 height 15
checkbox input "true"
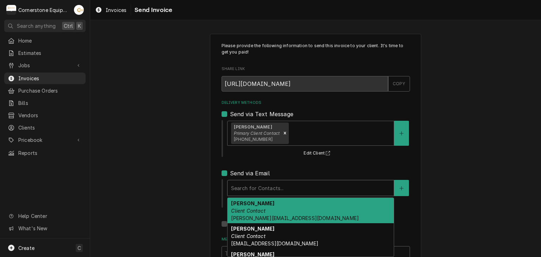
click at [238, 192] on div "Delivery Methods" at bounding box center [310, 188] width 159 height 13
click at [240, 208] on em "Client Contact" at bounding box center [248, 211] width 34 height 6
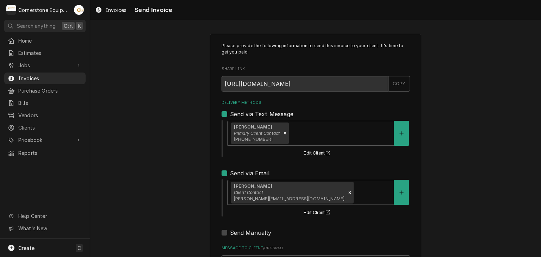
click at [195, 184] on div "Please provide the following information to send this invoice to your client. I…" at bounding box center [315, 178] width 451 height 302
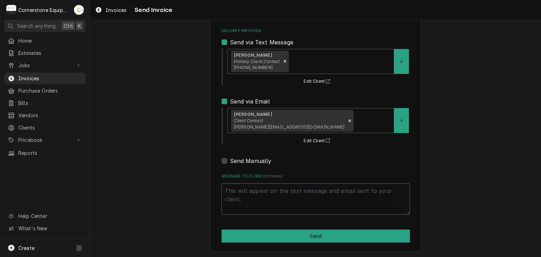
click at [263, 197] on textarea "Message to Client ( optional )" at bounding box center [316, 200] width 188 height 32
type textarea "x"
type textarea "Th"
type textarea "x"
type textarea "Tha"
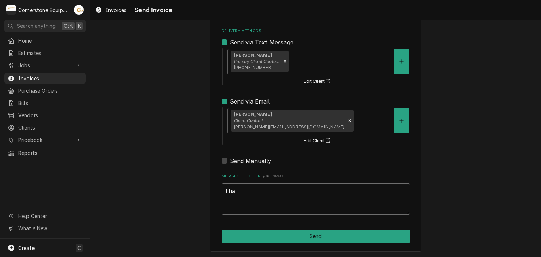
type textarea "x"
type textarea "Than"
type textarea "x"
type textarea "Thank"
type textarea "x"
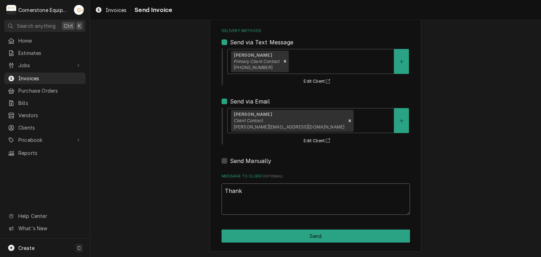
type textarea "Thank"
type textarea "x"
type textarea "Thank y"
type textarea "x"
type textarea "Thank yo"
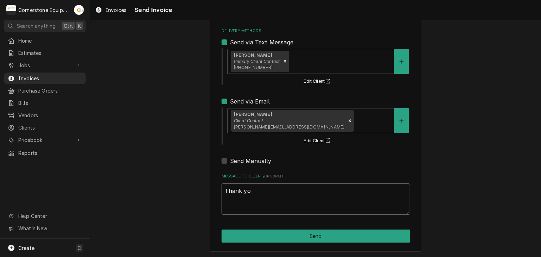
type textarea "x"
type textarea "Thank you"
type textarea "x"
type textarea "Thank you"
type textarea "x"
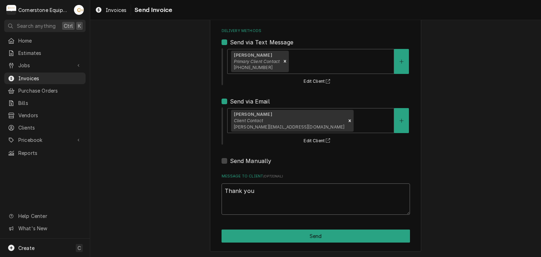
type textarea "Thank you f"
type textarea "x"
type textarea "Thank you fo"
type textarea "x"
type textarea "Thank you for"
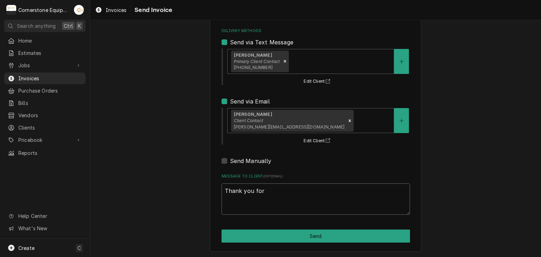
type textarea "x"
type textarea "Thank you for"
type textarea "x"
type textarea "Thank you for t"
type textarea "x"
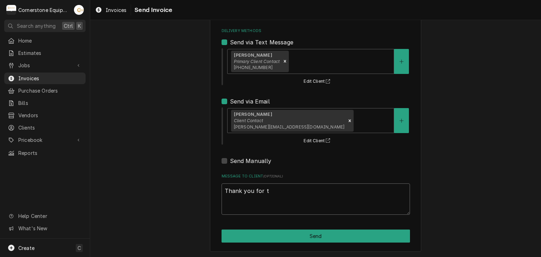
type textarea "Thank you for th"
type textarea "x"
type textarea "Thank you for the"
type textarea "x"
type textarea "Thank you for the"
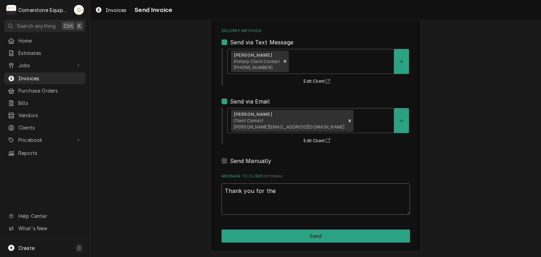
type textarea "x"
type textarea "Thank you for the o"
type textarea "x"
type textarea "Thank you for the op"
type textarea "x"
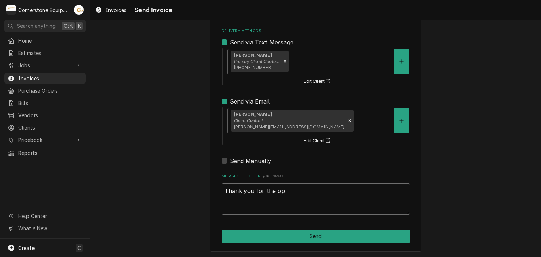
type textarea "Thank you for the opp"
type textarea "x"
type textarea "Thank you for the oppo"
type textarea "x"
type textarea "Thank you for the oppor"
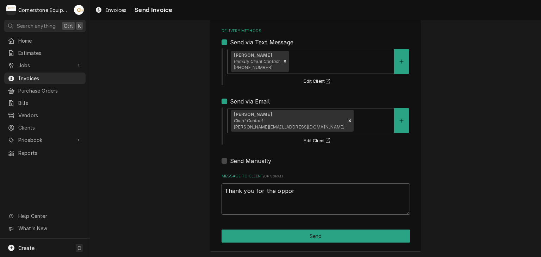
type textarea "x"
type textarea "Thank you for the opport"
type textarea "x"
type textarea "Thank you for the opportu"
type textarea "x"
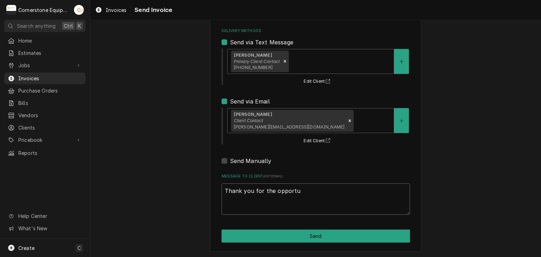
type textarea "Thank you for the opportun"
type textarea "x"
type textarea "Thank you for the opportuni"
type textarea "x"
type textarea "Thank you for the opportunit"
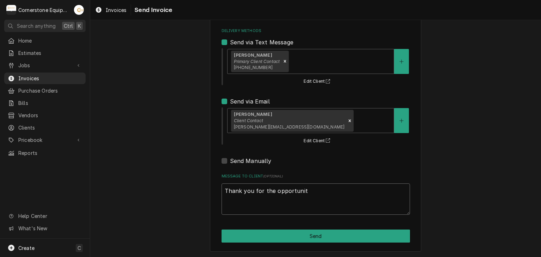
type textarea "x"
type textarea "Thank you for the opportunity"
type textarea "x"
type textarea "Thank you for the opportunity"
type textarea "x"
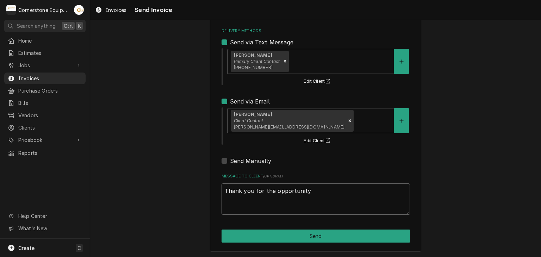
type textarea "Thank you for the opportunity t"
type textarea "x"
type textarea "Thank you for the opportunity to"
type textarea "x"
type textarea "Thank you for the opportunity to"
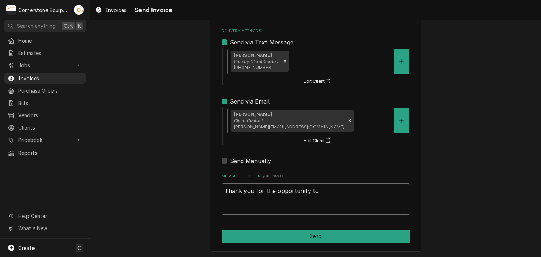
type textarea "x"
type textarea "Thank you for the opportunity to be"
type textarea "x"
type textarea "Thank you for the opportunity to be"
type textarea "x"
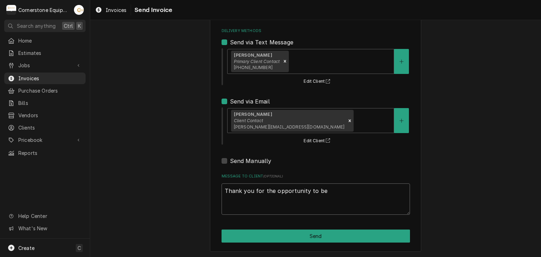
type textarea "Thank you for the opportunity to be o"
type textarea "x"
type textarea "Thank you for the opportunity to be of"
type textarea "x"
type textarea "Thank you for the opportunity to be of"
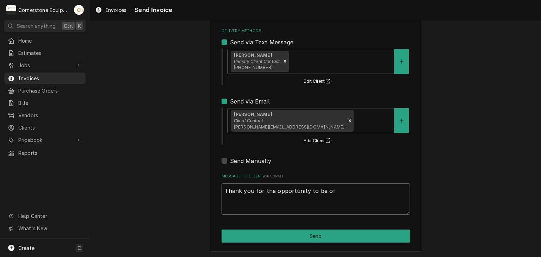
type textarea "x"
type textarea "Thank you for the opportunity to be of s"
type textarea "x"
type textarea "Thank you for the opportunity to be of sr"
type textarea "x"
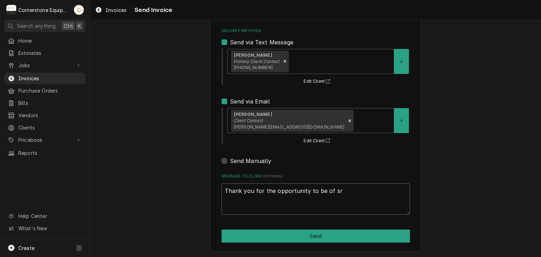
type textarea "Thank you for the opportunity to be of s"
type textarea "x"
type textarea "Thank you for the opportunity to be of se"
type textarea "x"
type textarea "Thank you for the opportunity to be of ser"
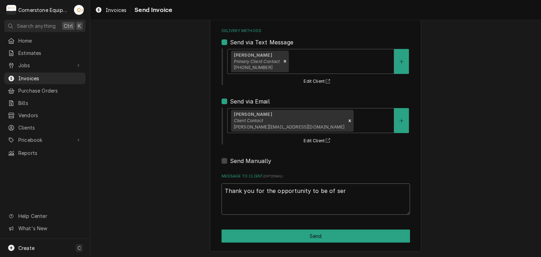
type textarea "x"
type textarea "Thank you for the opportunity to be of serv"
type textarea "x"
type textarea "Thank you for the opportunity to be of servu"
type textarea "x"
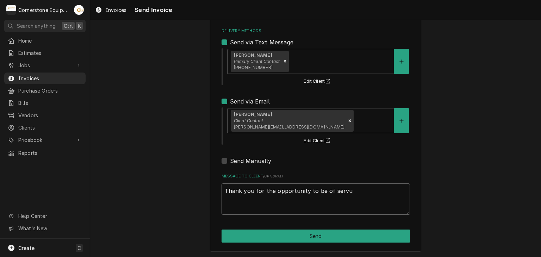
type textarea "Thank you for the opportunity to be of servuc"
type textarea "x"
type textarea "Thank you for the opportunity to be of servuce"
type textarea "x"
type textarea "Thank you for the opportunity to be of servuce!"
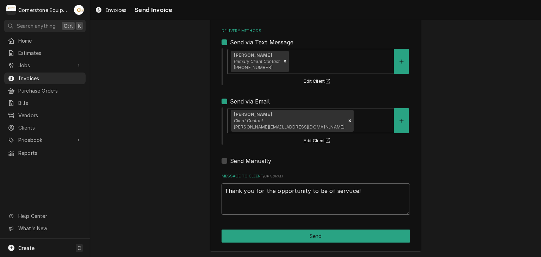
click at [265, 193] on textarea "Thank you for the opportunity to be of servuce!" at bounding box center [316, 200] width 188 height 32
type textarea "x"
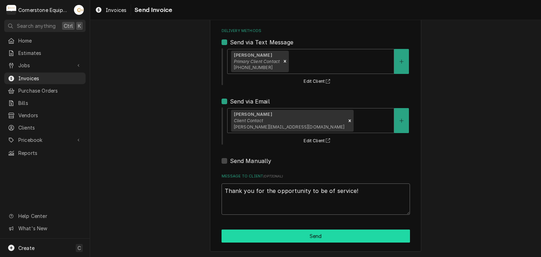
type textarea "Thank you for the opportunity to be of service!"
click at [333, 237] on button "Send" at bounding box center [316, 236] width 188 height 13
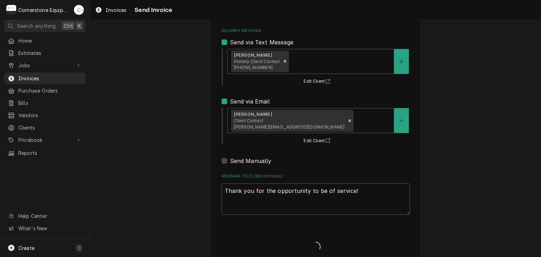
type textarea "x"
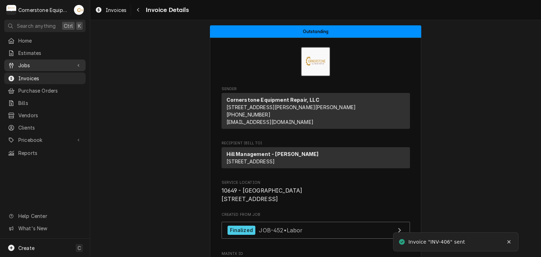
click at [19, 67] on span "Jobs" at bounding box center [44, 65] width 53 height 7
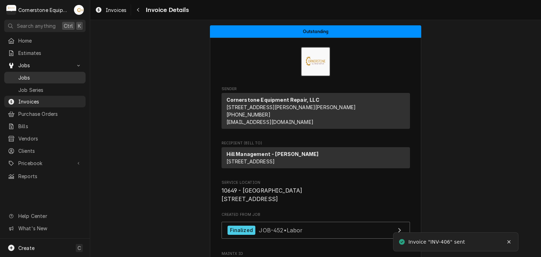
click at [20, 75] on span "Jobs" at bounding box center [50, 77] width 64 height 7
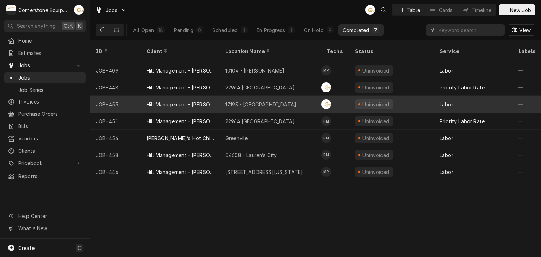
click at [252, 101] on div "17193 - [GEOGRAPHIC_DATA]" at bounding box center [260, 104] width 71 height 7
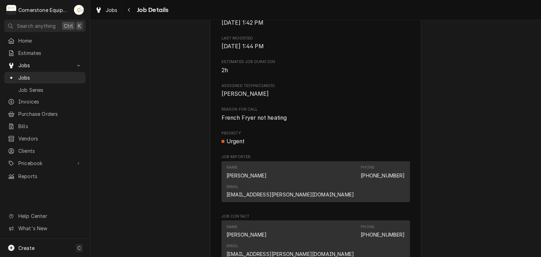
scroll to position [423, 0]
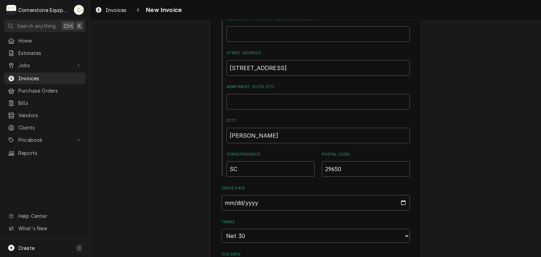
scroll to position [423, 0]
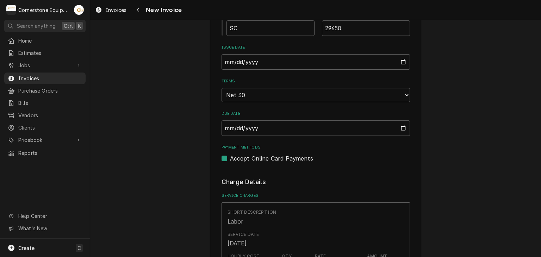
click at [275, 155] on label "Accept Online Card Payments" at bounding box center [271, 158] width 83 height 8
click at [275, 155] on input "Payment Methods" at bounding box center [324, 161] width 188 height 15
checkbox input "false"
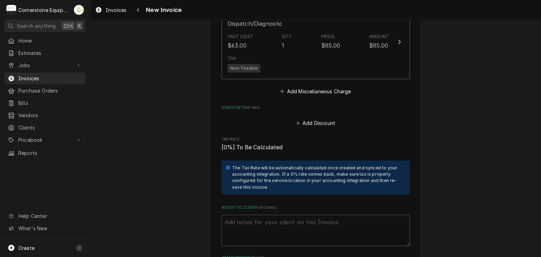
scroll to position [1127, 0]
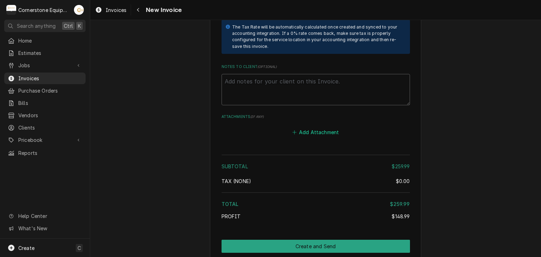
click at [312, 128] on button "Add Attachment" at bounding box center [315, 133] width 49 height 10
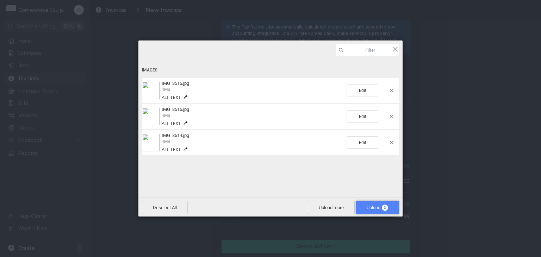
click at [367, 205] on span "Upload 3" at bounding box center [377, 207] width 21 height 5
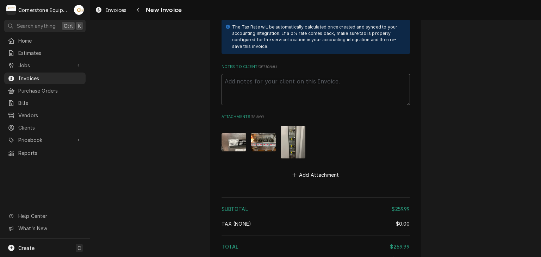
click at [288, 77] on textarea "Notes to Client ( optional )" at bounding box center [316, 90] width 188 height 32
paste textarea "INVOICE APPROVAL AND PAYMENT TERMS All invoices are due upon receipt unless oth…"
type textarea "x"
type textarea "INVOICE APPROVAL AND PAYMENT TERMS All invoices are due upon receipt unless oth…"
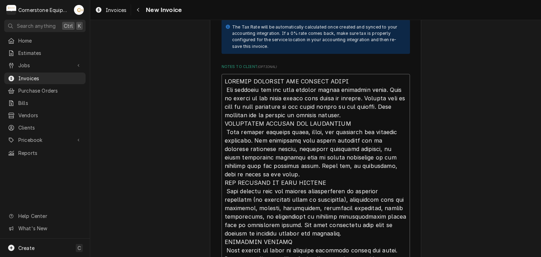
scroll to position [1269, 0]
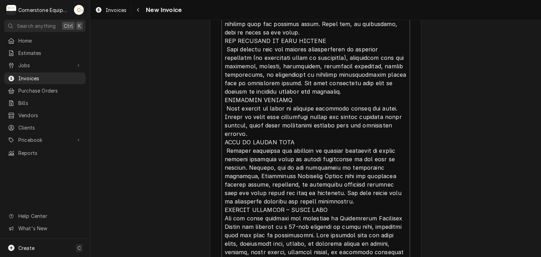
type textarea "x"
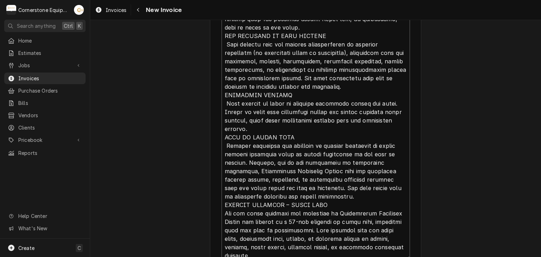
scroll to position [0, 0]
type textarea "INVOICE APPROVAL AND PAYMENT TERMS All invoices are due upon receipt unless oth…"
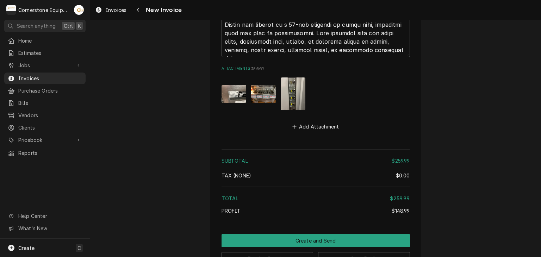
scroll to position [1484, 0]
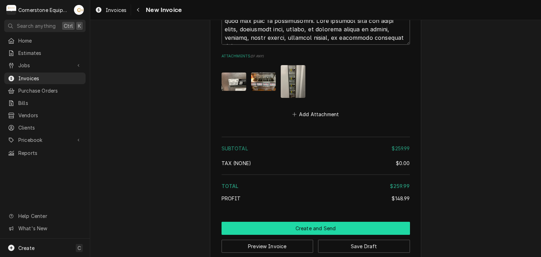
click at [320, 222] on button "Create and Send" at bounding box center [316, 228] width 188 height 13
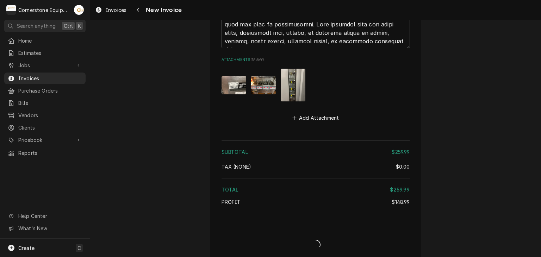
type textarea "x"
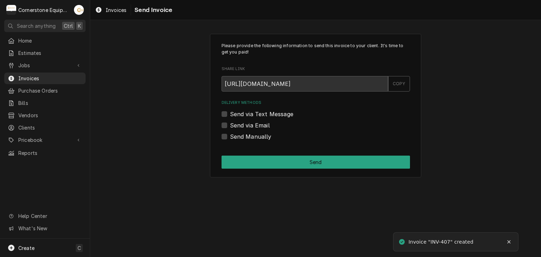
click at [242, 136] on label "Send Manually" at bounding box center [251, 136] width 42 height 8
click at [242, 136] on input "Send Manually" at bounding box center [324, 139] width 188 height 15
checkbox input "true"
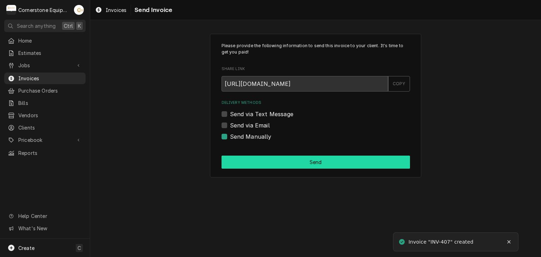
click at [239, 163] on button "Send" at bounding box center [316, 162] width 188 height 13
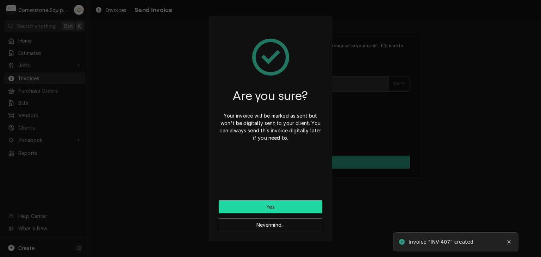
click at [271, 207] on button "Yes" at bounding box center [271, 206] width 104 height 13
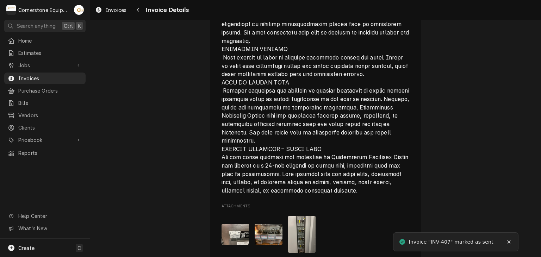
scroll to position [1277, 0]
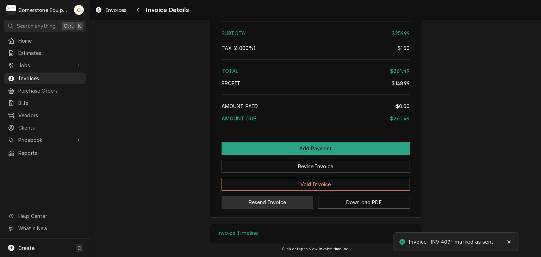
click at [249, 203] on button "Resend Invoice" at bounding box center [268, 202] width 92 height 13
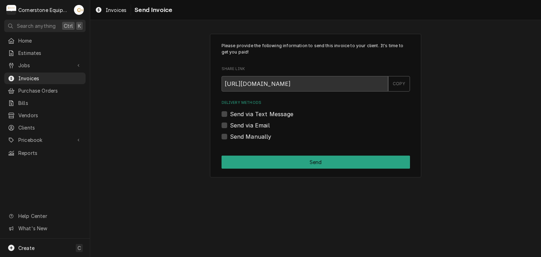
click at [257, 110] on label "Send via Text Message" at bounding box center [261, 114] width 63 height 8
click at [257, 110] on input "Send via Text Message" at bounding box center [324, 117] width 188 height 15
checkbox input "true"
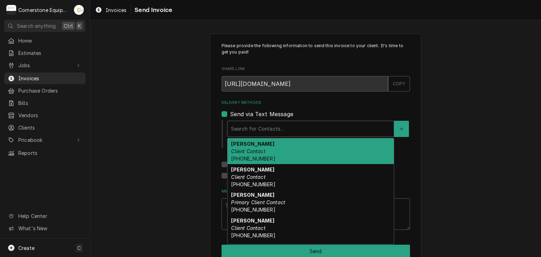
click at [248, 126] on div "Delivery Methods" at bounding box center [310, 129] width 159 height 13
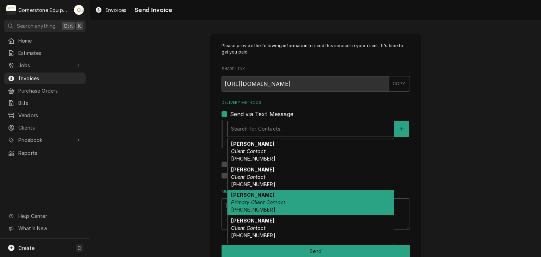
click at [246, 200] on em "Primary Client Contact" at bounding box center [258, 202] width 54 height 6
type textarea "x"
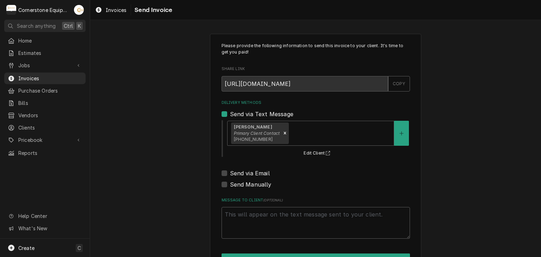
click at [243, 174] on label "Send via Email" at bounding box center [250, 173] width 40 height 8
click at [243, 174] on input "Send via Email" at bounding box center [324, 176] width 188 height 15
checkbox input "true"
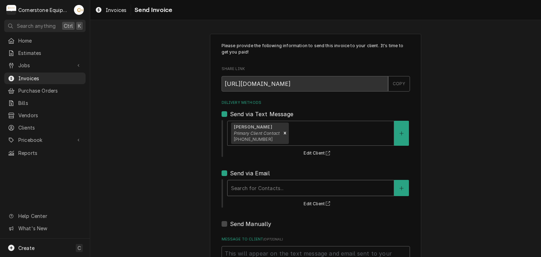
click at [249, 191] on div "Delivery Methods" at bounding box center [310, 188] width 159 height 13
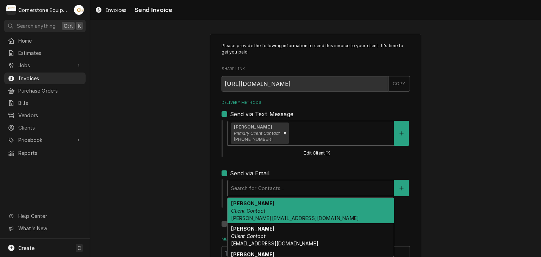
click at [249, 200] on strong "Amy Moore" at bounding box center [252, 203] width 43 height 6
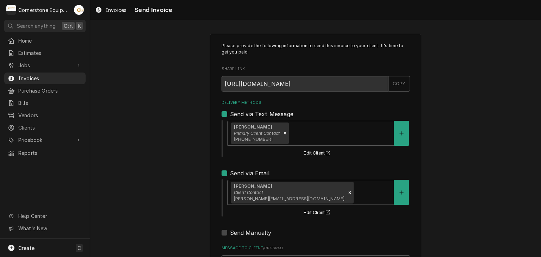
click at [183, 186] on div "Please provide the following information to send this invoice to your client. I…" at bounding box center [315, 178] width 451 height 302
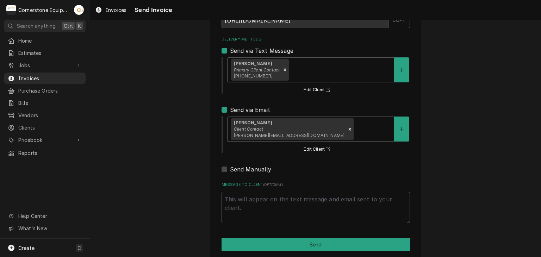
scroll to position [72, 0]
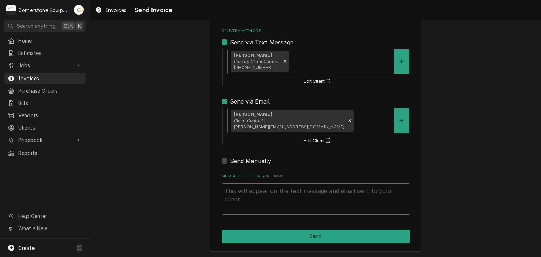
click at [312, 205] on textarea "Message to Client ( optional )" at bounding box center [316, 200] width 188 height 32
type textarea "x"
type textarea "T"
type textarea "x"
type textarea "Th"
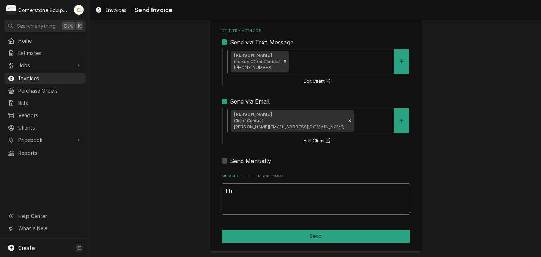
type textarea "x"
type textarea "Tha"
type textarea "x"
type textarea "Than"
type textarea "x"
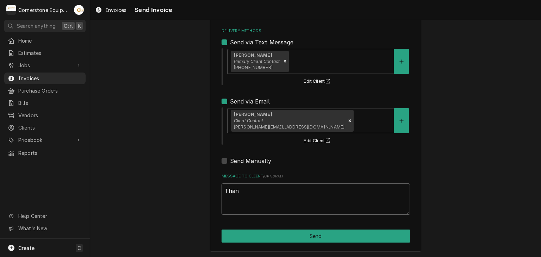
type textarea "Thank"
type textarea "x"
type textarea "Thank"
type textarea "x"
type textarea "Thank y"
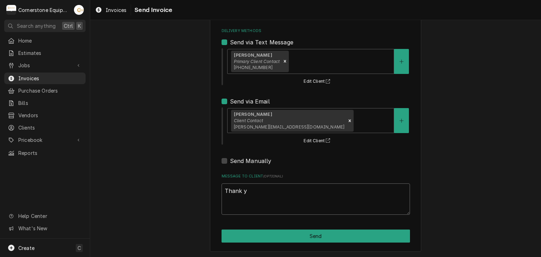
type textarea "x"
type textarea "Thank yo"
type textarea "x"
type textarea "Thank you"
type textarea "x"
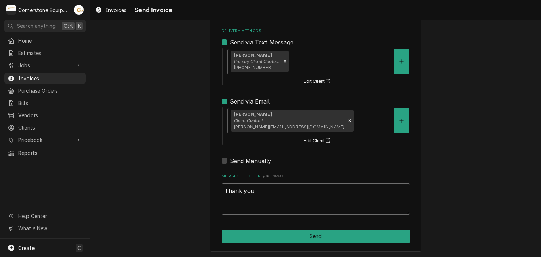
type textarea "Thank you"
type textarea "x"
type textarea "Thank you f"
type textarea "x"
type textarea "Thank you fo"
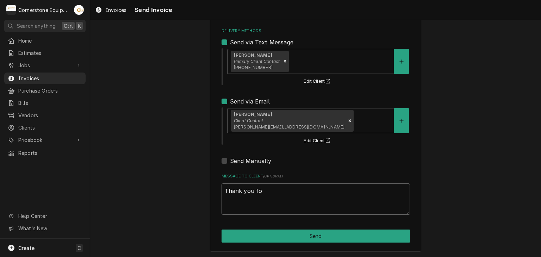
type textarea "x"
type textarea "Thank you fo"
type textarea "x"
type textarea "Thank you fo t"
type textarea "x"
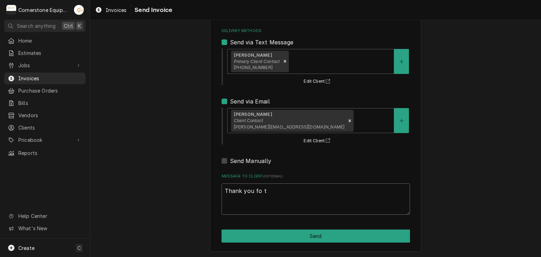
type textarea "Thank you fo th"
type textarea "x"
type textarea "Thank you fo the"
type textarea "x"
type textarea "Thank you fo the"
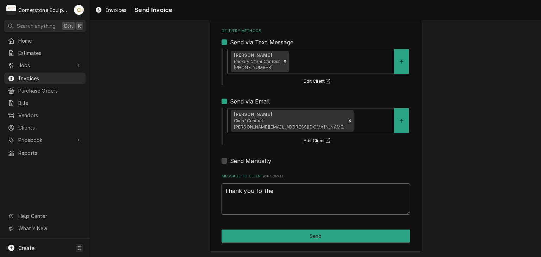
type textarea "x"
type textarea "Thank you fo the o"
type textarea "x"
type textarea "Thank you fo the op"
type textarea "x"
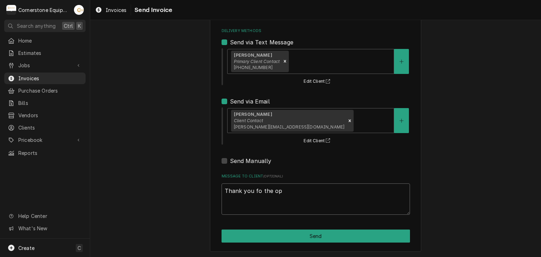
type textarea "Thank you fo the opp"
type textarea "x"
type textarea "Thank you fo the oppo"
type textarea "x"
type textarea "Thank you fo the oppor"
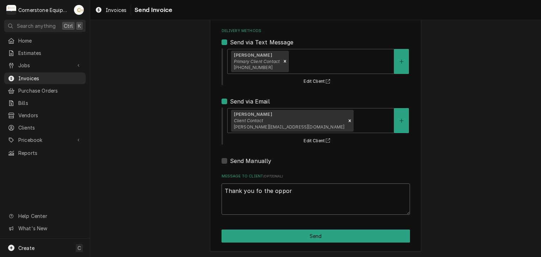
type textarea "x"
type textarea "Thank you fo the opport"
type textarea "x"
type textarea "Thank you fo the opportun"
type textarea "x"
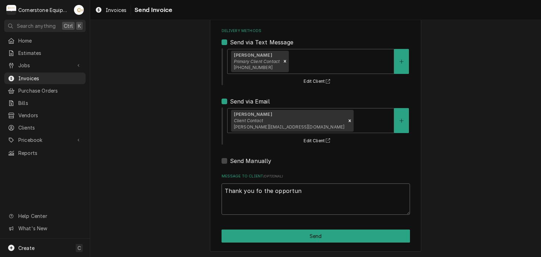
type textarea "Thank you fo the opportuni"
type textarea "x"
type textarea "Thank you fo the opportunit"
type textarea "x"
type textarea "Thank you fo the opportunity"
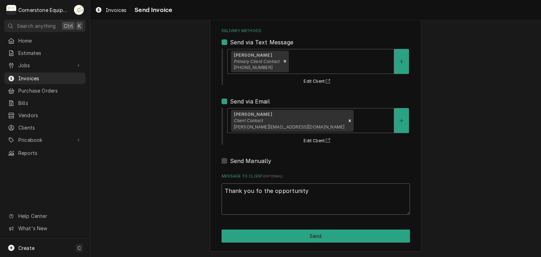
type textarea "x"
type textarea "Thank you fo the opportunity"
type textarea "x"
type textarea "Thank you fo the opportunity t"
type textarea "x"
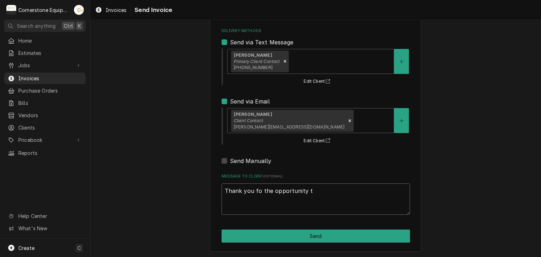
type textarea "Thank you fo the opportunity to"
type textarea "x"
type textarea "Thank you fo the opportunity to"
type textarea "x"
type textarea "Thank you fo the opportunity to b"
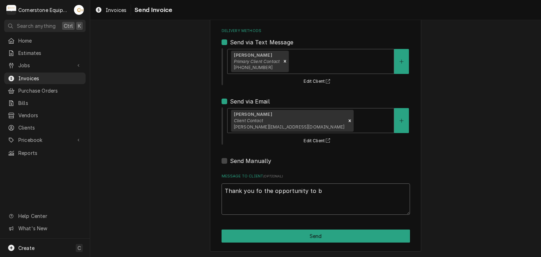
type textarea "x"
type textarea "Thank you fo the opportunity to be"
type textarea "x"
type textarea "Thank you fo the opportunity to be o"
type textarea "x"
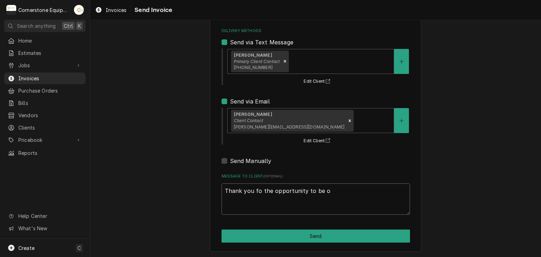
type textarea "Thank you fo the opportunity to be of"
type textarea "x"
type textarea "Thank you fo the opportunity to be of"
type textarea "x"
type textarea "Thank you fo the opportunity to be of s"
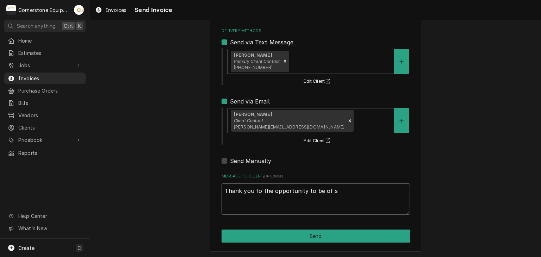
type textarea "x"
type textarea "Thank you fo the opportunity to be of se"
type textarea "x"
type textarea "Thank you fo the opportunity to be of ser"
type textarea "x"
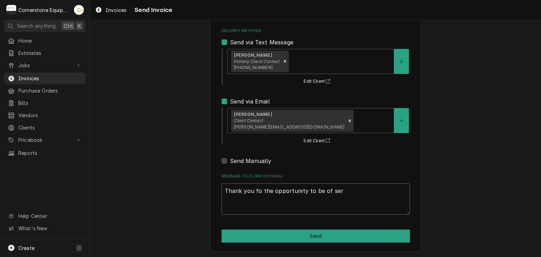
type textarea "Thank you fo the opportunity to be of serv"
type textarea "x"
type textarea "Thank you fo the opportunity to be of servi"
type textarea "x"
type textarea "Thank you fo the opportunity to be of servic"
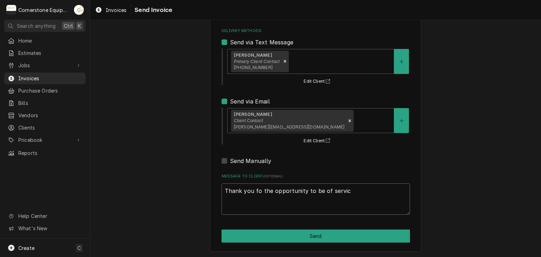
type textarea "x"
type textarea "Thank you fo the opportunity to be of service"
type textarea "x"
type textarea "Thank you fo the opportunity to be of service!"
click at [250, 194] on textarea "Thank you fo the opportunity to be of service!" at bounding box center [316, 200] width 188 height 32
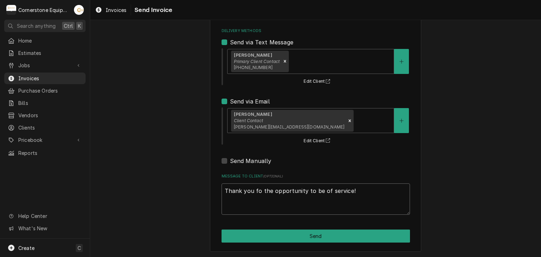
type textarea "x"
click at [265, 193] on textarea "Thank you for the opportunity to be of service!" at bounding box center [316, 200] width 188 height 32
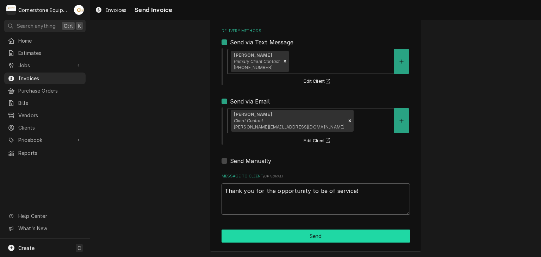
type textarea "Thank you for the opportunity to be of service!"
click at [317, 231] on button "Send" at bounding box center [316, 236] width 188 height 13
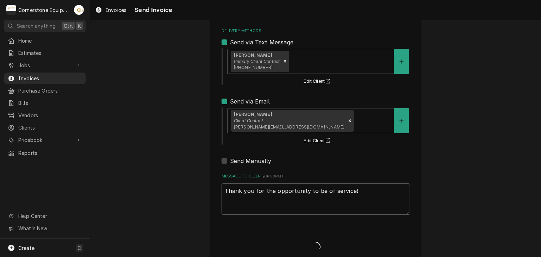
type textarea "x"
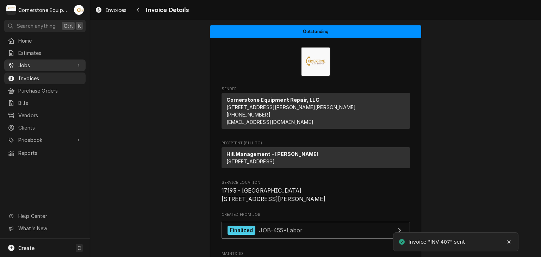
click at [29, 62] on span "Jobs" at bounding box center [44, 65] width 53 height 7
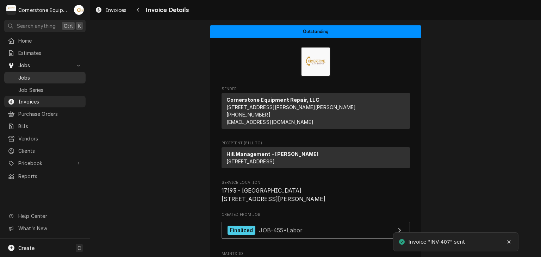
click at [31, 74] on span "Jobs" at bounding box center [50, 77] width 64 height 7
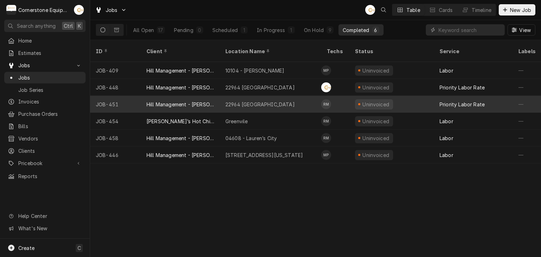
click at [209, 101] on div "Hill Management - [PERSON_NAME]" at bounding box center [181, 104] width 68 height 7
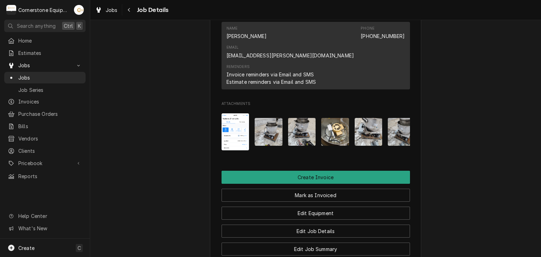
scroll to position [0, 11]
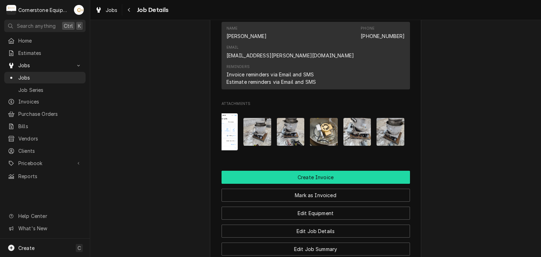
click at [334, 171] on button "Create Invoice" at bounding box center [316, 177] width 188 height 13
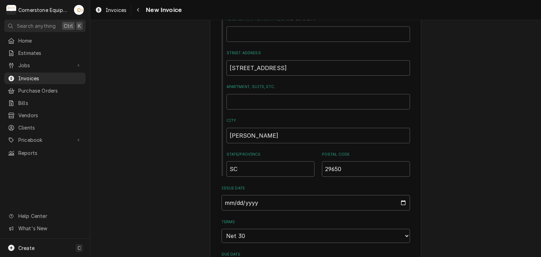
scroll to position [423, 0]
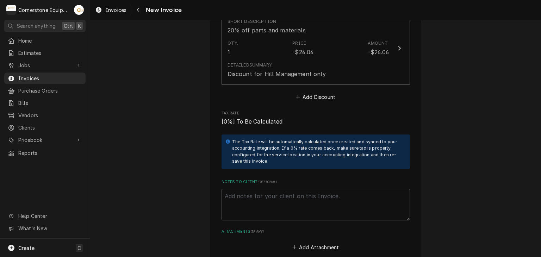
scroll to position [1591, 0]
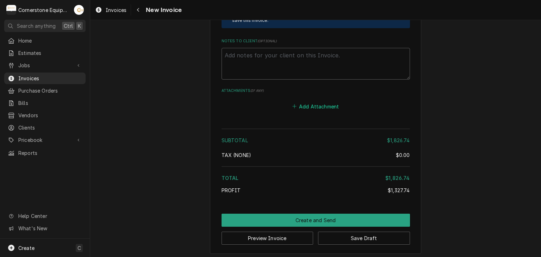
click at [326, 106] on button "Add Attachment" at bounding box center [315, 106] width 49 height 10
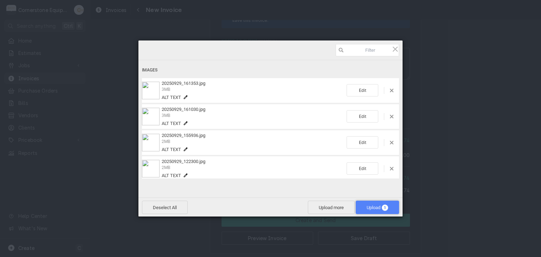
click at [384, 210] on span "5" at bounding box center [385, 208] width 6 height 6
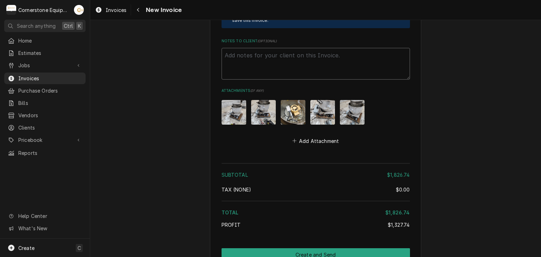
click at [282, 62] on textarea "Notes to Client ( optional )" at bounding box center [316, 64] width 188 height 32
paste textarea "INVOICE APPROVAL AND PAYMENT TERMS All invoices are due upon receipt unless oth…"
type textarea "x"
type textarea "INVOICE APPROVAL AND PAYMENT TERMS All invoices are due upon receipt unless oth…"
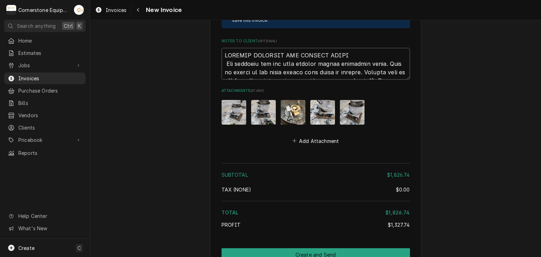
scroll to position [1715, 0]
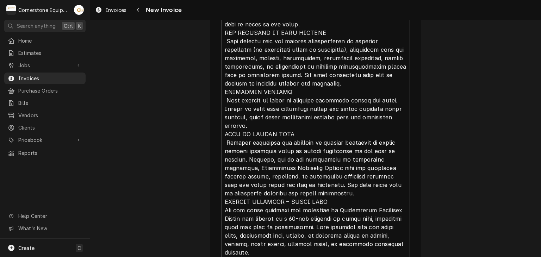
type textarea "x"
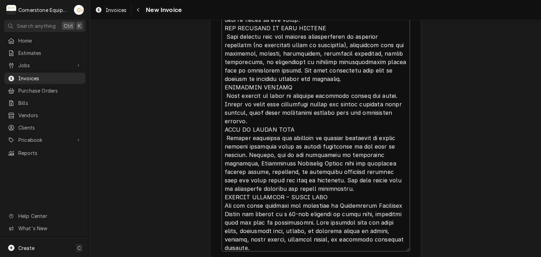
scroll to position [0, 0]
type textarea "INVOICE APPROVAL AND PAYMENT TERMS All invoices are due upon receipt unless oth…"
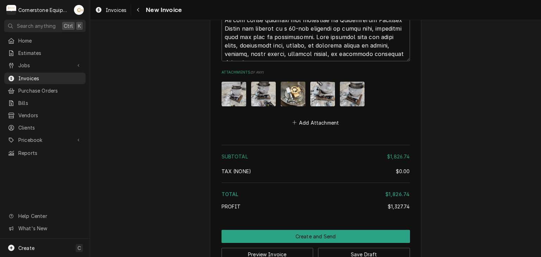
scroll to position [1922, 0]
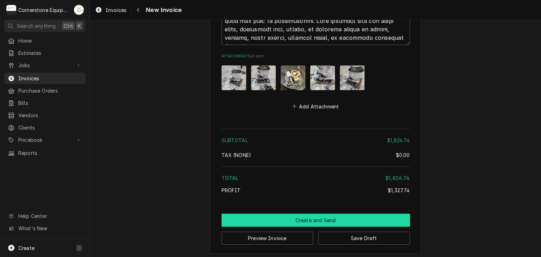
click at [334, 217] on button "Create and Send" at bounding box center [316, 220] width 188 height 13
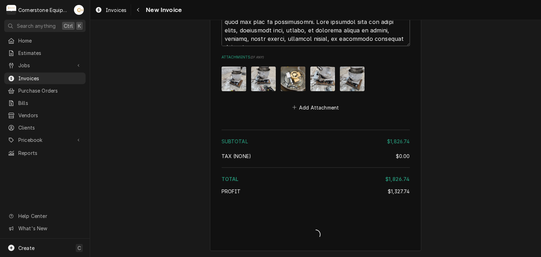
scroll to position [1918, 0]
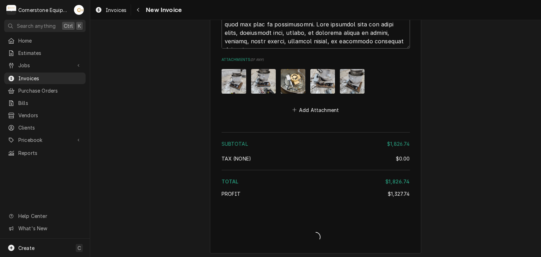
type textarea "x"
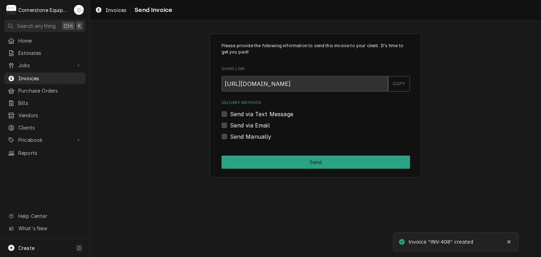
click at [248, 137] on label "Send Manually" at bounding box center [251, 136] width 42 height 8
click at [248, 137] on input "Send Manually" at bounding box center [324, 139] width 188 height 15
checkbox input "true"
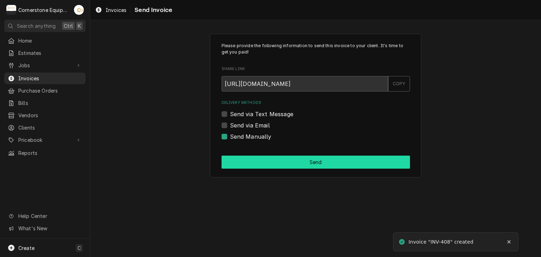
click at [272, 159] on button "Send" at bounding box center [316, 162] width 188 height 13
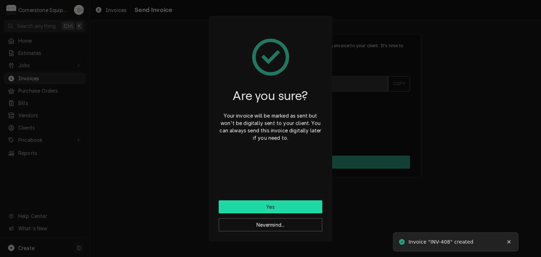
click at [266, 203] on button "Yes" at bounding box center [271, 206] width 104 height 13
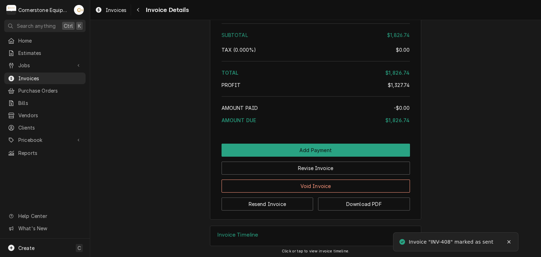
scroll to position [1613, 0]
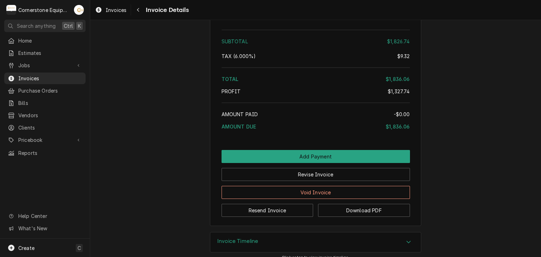
scroll to position [1613, 0]
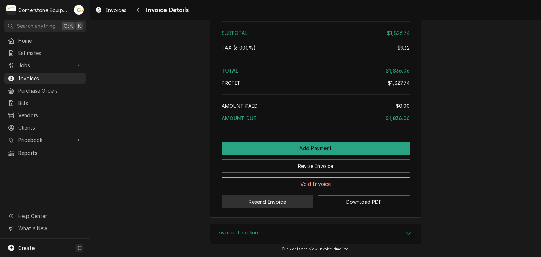
click at [261, 204] on button "Resend Invoice" at bounding box center [268, 202] width 92 height 13
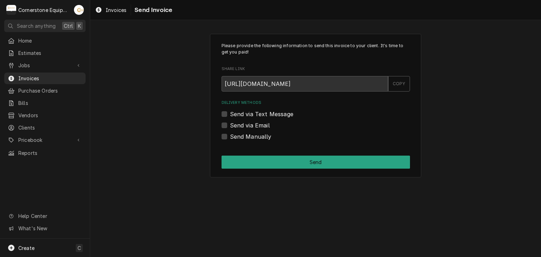
click at [231, 116] on label "Send via Text Message" at bounding box center [261, 114] width 63 height 8
click at [231, 116] on input "Send via Text Message" at bounding box center [324, 117] width 188 height 15
checkbox input "true"
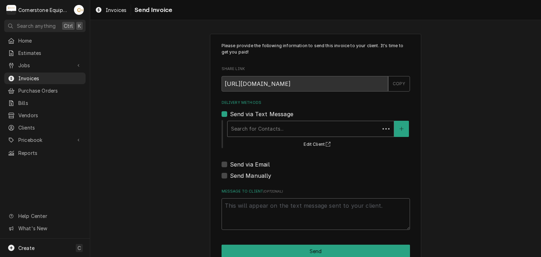
click at [231, 134] on div "Delivery Methods" at bounding box center [303, 129] width 145 height 13
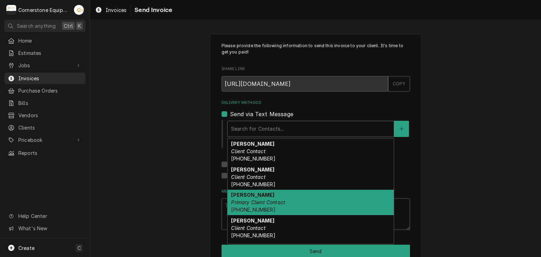
click at [247, 198] on div "Ashton Vazquez Primary Client Contact (346) 249-1763" at bounding box center [311, 203] width 166 height 26
type textarea "x"
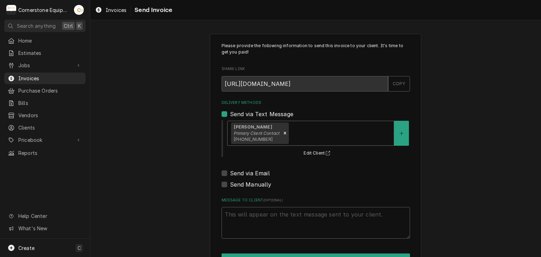
click at [240, 175] on label "Send via Email" at bounding box center [250, 173] width 40 height 8
click at [240, 175] on input "Send via Email" at bounding box center [324, 176] width 188 height 15
checkbox input "true"
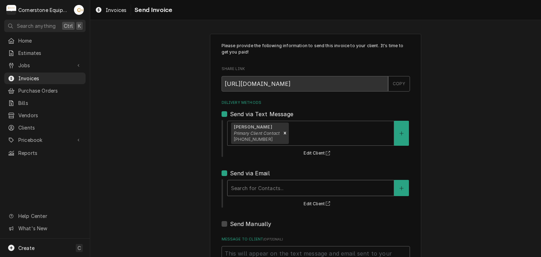
click at [242, 186] on div "Delivery Methods" at bounding box center [310, 188] width 159 height 13
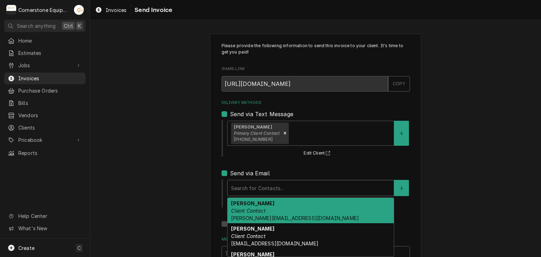
click at [234, 209] on em "Client Contact" at bounding box center [248, 211] width 34 height 6
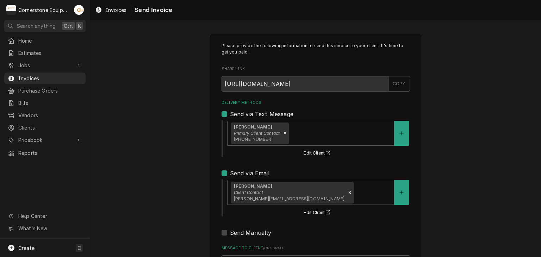
click at [163, 181] on div "Please provide the following information to send this invoice to your client. I…" at bounding box center [315, 178] width 451 height 302
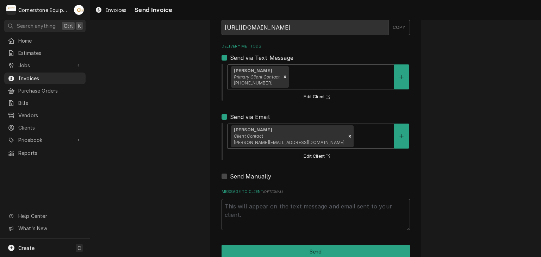
scroll to position [72, 0]
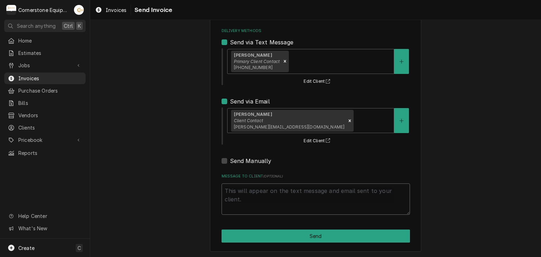
click at [274, 199] on textarea "Message to Client ( optional )" at bounding box center [316, 200] width 188 height 32
type textarea "x"
type textarea "T"
type textarea "x"
type textarea "Th"
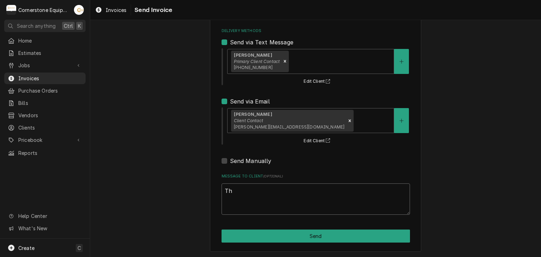
type textarea "x"
type textarea "Tha"
type textarea "x"
type textarea "Than"
type textarea "x"
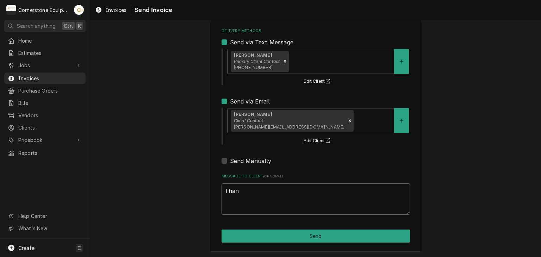
type textarea "Thank"
type textarea "x"
type textarea "Thank"
type textarea "x"
type textarea "Thank y"
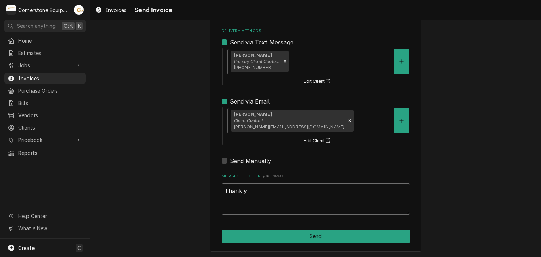
type textarea "x"
type textarea "Thank yo"
type textarea "x"
type textarea "Thank you"
type textarea "x"
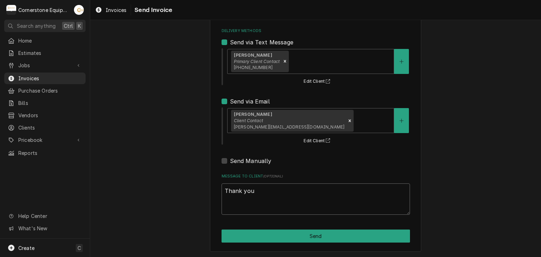
type textarea "Thank you"
type textarea "x"
type textarea "Thank you f"
type textarea "x"
type textarea "Thank you fo"
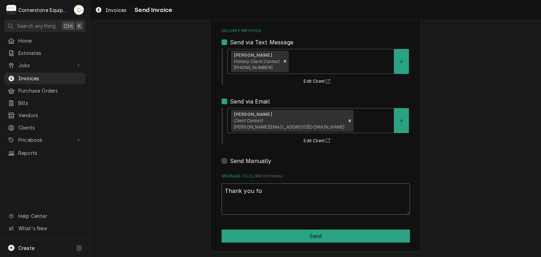
type textarea "x"
type textarea "Thank you for"
type textarea "x"
type textarea "Thank you for"
type textarea "x"
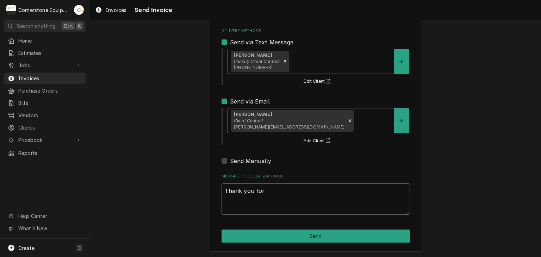
type textarea "Thank you for t"
type textarea "x"
type textarea "Thank you for th"
type textarea "x"
type textarea "Thank you for the"
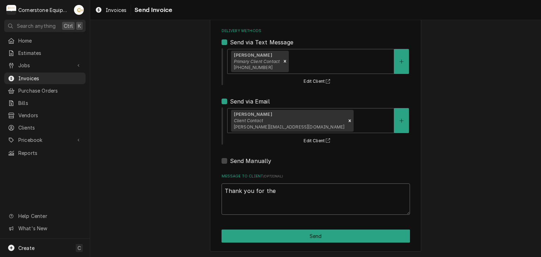
type textarea "x"
type textarea "Thank you for the"
type textarea "x"
type textarea "Thank you for the o"
type textarea "x"
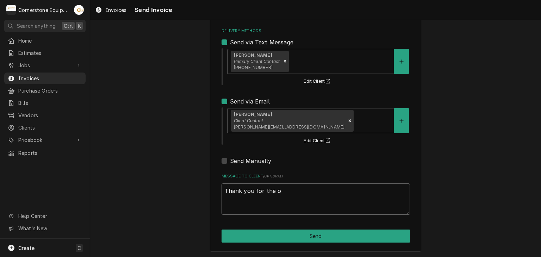
type textarea "Thank you for the op"
type textarea "x"
type textarea "Thank you for the opp"
type textarea "x"
type textarea "Thank you for the oppo"
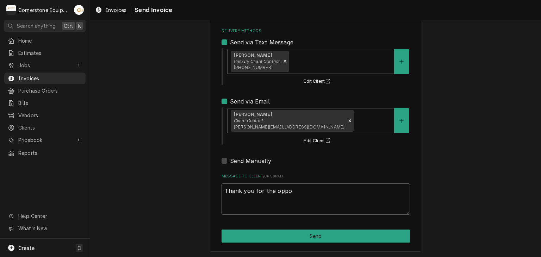
type textarea "x"
type textarea "Thank you for the oppor"
type textarea "x"
type textarea "Thank you for the opport"
type textarea "x"
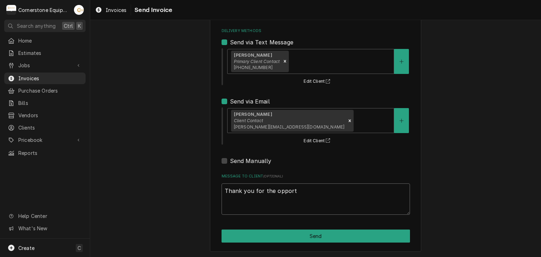
type textarea "Thank you for the opportu"
type textarea "x"
type textarea "Thank you for the opportun"
type textarea "x"
type textarea "Thank you for the opportuni"
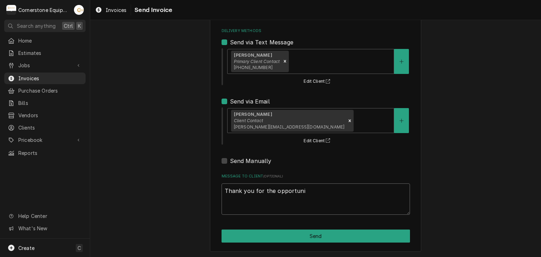
type textarea "x"
type textarea "Thank you for the opportunit"
type textarea "x"
type textarea "Thank you for the opportunity"
type textarea "x"
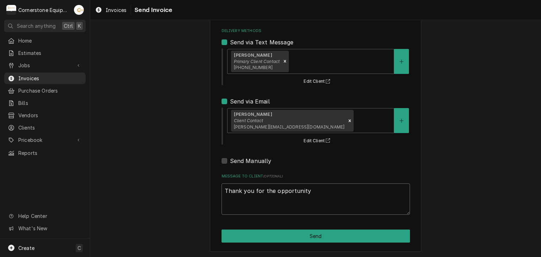
type textarea "Thank you for the opportunity"
type textarea "x"
type textarea "Thank you for the opportunity t"
type textarea "x"
type textarea "Thank you for the opportunity to"
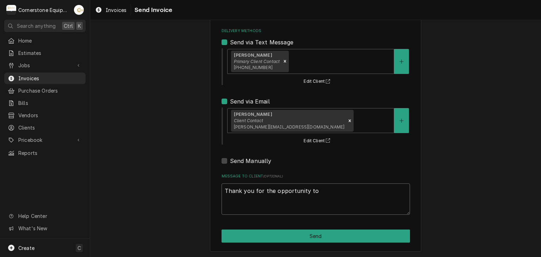
type textarea "x"
type textarea "Thank you for the opportunity to"
type textarea "x"
type textarea "Thank you for the opportunity to b"
type textarea "x"
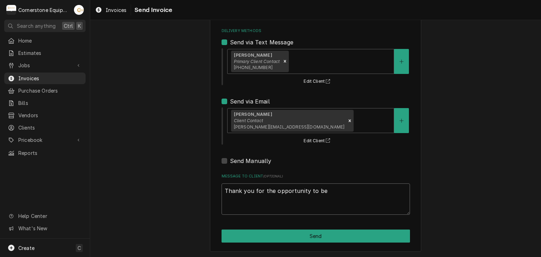
type textarea "Thank you for the opportunity to be"
type textarea "x"
type textarea "Thank you for the opportunity to be o"
type textarea "x"
type textarea "Thank you for the opportunity to be of"
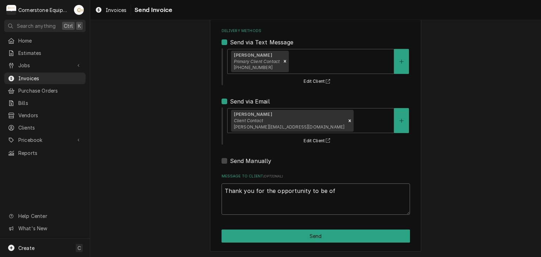
type textarea "x"
type textarea "Thank you for the opportunity to be of"
type textarea "x"
type textarea "Thank you for the opportunity to be of s"
type textarea "x"
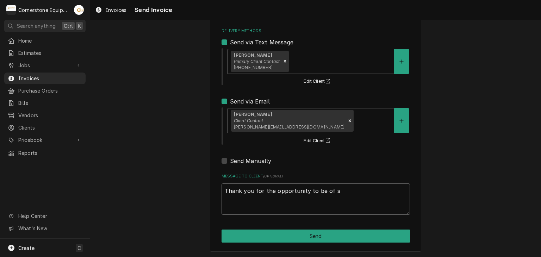
type textarea "Thank you for the opportunity to be of se"
type textarea "x"
type textarea "Thank you for the opportunity to be of ser"
type textarea "x"
type textarea "Thank you for the opportunity to be of serv"
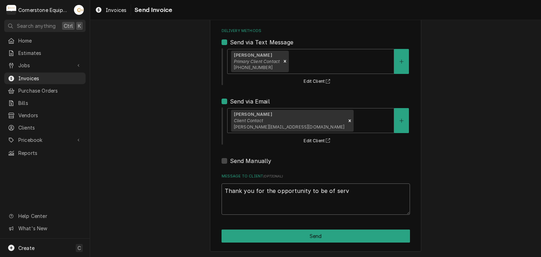
type textarea "x"
type textarea "Thank you for the opportunity to be of servi"
type textarea "x"
type textarea "Thank you for the opportunity to be of servic"
type textarea "x"
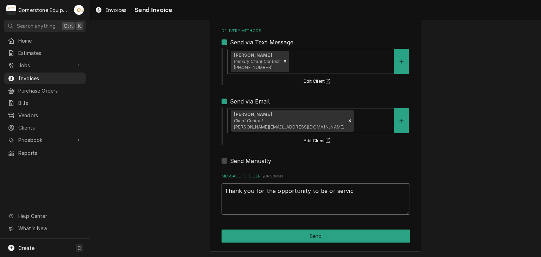
type textarea "Thank you for the opportunity to be of service"
type textarea "x"
click at [274, 199] on textarea "Thank you for the opportunity to be of service!" at bounding box center [316, 200] width 188 height 32
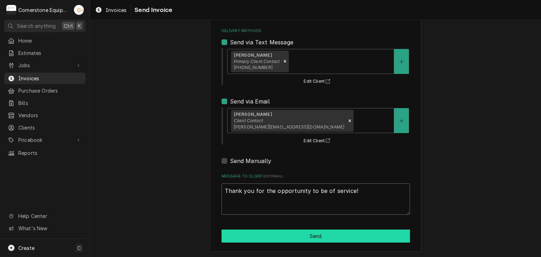
type textarea "Thank you for the opportunity to be of service!"
click at [298, 230] on button "Send" at bounding box center [316, 236] width 188 height 13
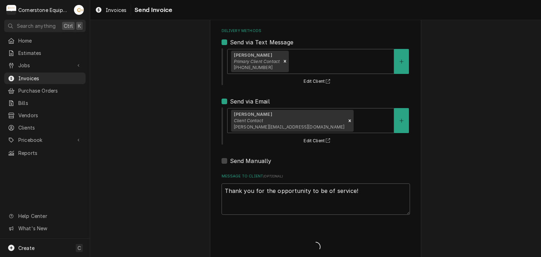
type textarea "x"
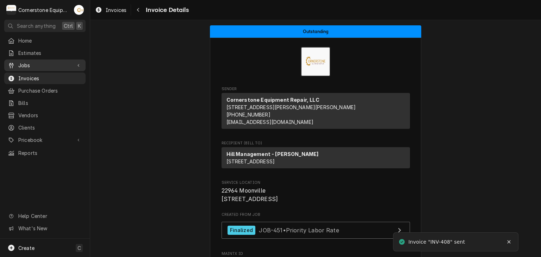
click at [41, 64] on span "Jobs" at bounding box center [44, 65] width 53 height 7
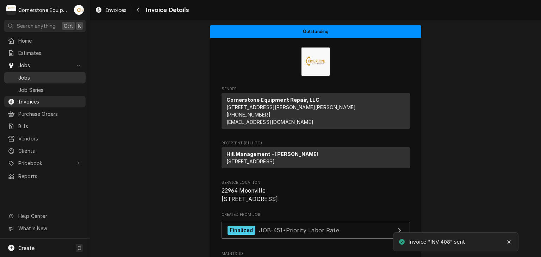
click at [38, 72] on link "Jobs" at bounding box center [44, 78] width 81 height 12
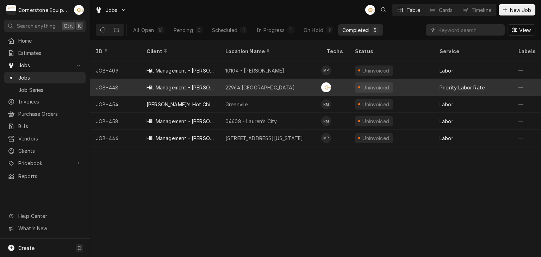
click at [200, 84] on div "Hill Management - [PERSON_NAME]" at bounding box center [181, 87] width 68 height 7
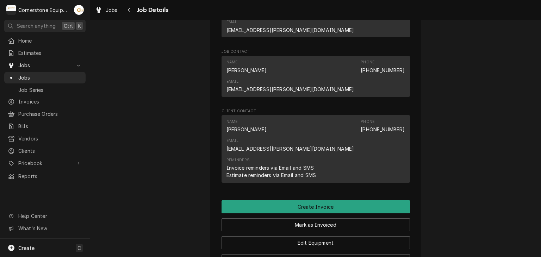
scroll to position [564, 0]
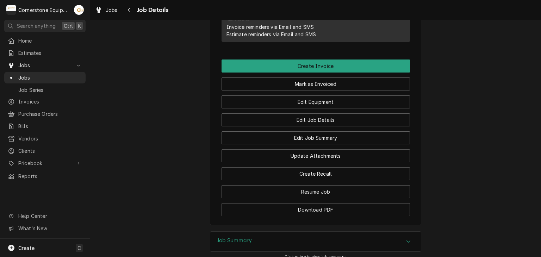
click at [256, 232] on div "Job Summary" at bounding box center [315, 242] width 211 height 20
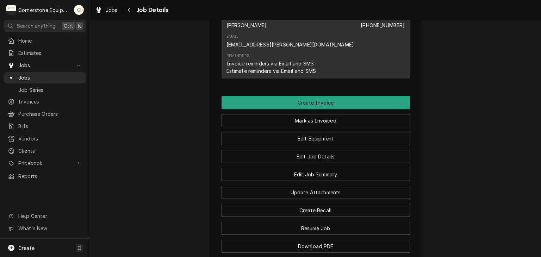
scroll to position [509, 0]
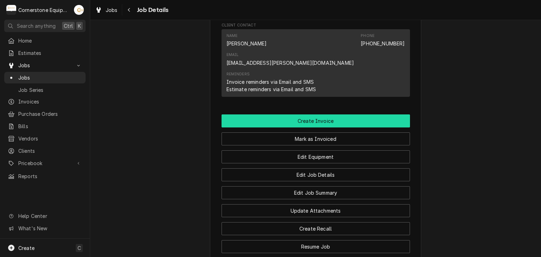
click at [292, 114] on button "Create Invoice" at bounding box center [316, 120] width 188 height 13
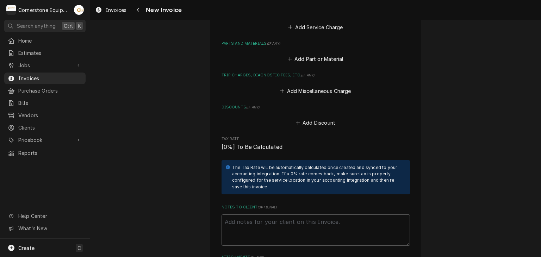
scroll to position [845, 0]
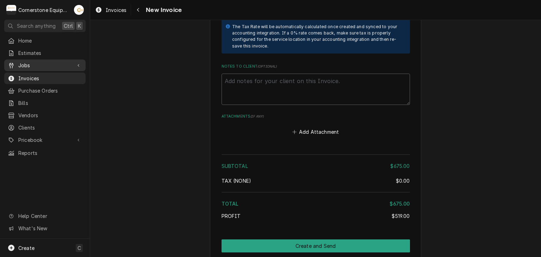
click at [35, 66] on span "Jobs" at bounding box center [44, 65] width 53 height 7
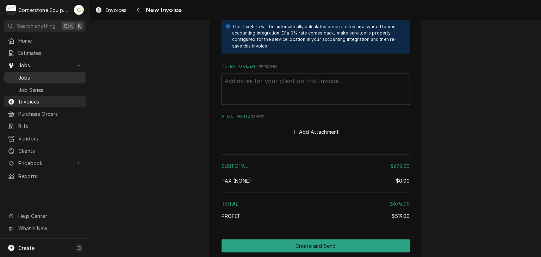
click at [33, 76] on span "Jobs" at bounding box center [50, 77] width 64 height 7
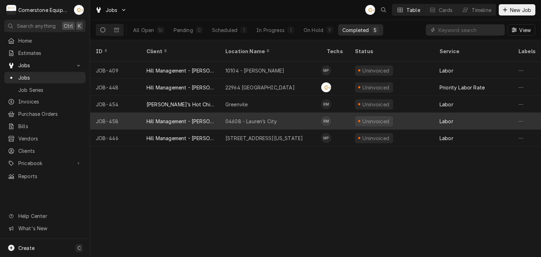
click at [208, 118] on div "Hill Management - [PERSON_NAME]" at bounding box center [181, 121] width 68 height 7
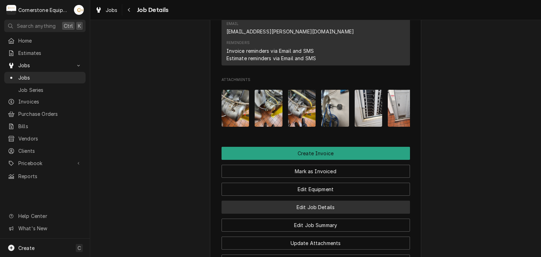
scroll to position [679, 0]
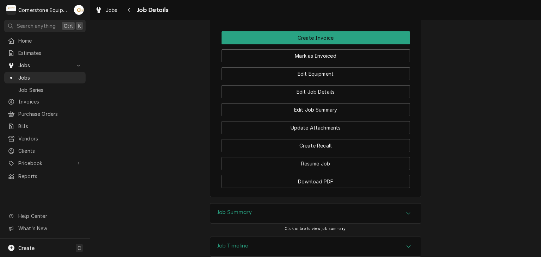
click at [269, 204] on div "Job Summary" at bounding box center [315, 214] width 211 height 20
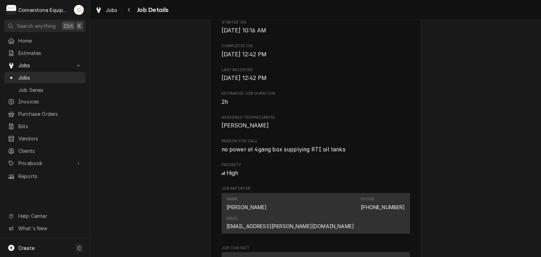
scroll to position [0, 0]
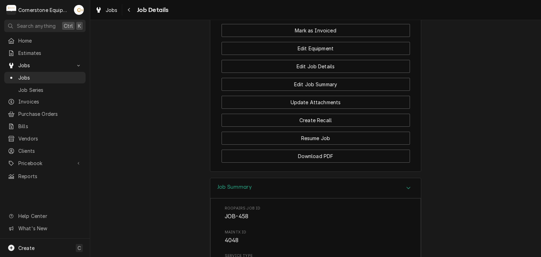
click at [286, 178] on div "Job Summary" at bounding box center [315, 188] width 211 height 20
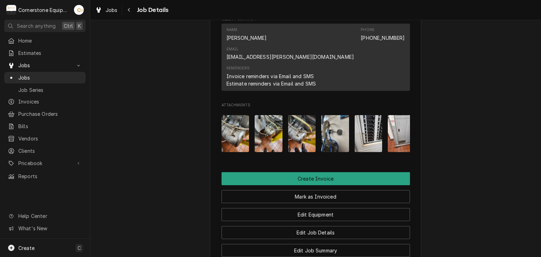
scroll to position [397, 0]
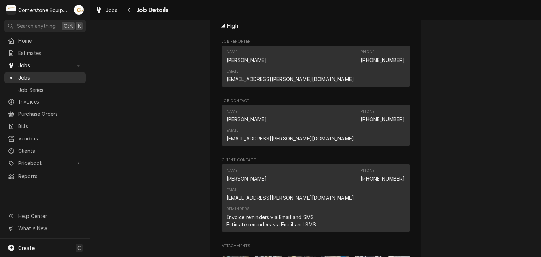
click at [27, 74] on span "Jobs" at bounding box center [50, 77] width 64 height 7
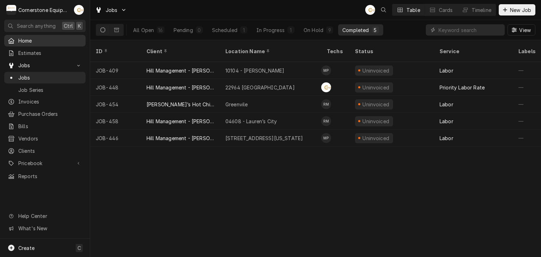
click at [31, 41] on span "Home" at bounding box center [50, 40] width 64 height 7
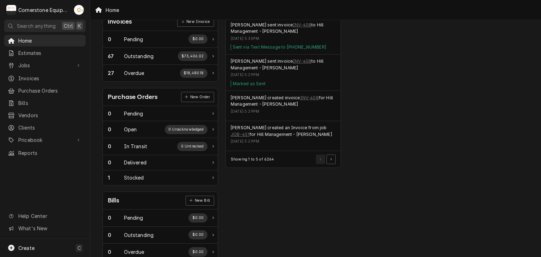
scroll to position [232, 0]
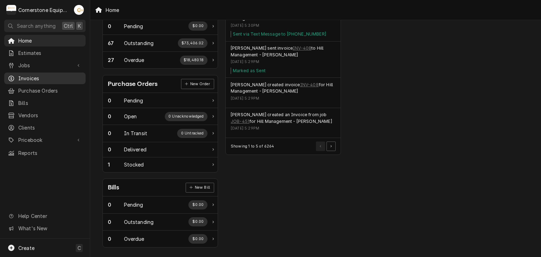
click at [30, 77] on span "Invoices" at bounding box center [50, 78] width 64 height 7
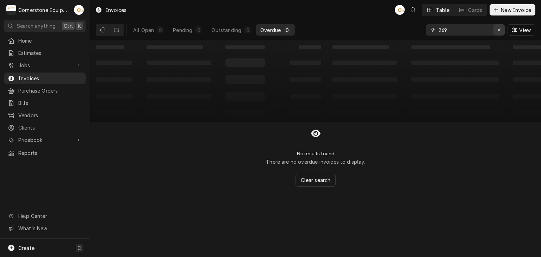
click at [500, 32] on icon "Erase input" at bounding box center [499, 29] width 4 height 5
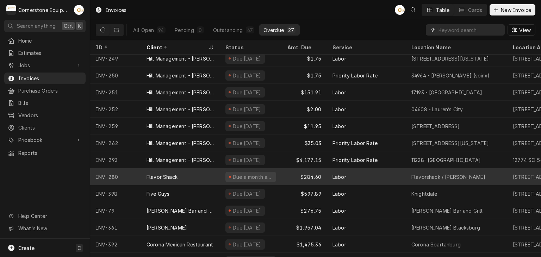
scroll to position [191, 0]
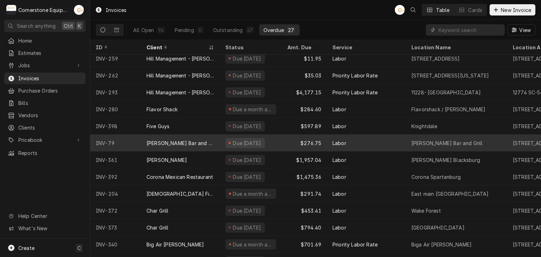
click at [161, 142] on div "[PERSON_NAME] Bar and Grill" at bounding box center [181, 142] width 68 height 7
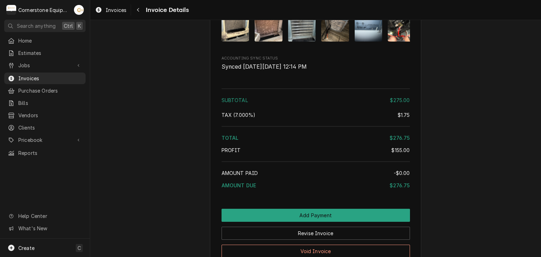
scroll to position [1032, 0]
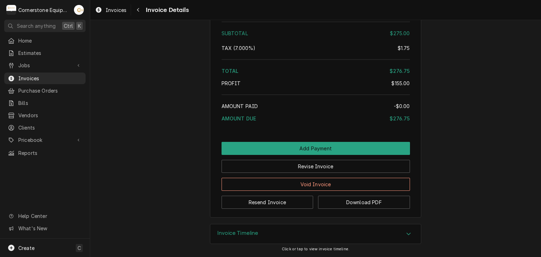
click at [393, 234] on div "Invoice Timeline" at bounding box center [315, 234] width 211 height 20
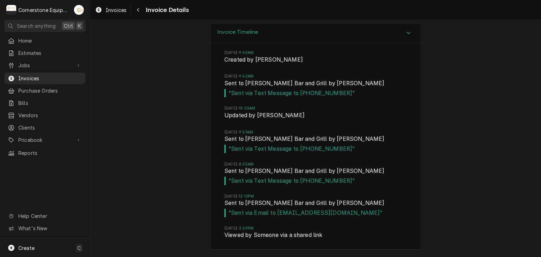
scroll to position [1092, 0]
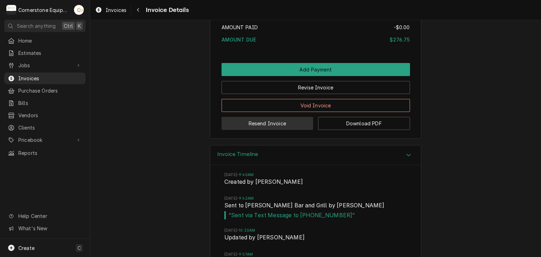
click at [275, 130] on button "Resend Invoice" at bounding box center [268, 123] width 92 height 13
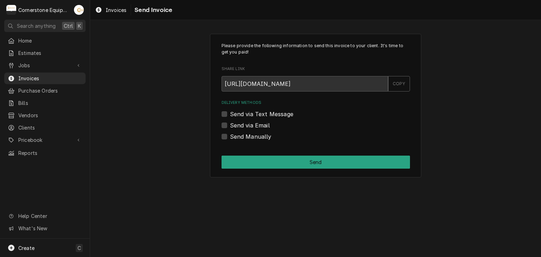
click at [253, 112] on label "Send via Text Message" at bounding box center [261, 114] width 63 height 8
click at [253, 112] on input "Send via Text Message" at bounding box center [324, 117] width 188 height 15
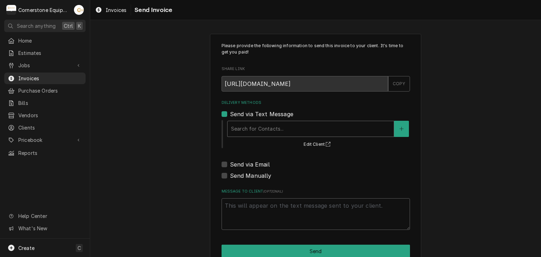
click at [252, 130] on div "Delivery Methods" at bounding box center [310, 129] width 159 height 13
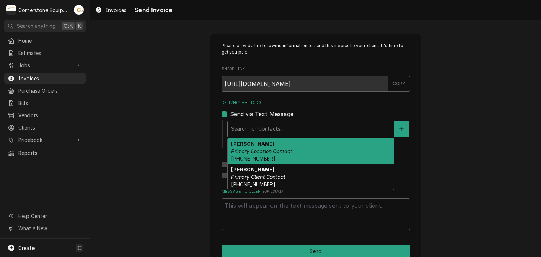
click at [238, 125] on div "Delivery Methods" at bounding box center [310, 129] width 159 height 13
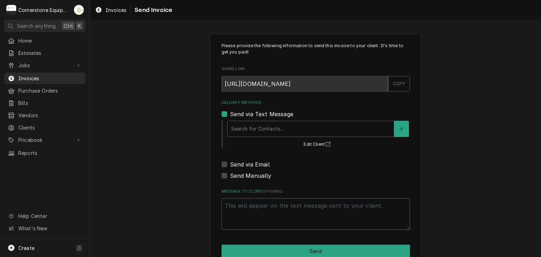
click at [240, 114] on label "Send via Text Message" at bounding box center [261, 114] width 63 height 8
click at [240, 114] on input "Send via Text Message" at bounding box center [324, 117] width 188 height 15
checkbox input "false"
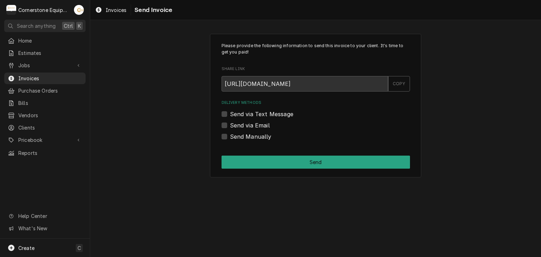
click at [245, 124] on label "Send via Email" at bounding box center [250, 125] width 40 height 8
click at [245, 124] on input "Send via Email" at bounding box center [324, 128] width 188 height 15
checkbox input "true"
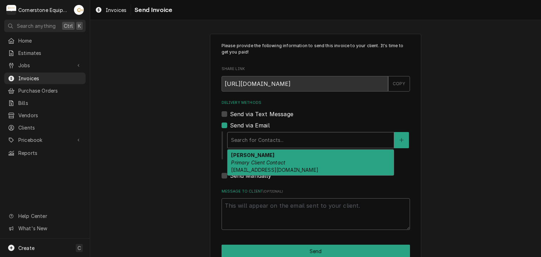
click at [249, 145] on div "Delivery Methods" at bounding box center [310, 140] width 159 height 13
click at [253, 166] on div "Robert Munnich Primary Client Contact admin@1800drayton.com" at bounding box center [311, 163] width 166 height 26
type textarea "x"
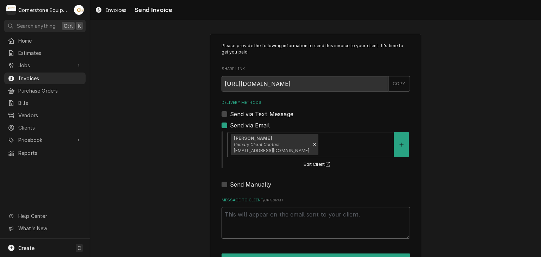
click at [178, 165] on div "Please provide the following information to send this invoice to your client. I…" at bounding box center [315, 154] width 451 height 254
click at [23, 36] on div "Home" at bounding box center [45, 40] width 79 height 9
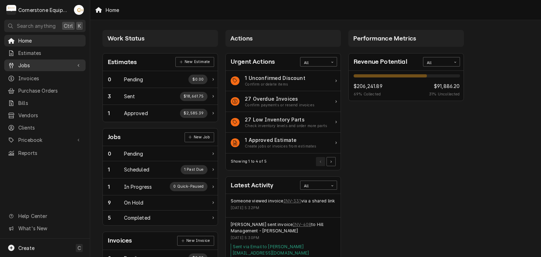
click at [39, 62] on span "Jobs" at bounding box center [44, 65] width 53 height 7
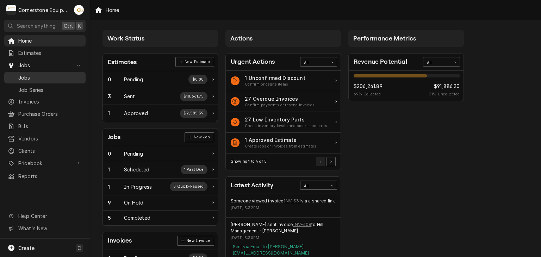
click at [37, 79] on div "Jobs" at bounding box center [45, 77] width 79 height 9
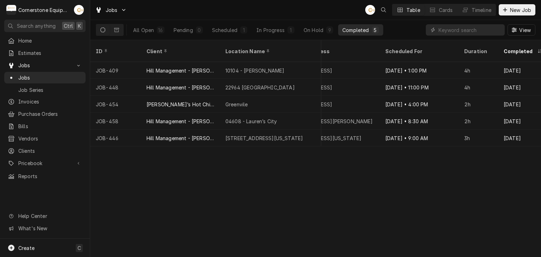
scroll to position [0, 640]
